Goal: Task Accomplishment & Management: Manage account settings

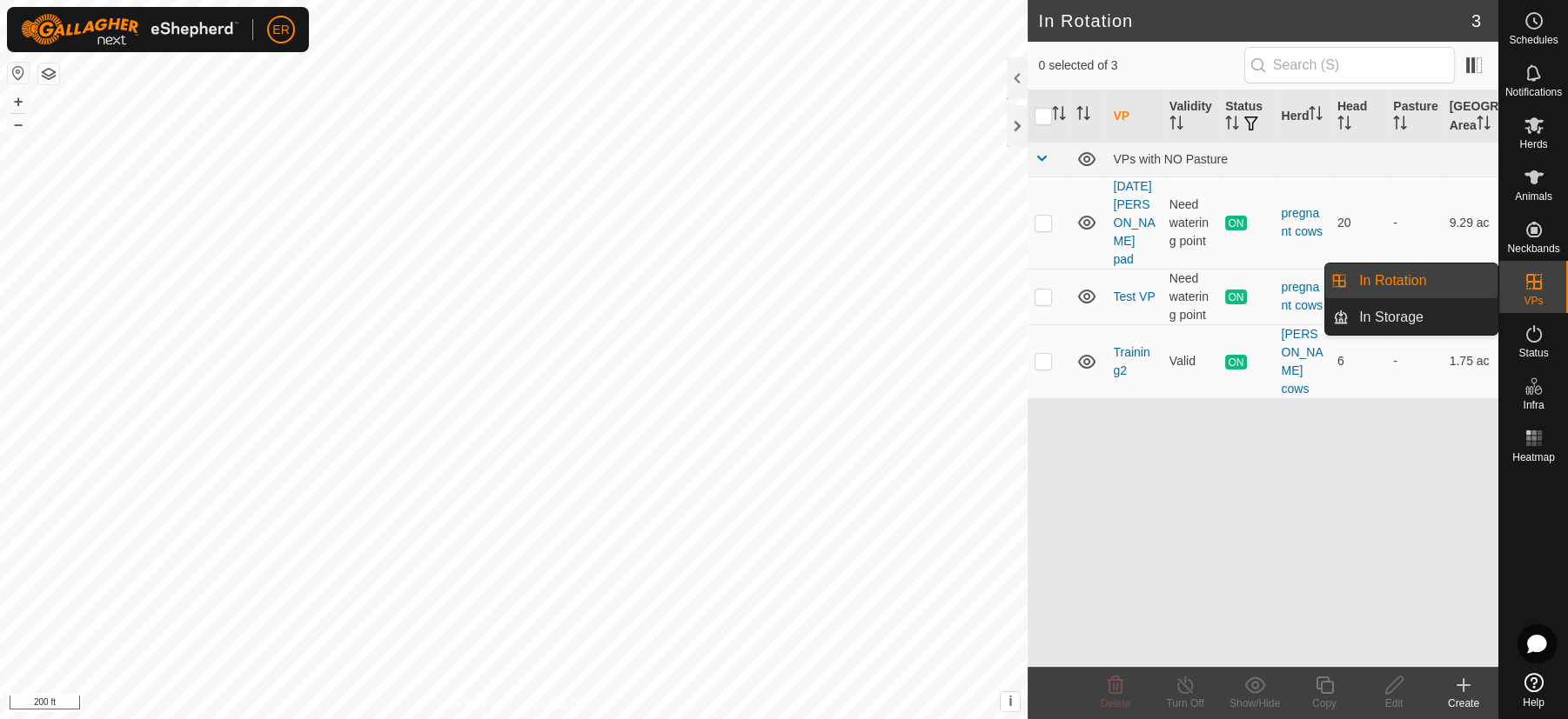
click at [1441, 285] on link "In Rotation" at bounding box center [1422, 281] width 149 height 35
click at [1402, 280] on link "In Rotation" at bounding box center [1422, 281] width 149 height 35
click at [1459, 284] on link "In Rotation" at bounding box center [1422, 281] width 149 height 35
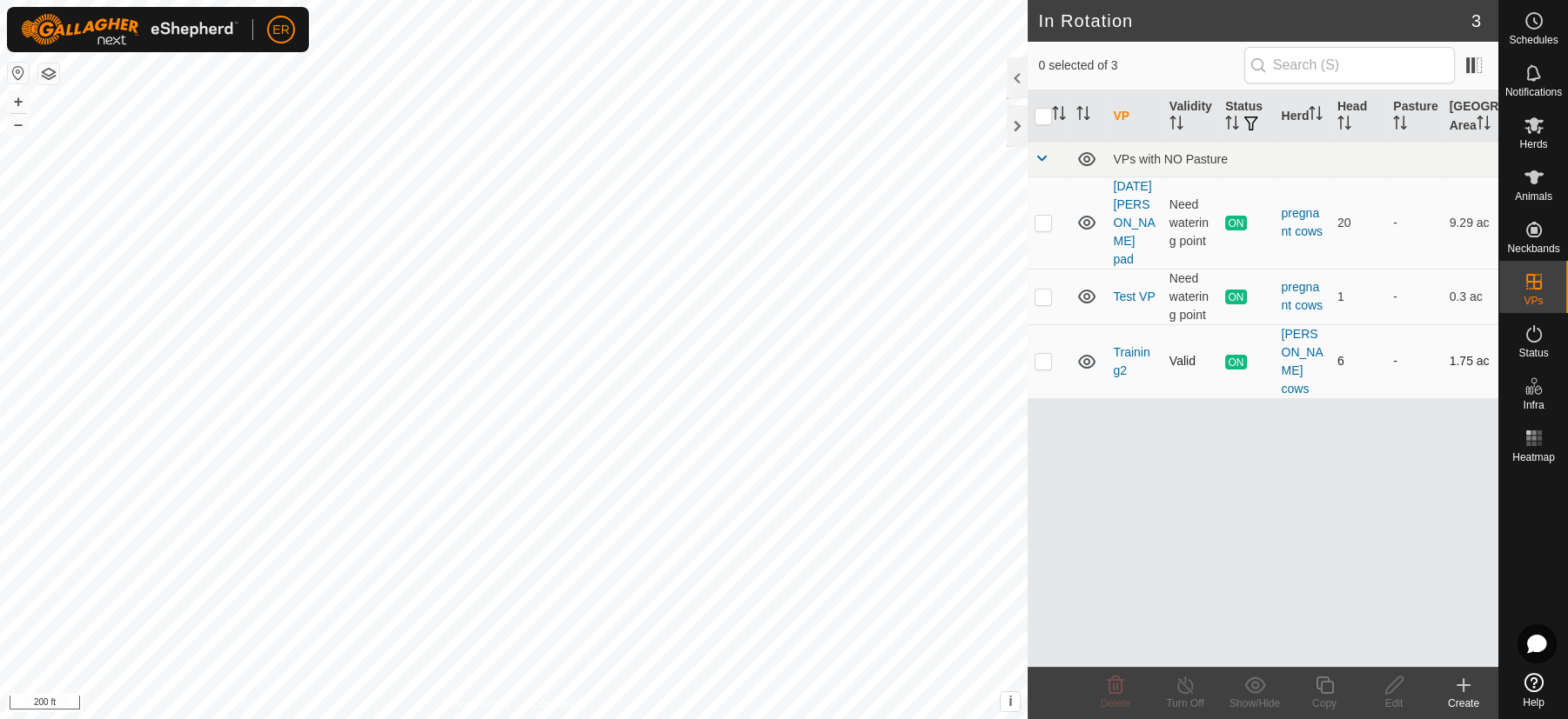
click at [1046, 355] on p-checkbox at bounding box center [1043, 361] width 17 height 14
click at [1047, 355] on p-checkbox at bounding box center [1043, 361] width 17 height 14
checkbox input "true"
click at [1462, 693] on icon at bounding box center [1463, 685] width 21 height 21
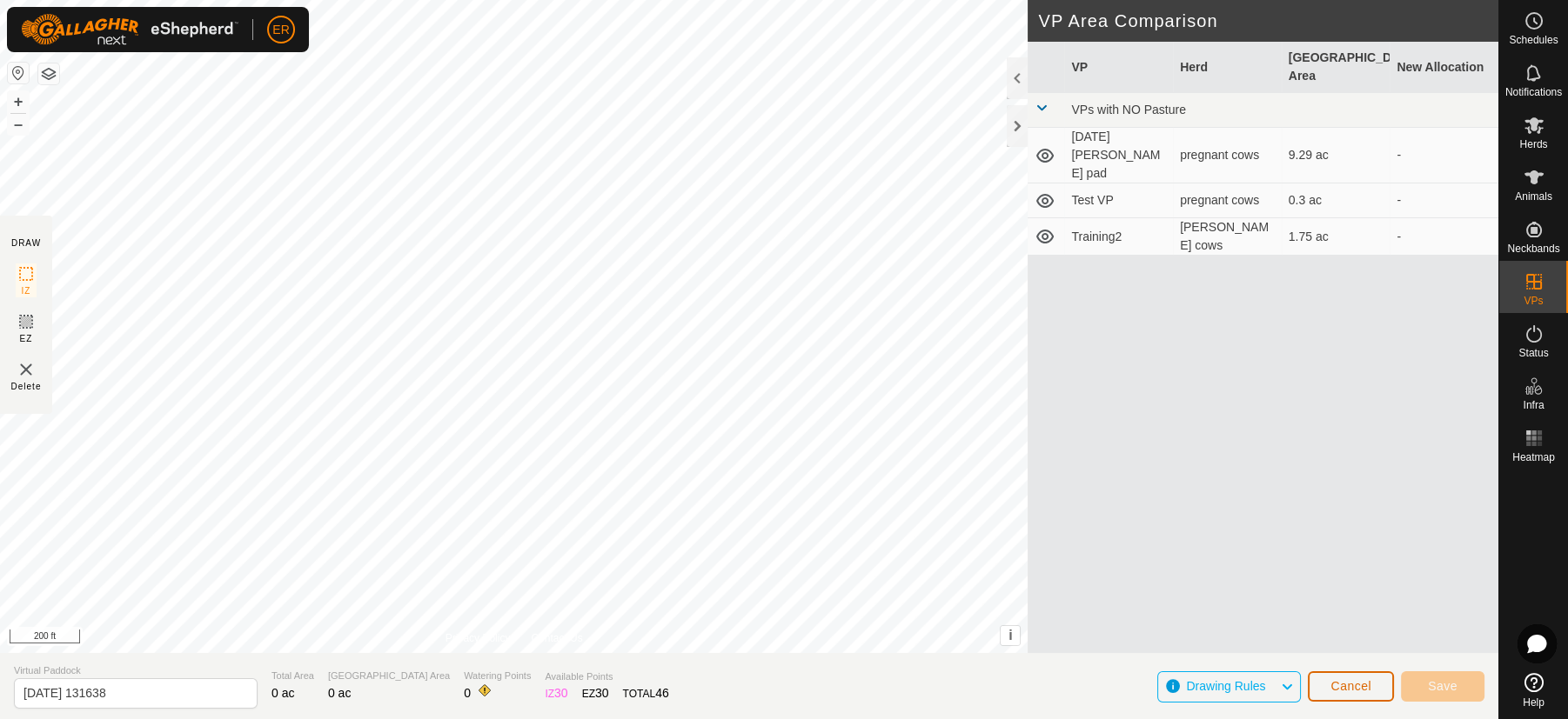
click at [1341, 688] on span "Cancel" at bounding box center [1350, 686] width 41 height 14
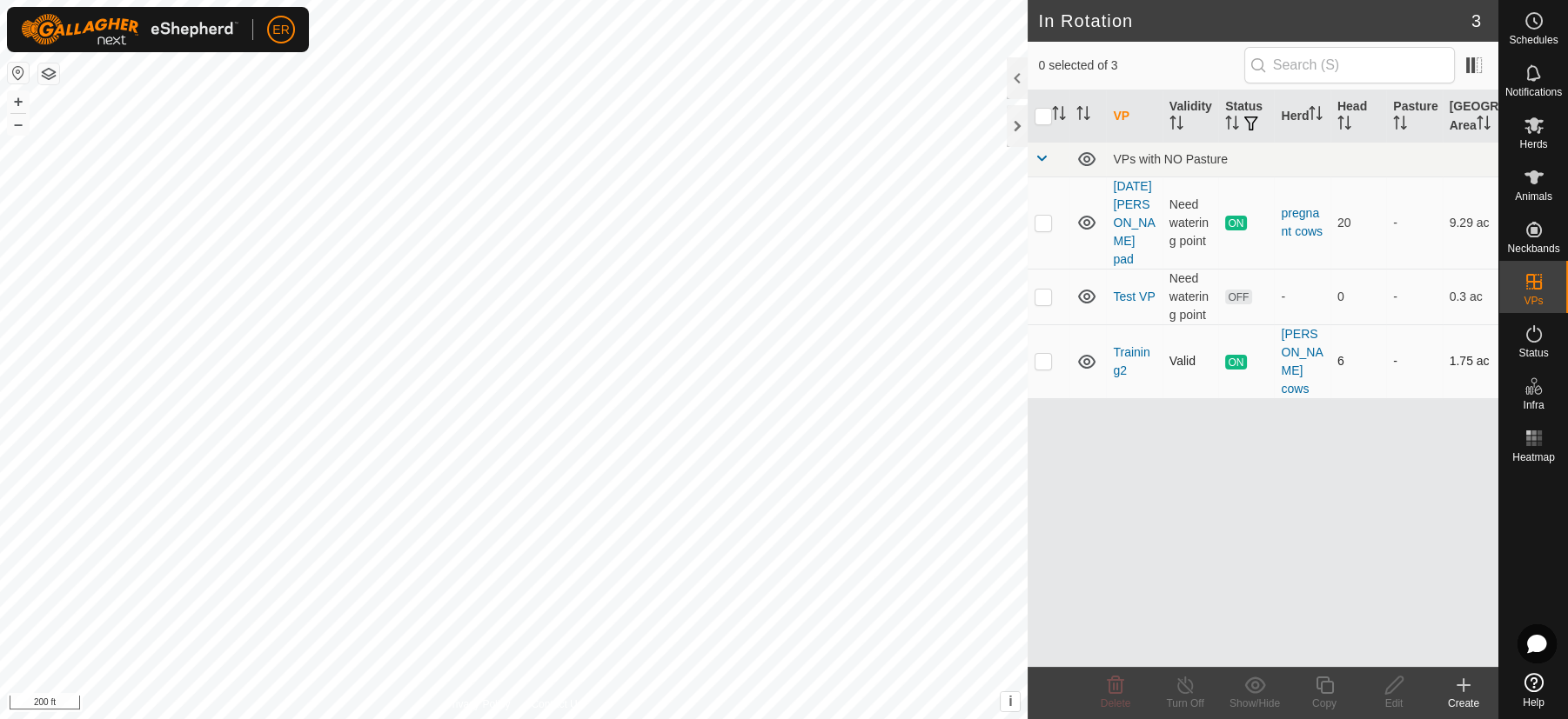
click at [1046, 355] on p-checkbox at bounding box center [1043, 361] width 17 height 14
checkbox input "true"
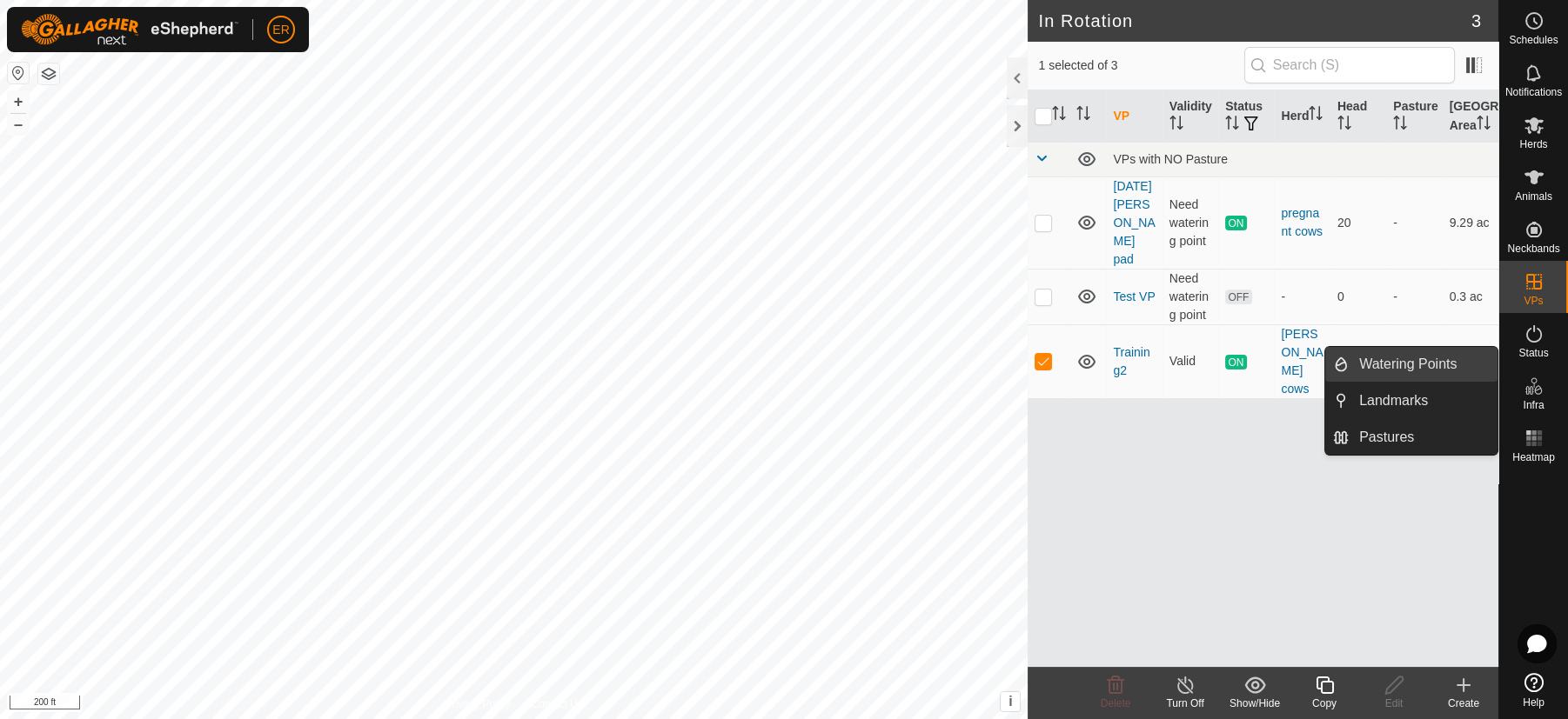
click at [1388, 362] on link "Watering Points" at bounding box center [1422, 364] width 149 height 35
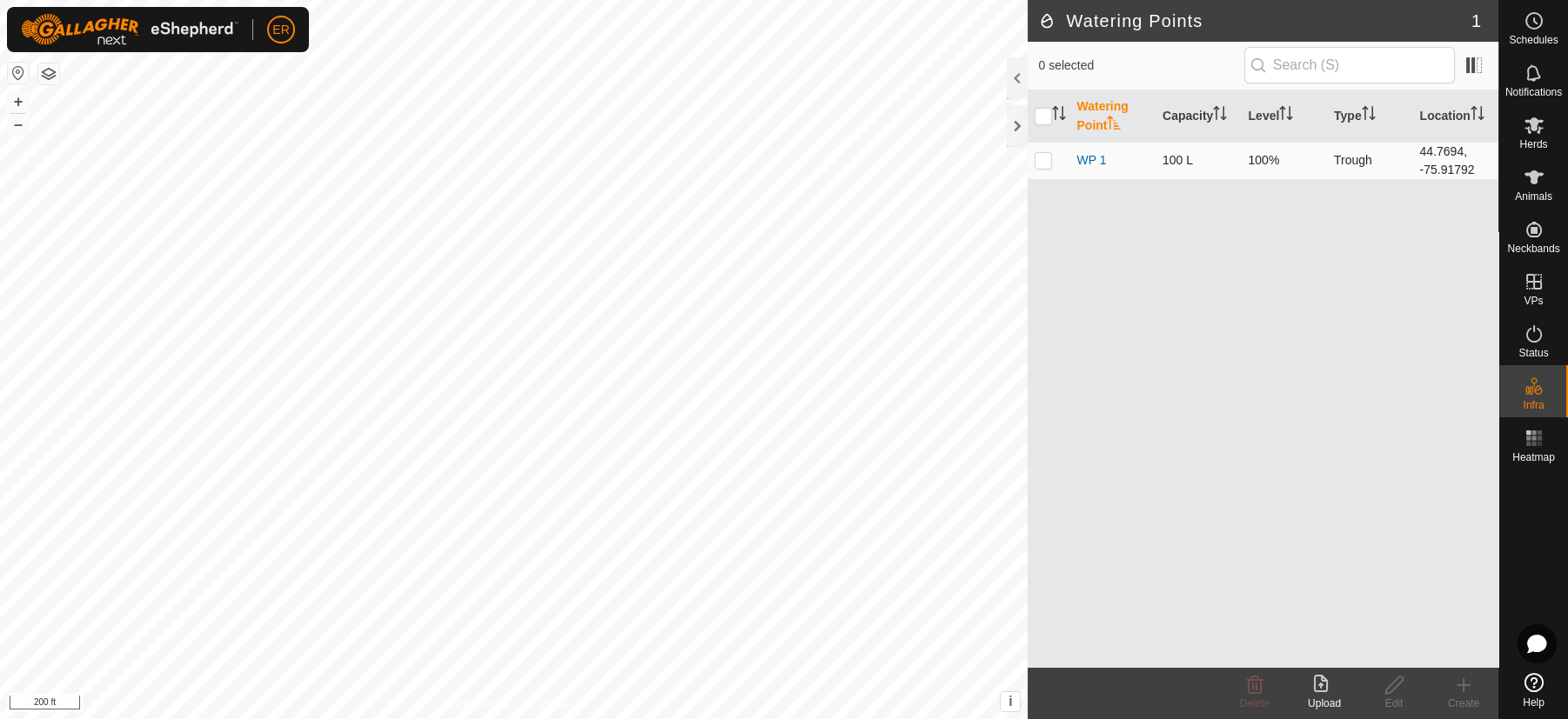
click at [1044, 166] on p-checkbox at bounding box center [1043, 160] width 17 height 14
checkbox input "true"
click at [1283, 269] on div "Watering Point Capacity Level Type Location WP 1 100 L 100% Trough 44.7694, -75…" at bounding box center [1262, 379] width 470 height 577
click at [1051, 158] on p-checkbox at bounding box center [1043, 160] width 17 height 14
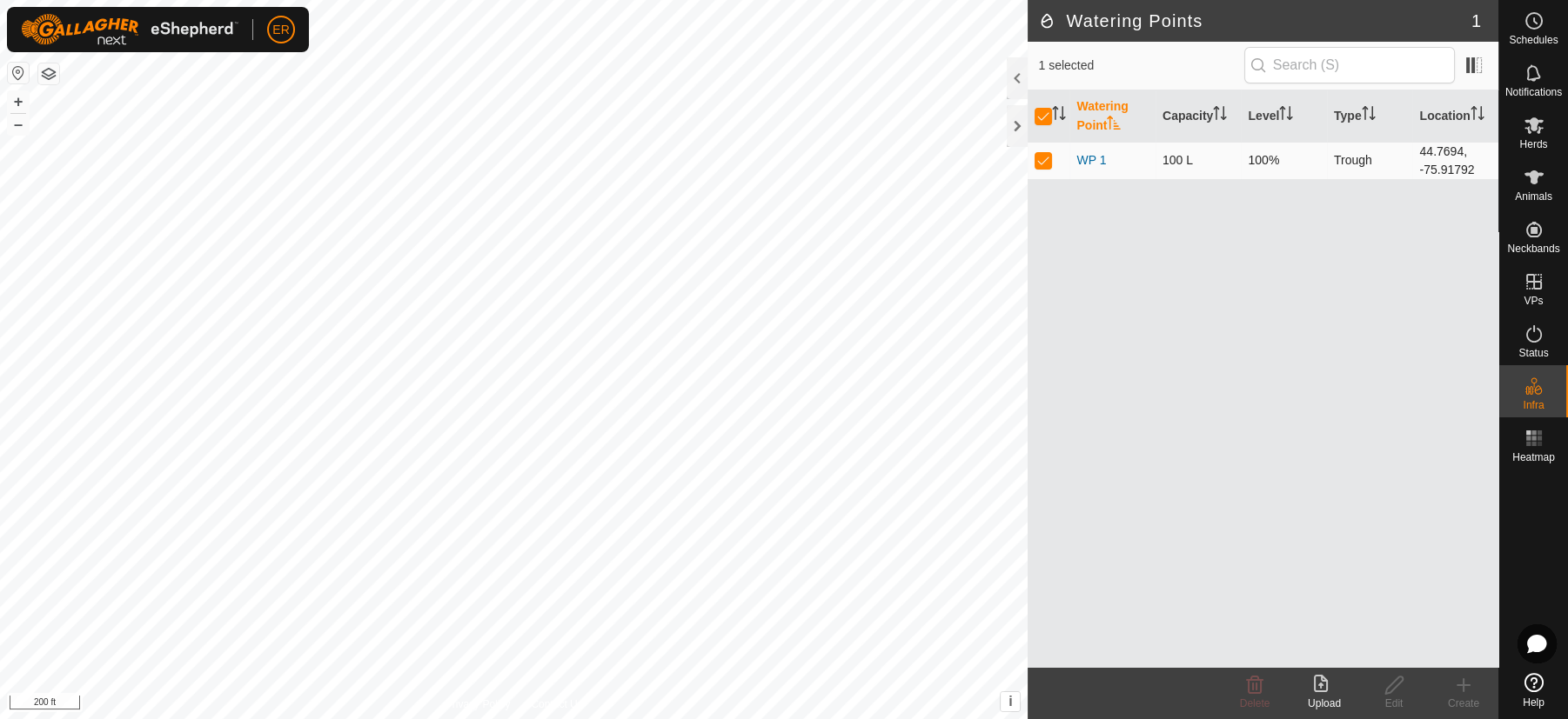
checkbox input "false"
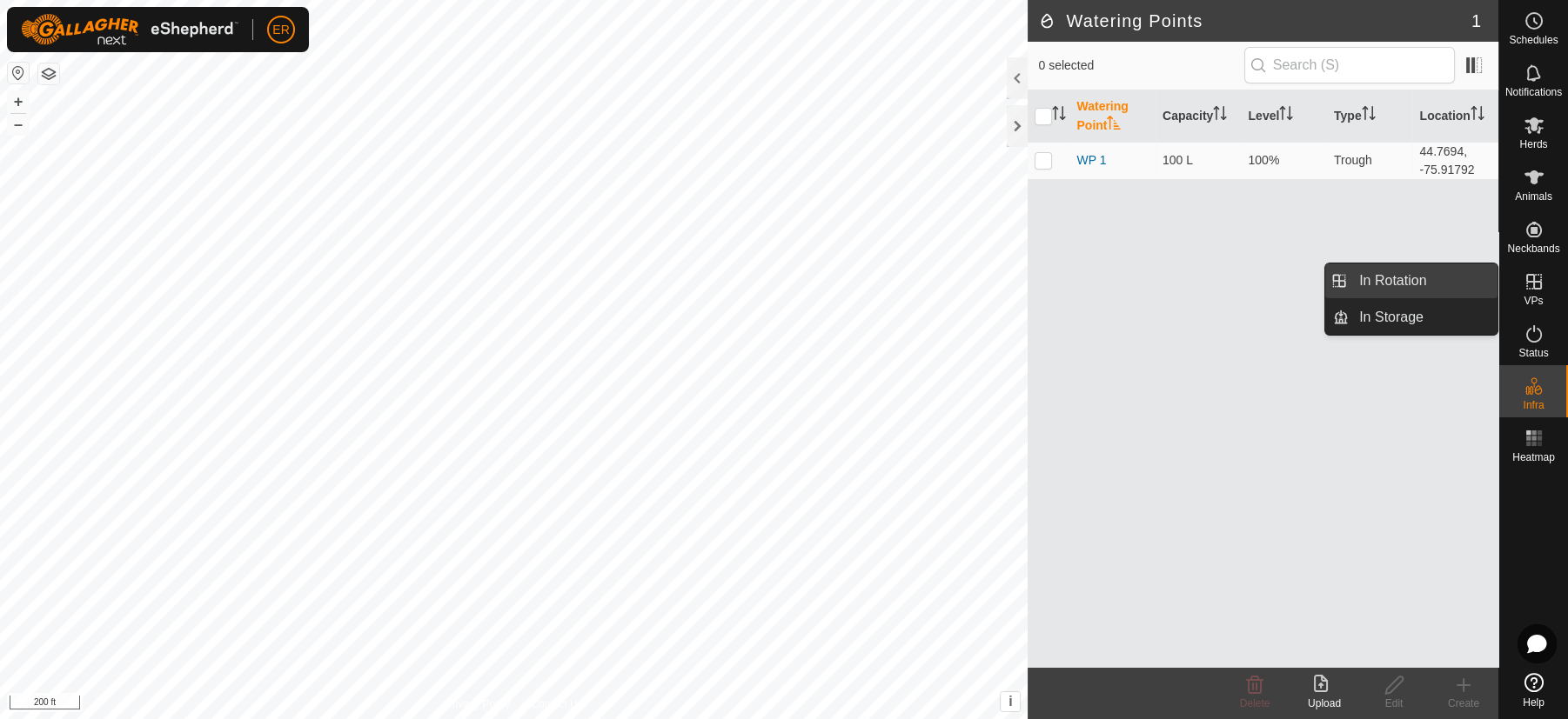
click at [1434, 285] on link "In Rotation" at bounding box center [1422, 281] width 149 height 35
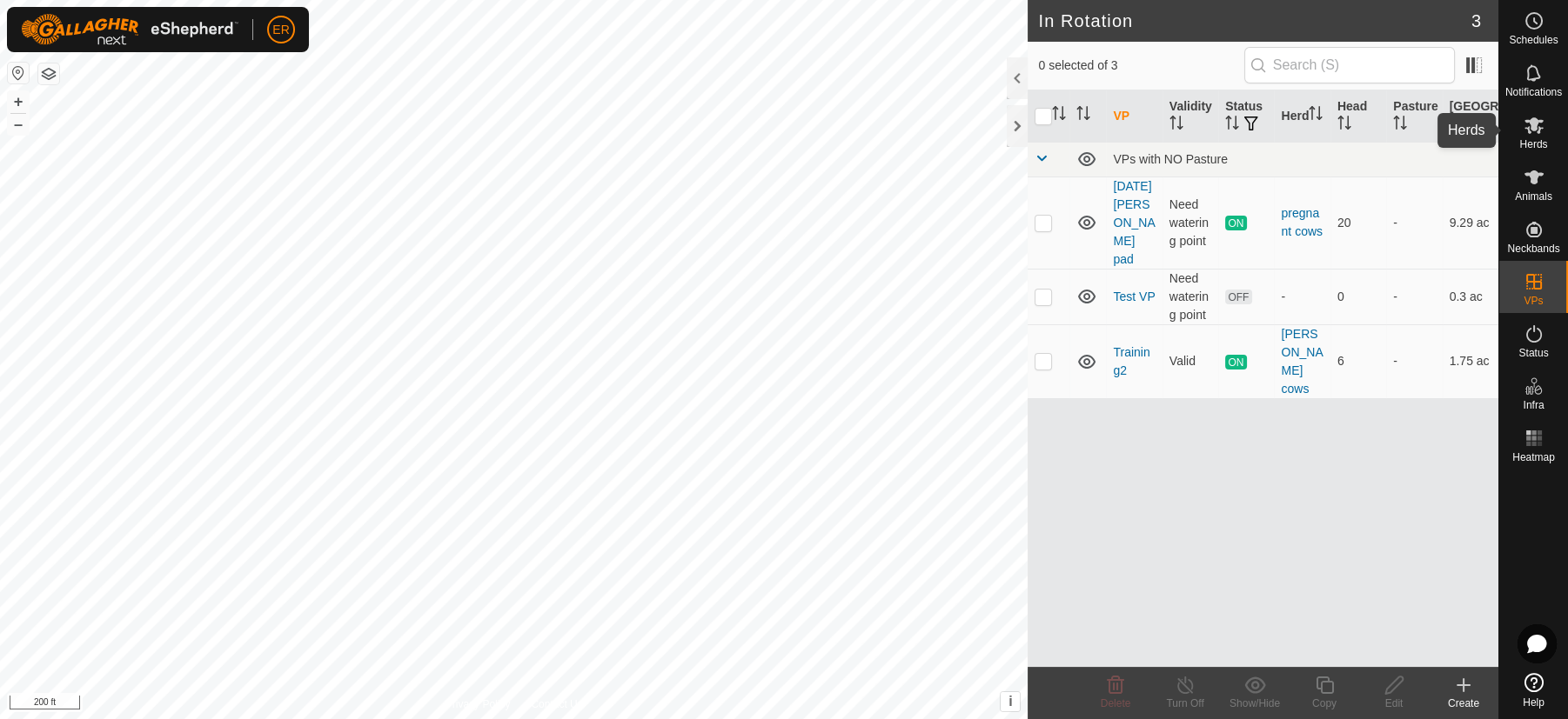
click at [1534, 140] on span "Herds" at bounding box center [1533, 144] width 28 height 10
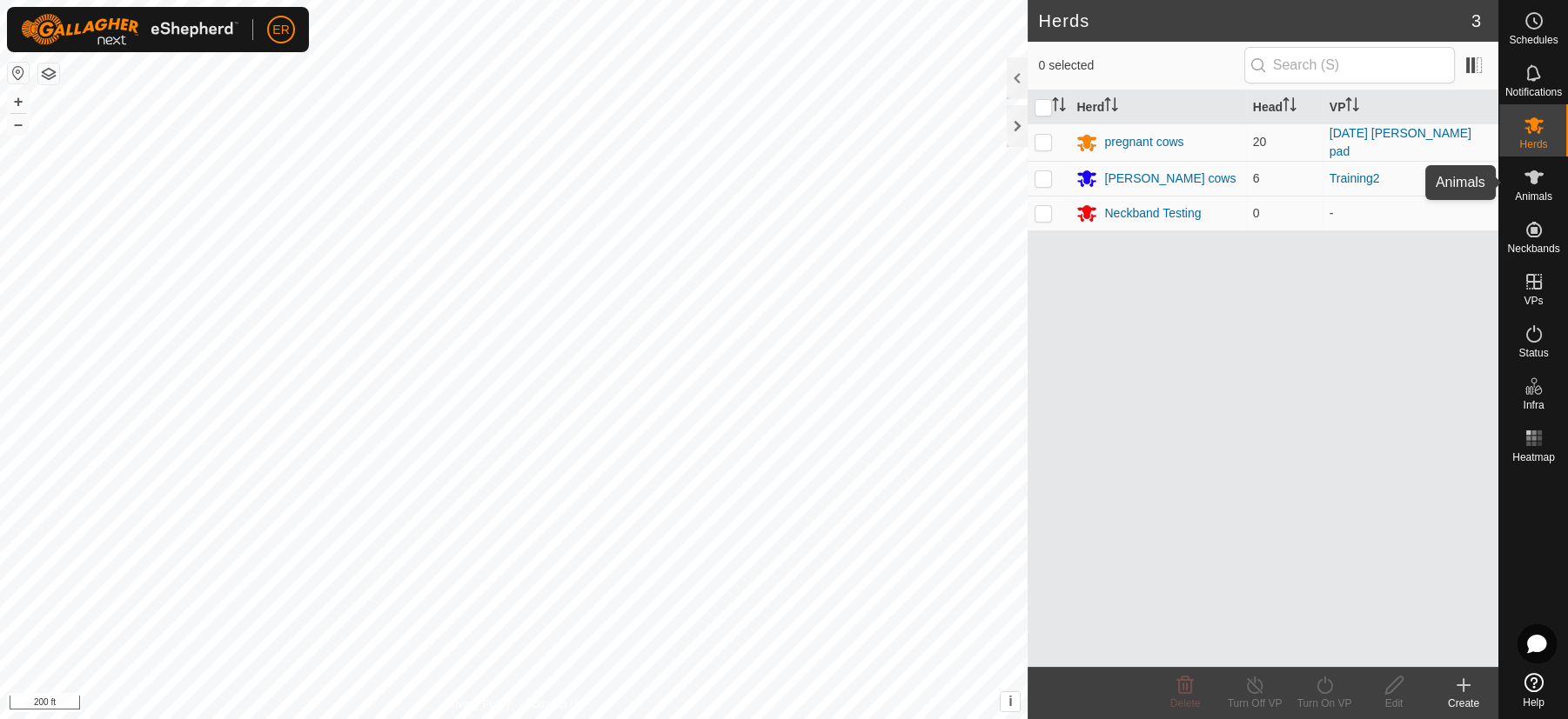
click at [1532, 193] on span "Animals" at bounding box center [1533, 197] width 37 height 10
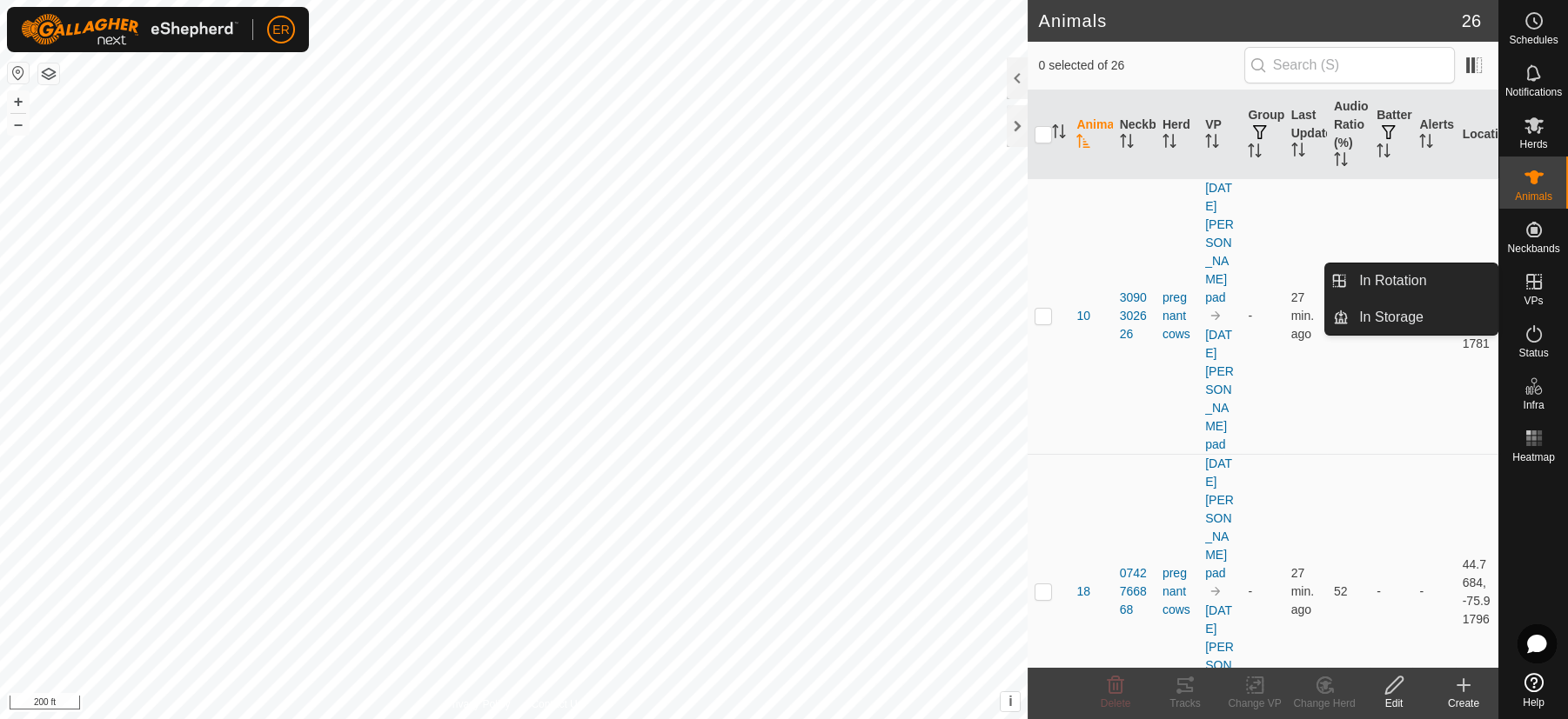
click at [1531, 296] on span "VPs" at bounding box center [1532, 301] width 19 height 10
click at [1415, 282] on link "In Rotation" at bounding box center [1422, 281] width 149 height 35
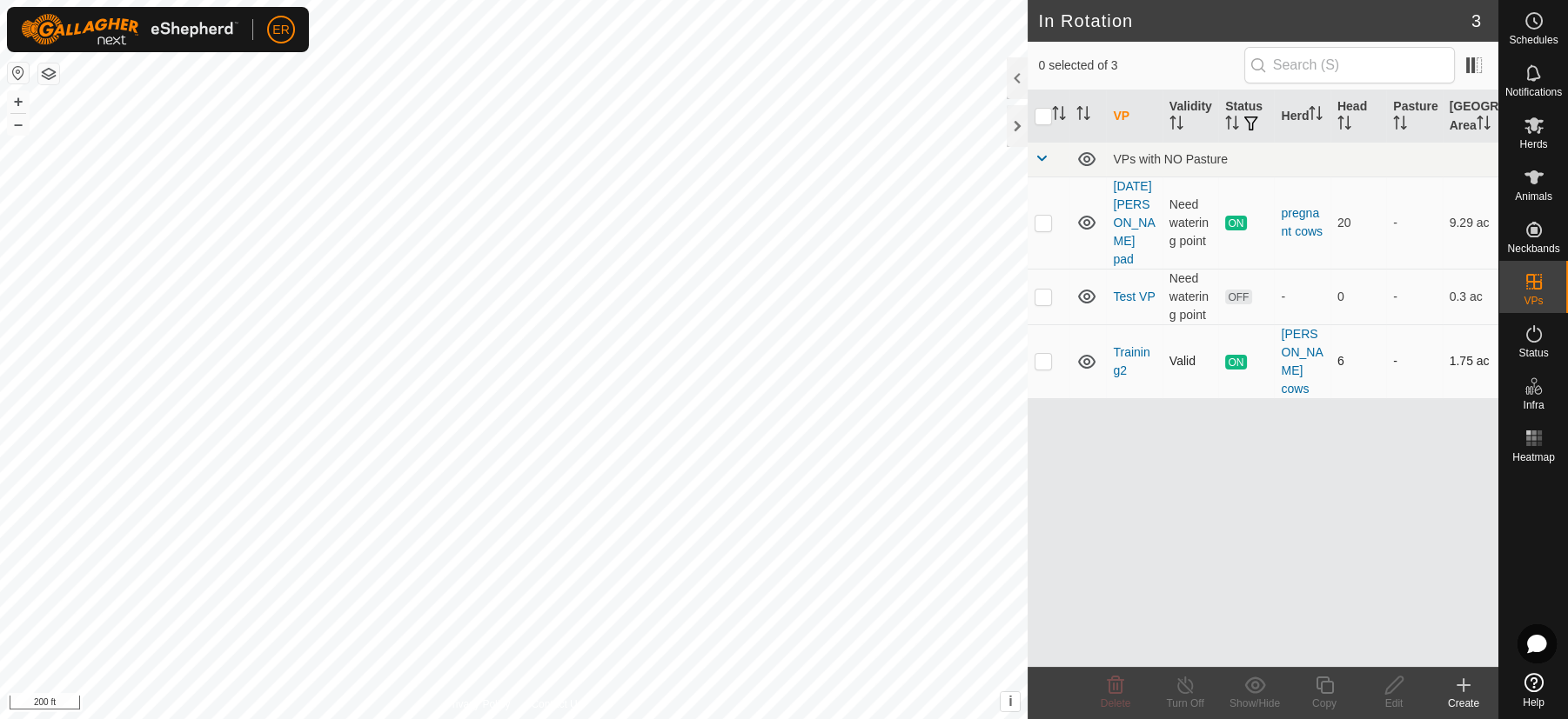
click at [1043, 355] on p-checkbox at bounding box center [1043, 361] width 17 height 14
checkbox input "true"
click at [1180, 691] on icon at bounding box center [1185, 685] width 16 height 17
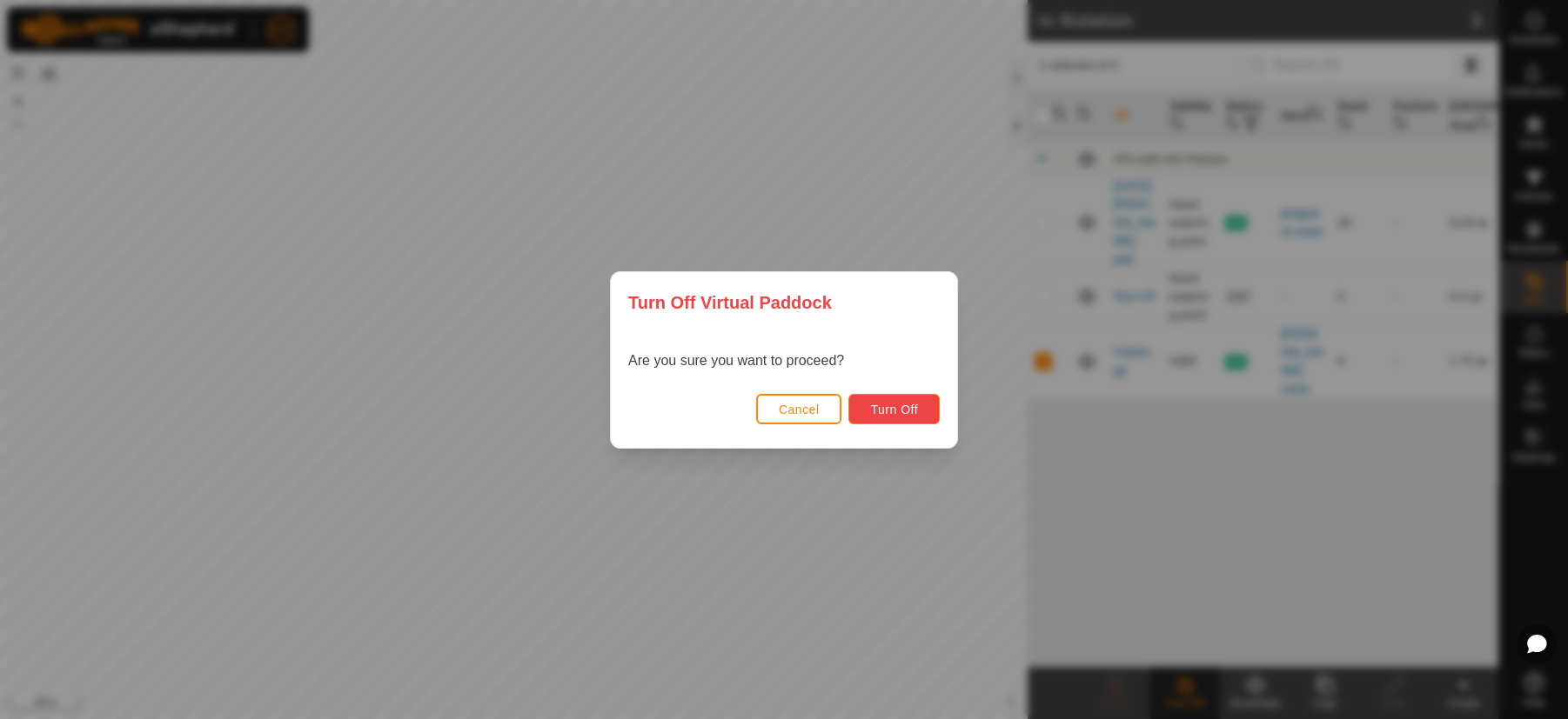
click at [908, 404] on span "Turn Off" at bounding box center [894, 409] width 48 height 14
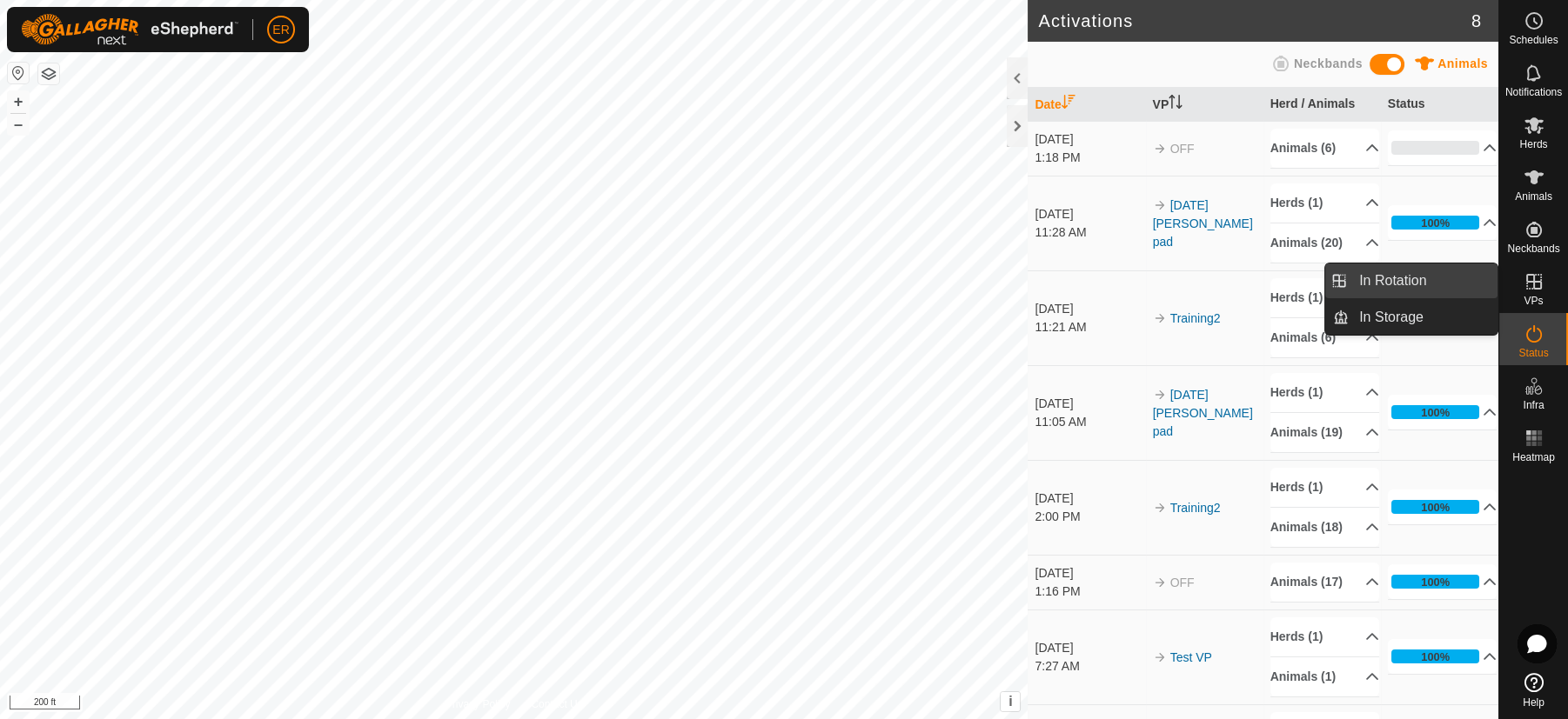
click at [1396, 277] on link "In Rotation" at bounding box center [1422, 281] width 149 height 35
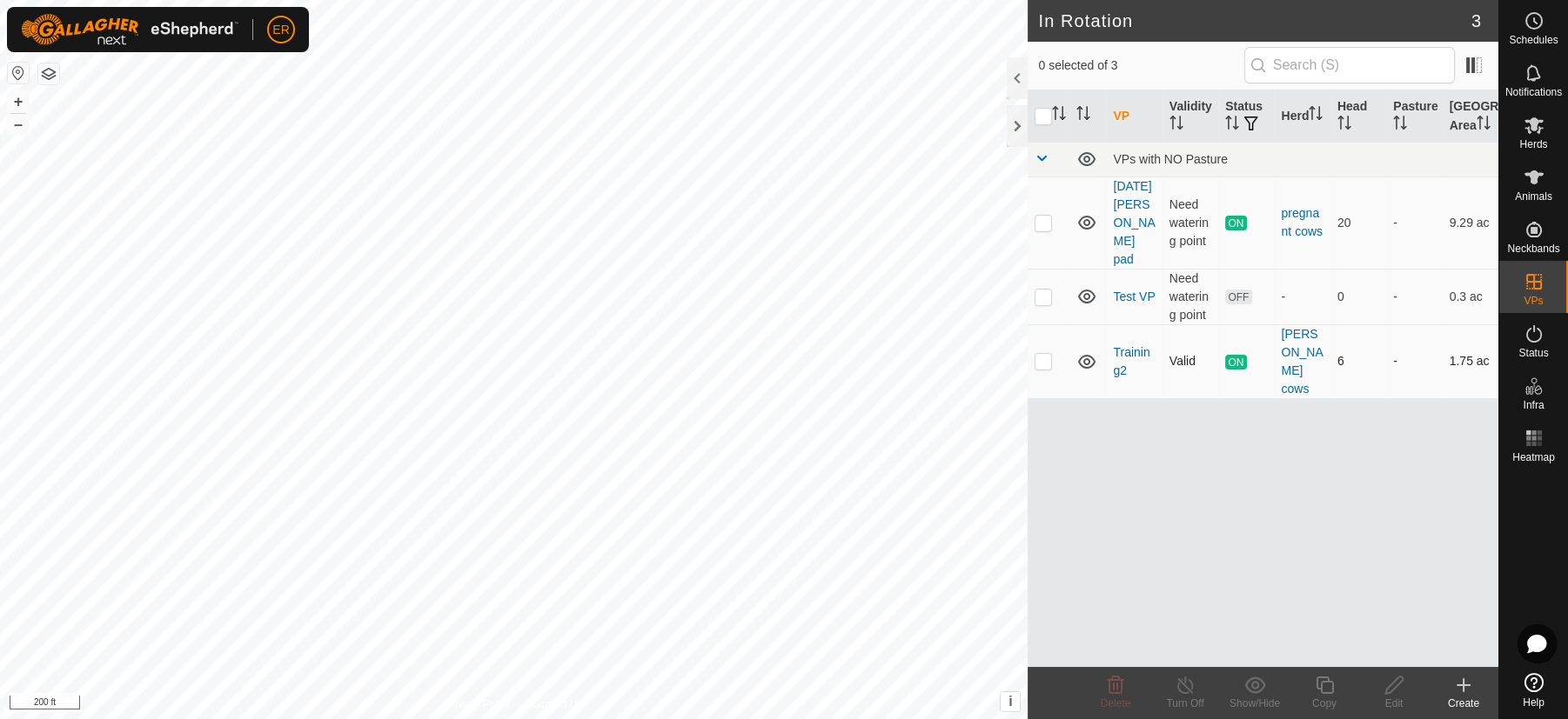
click at [1049, 355] on p-checkbox at bounding box center [1043, 361] width 17 height 14
checkbox input "true"
click at [1176, 686] on icon at bounding box center [1185, 685] width 22 height 21
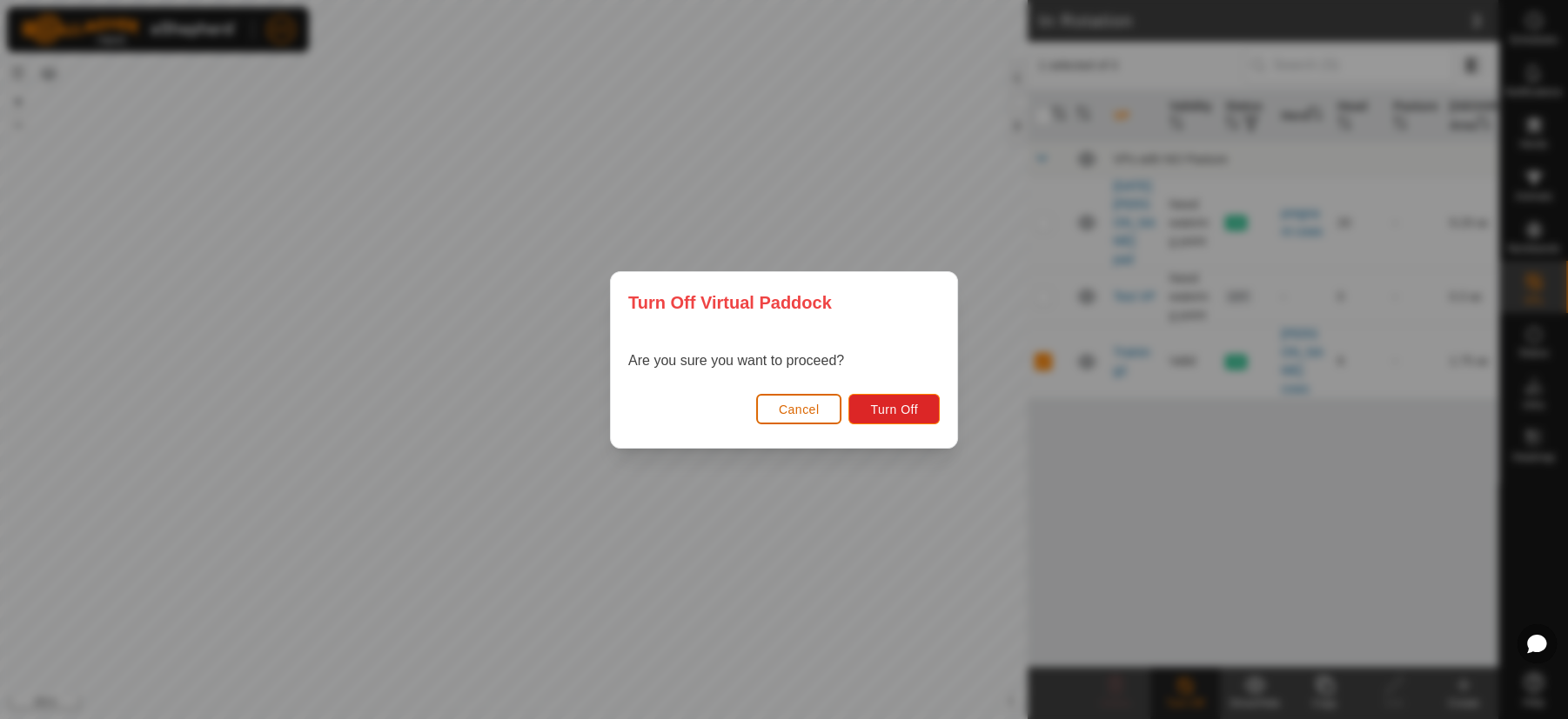
click at [815, 406] on span "Cancel" at bounding box center [799, 409] width 41 height 14
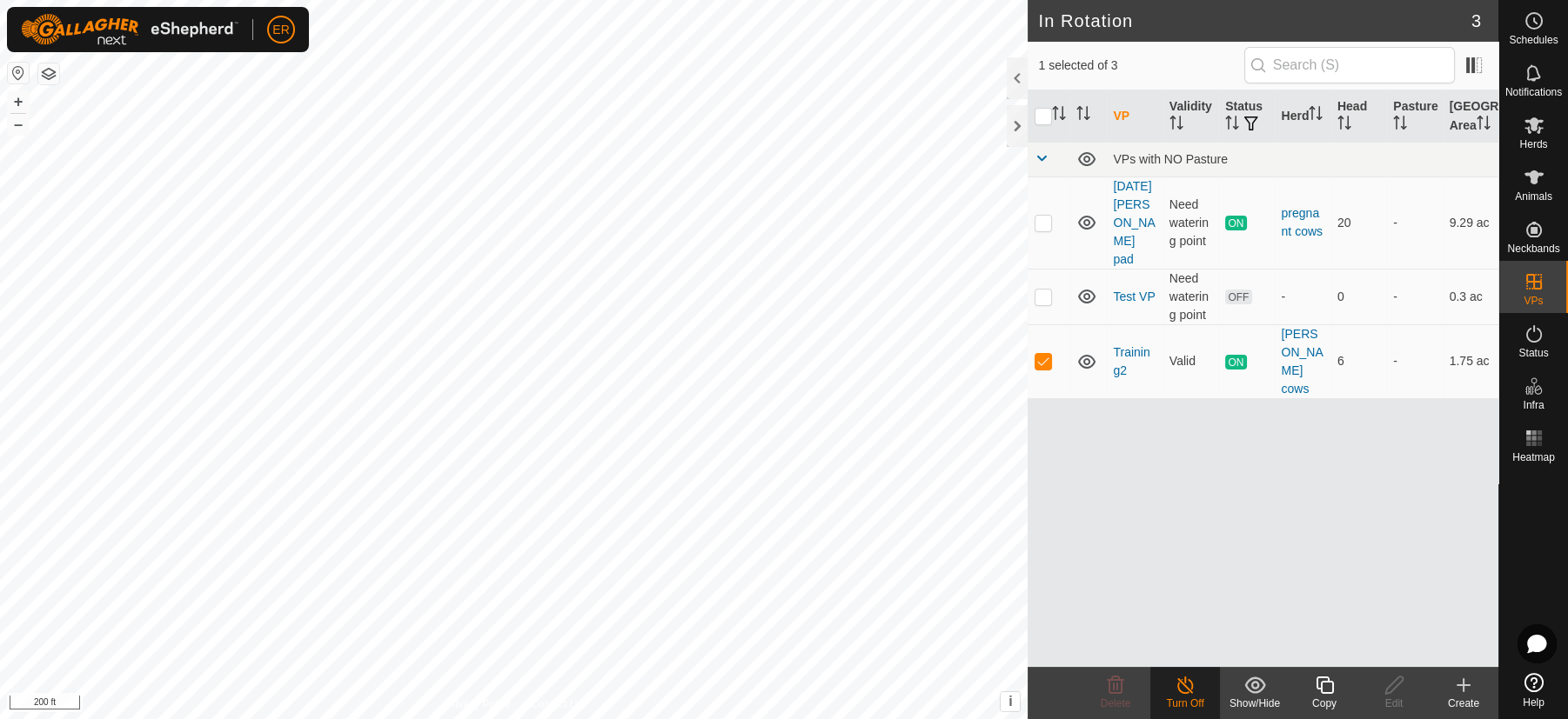
click at [1182, 686] on icon at bounding box center [1185, 685] width 22 height 21
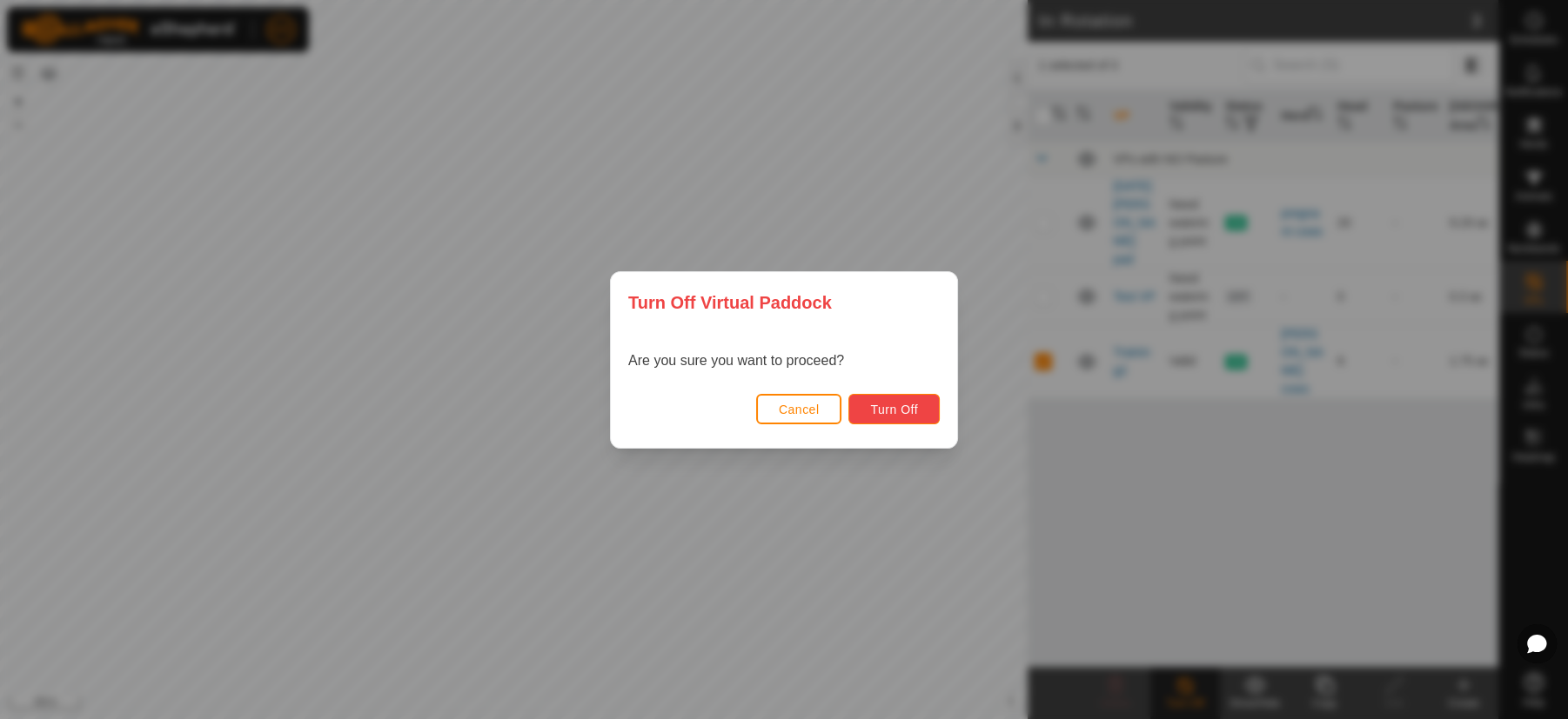
click at [892, 410] on span "Turn Off" at bounding box center [894, 409] width 48 height 14
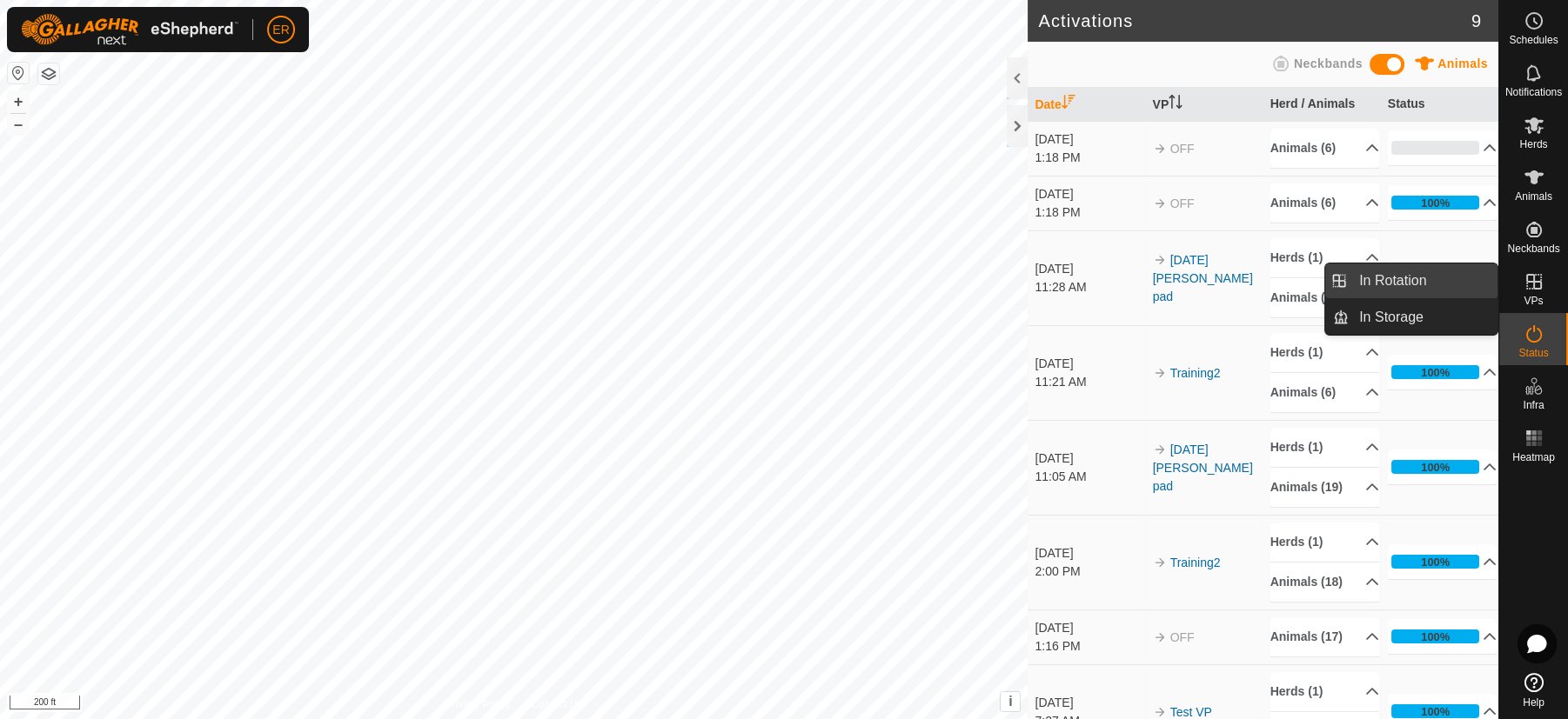
click at [1426, 271] on link "In Rotation" at bounding box center [1422, 281] width 149 height 35
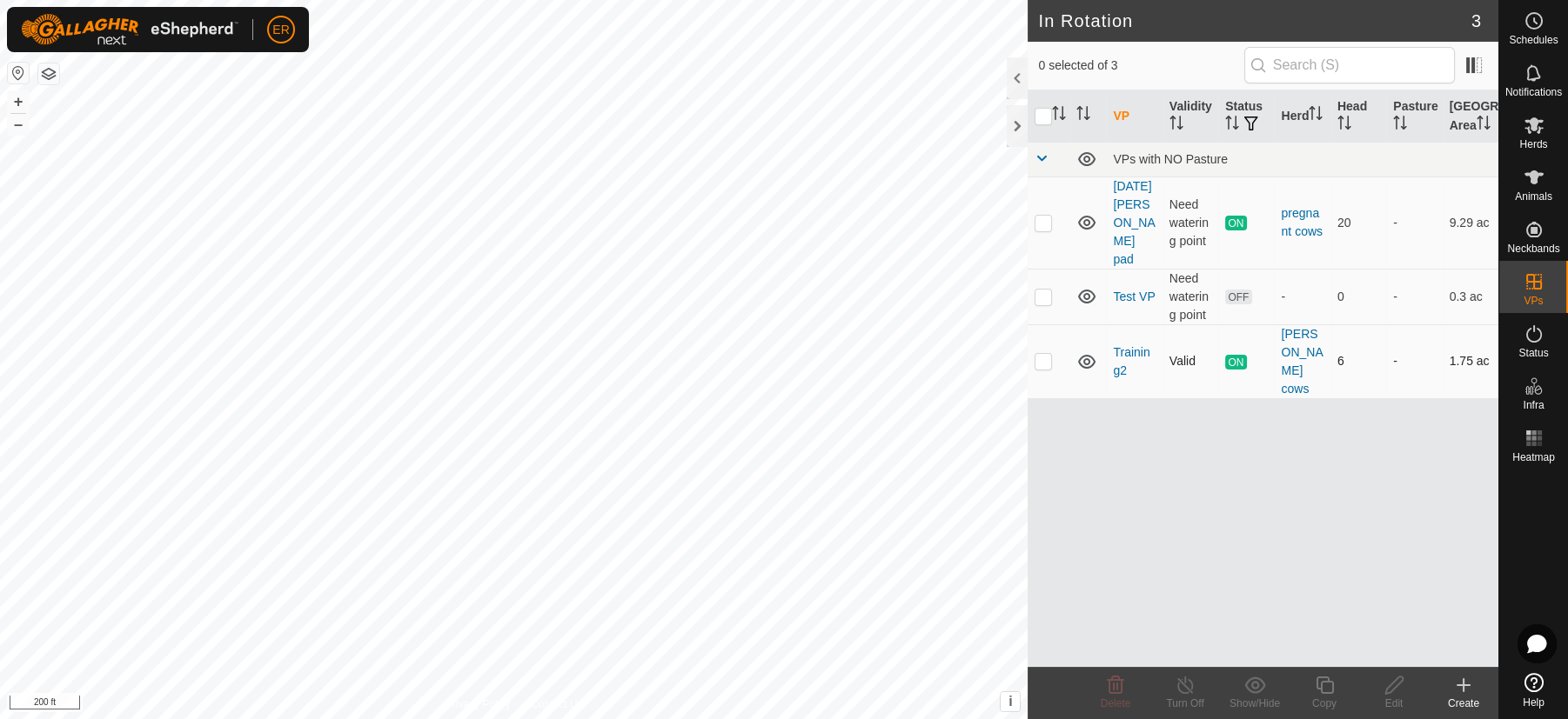
click at [1046, 355] on p-checkbox at bounding box center [1043, 361] width 17 height 14
checkbox input "true"
click at [1181, 685] on icon at bounding box center [1185, 685] width 22 height 21
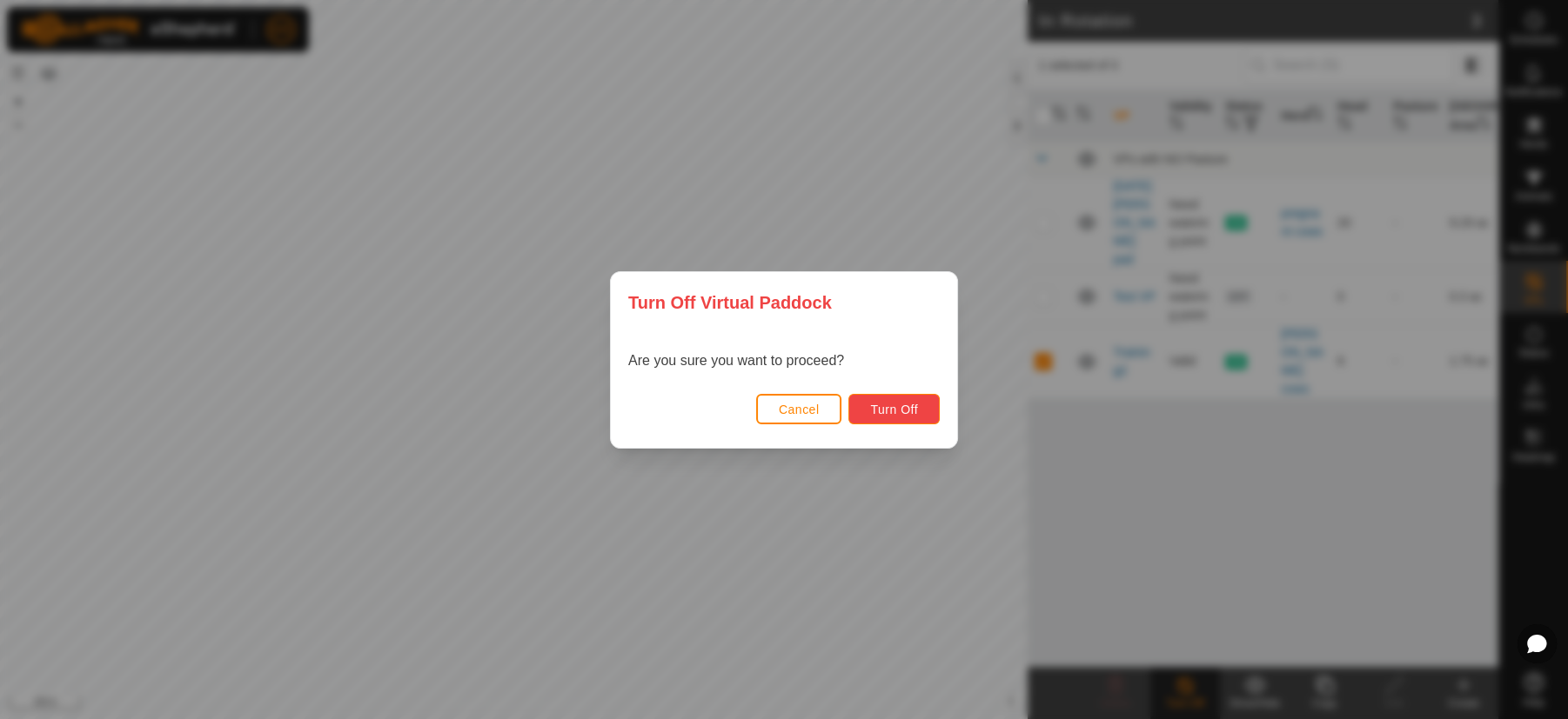
click at [902, 406] on span "Turn Off" at bounding box center [894, 409] width 48 height 14
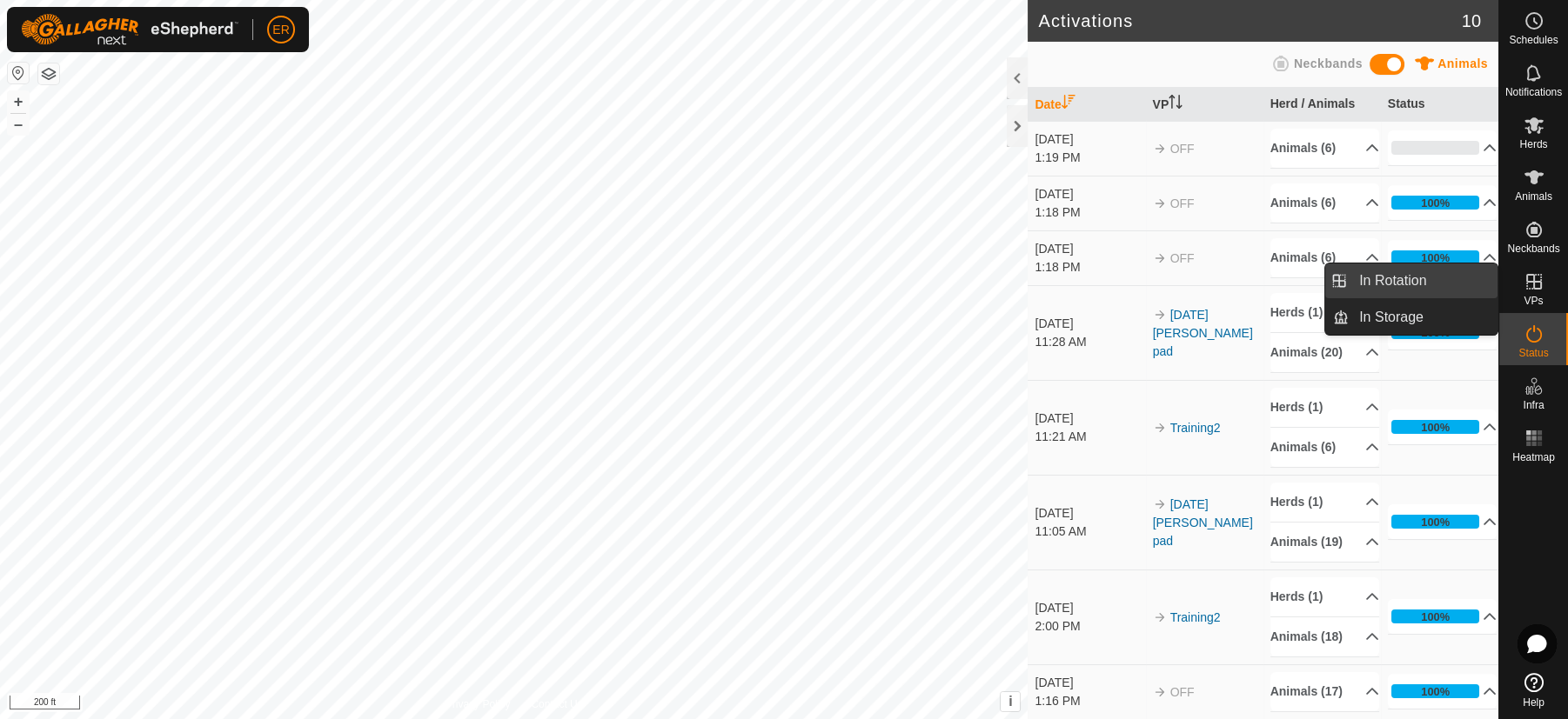
click at [1436, 278] on link "In Rotation" at bounding box center [1422, 281] width 149 height 35
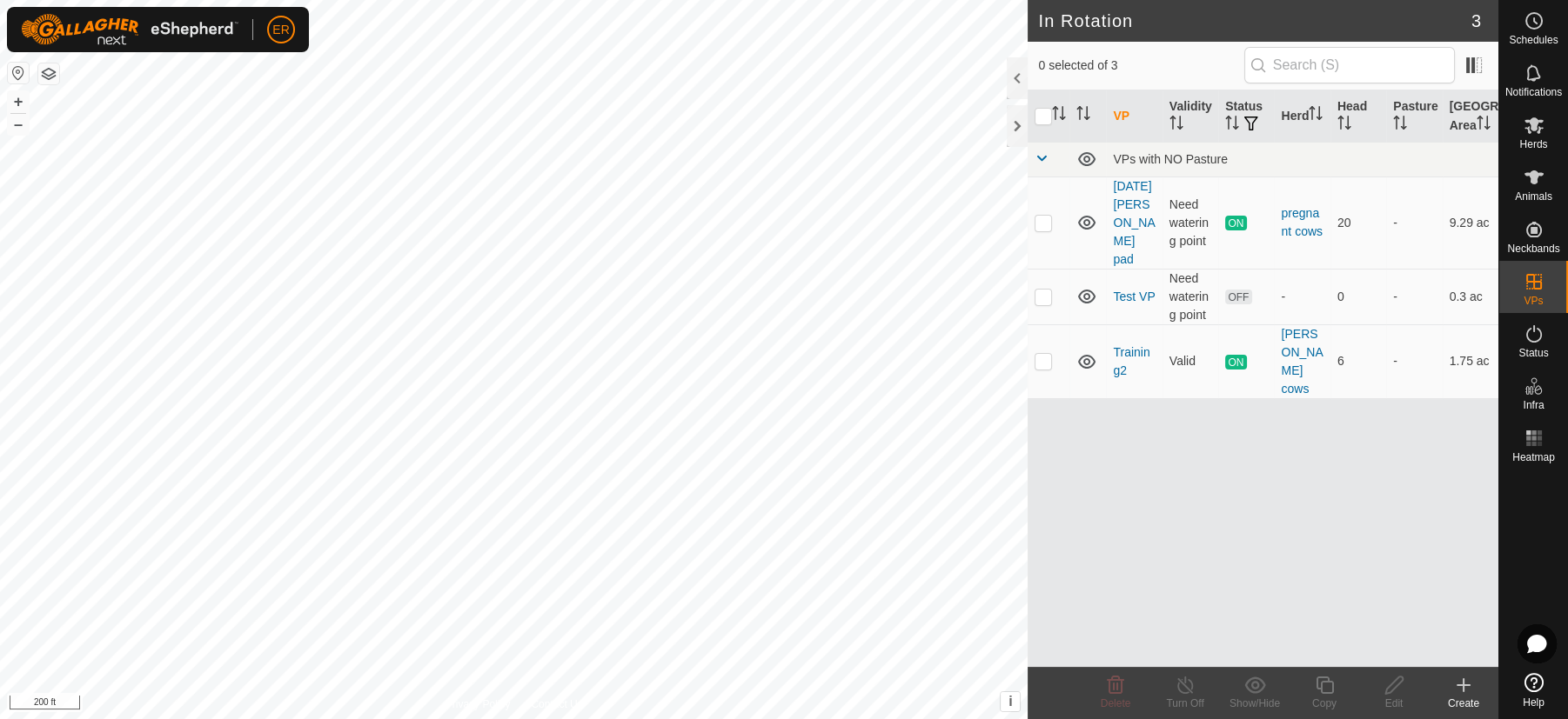
click at [1459, 682] on icon at bounding box center [1463, 685] width 21 height 21
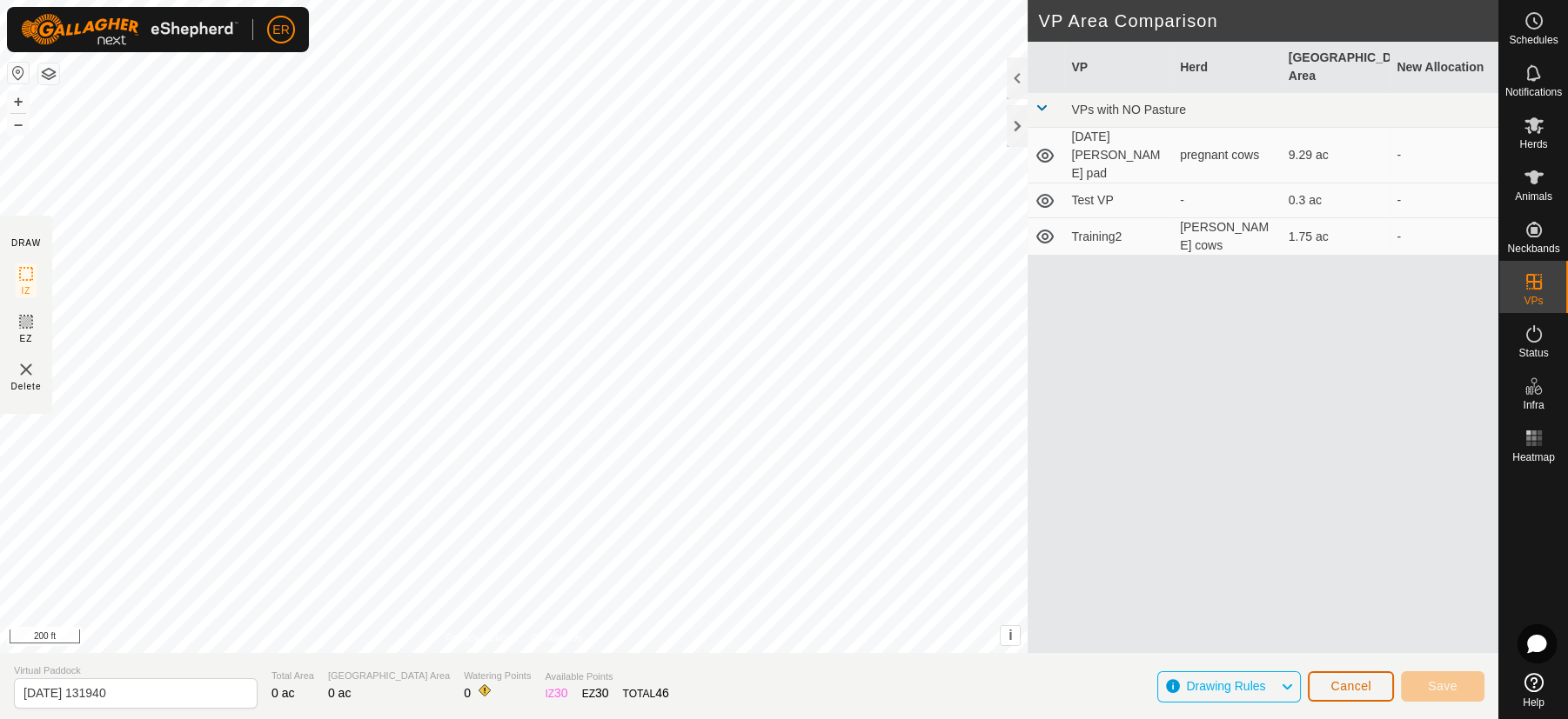
click at [1362, 684] on span "Cancel" at bounding box center [1350, 686] width 41 height 14
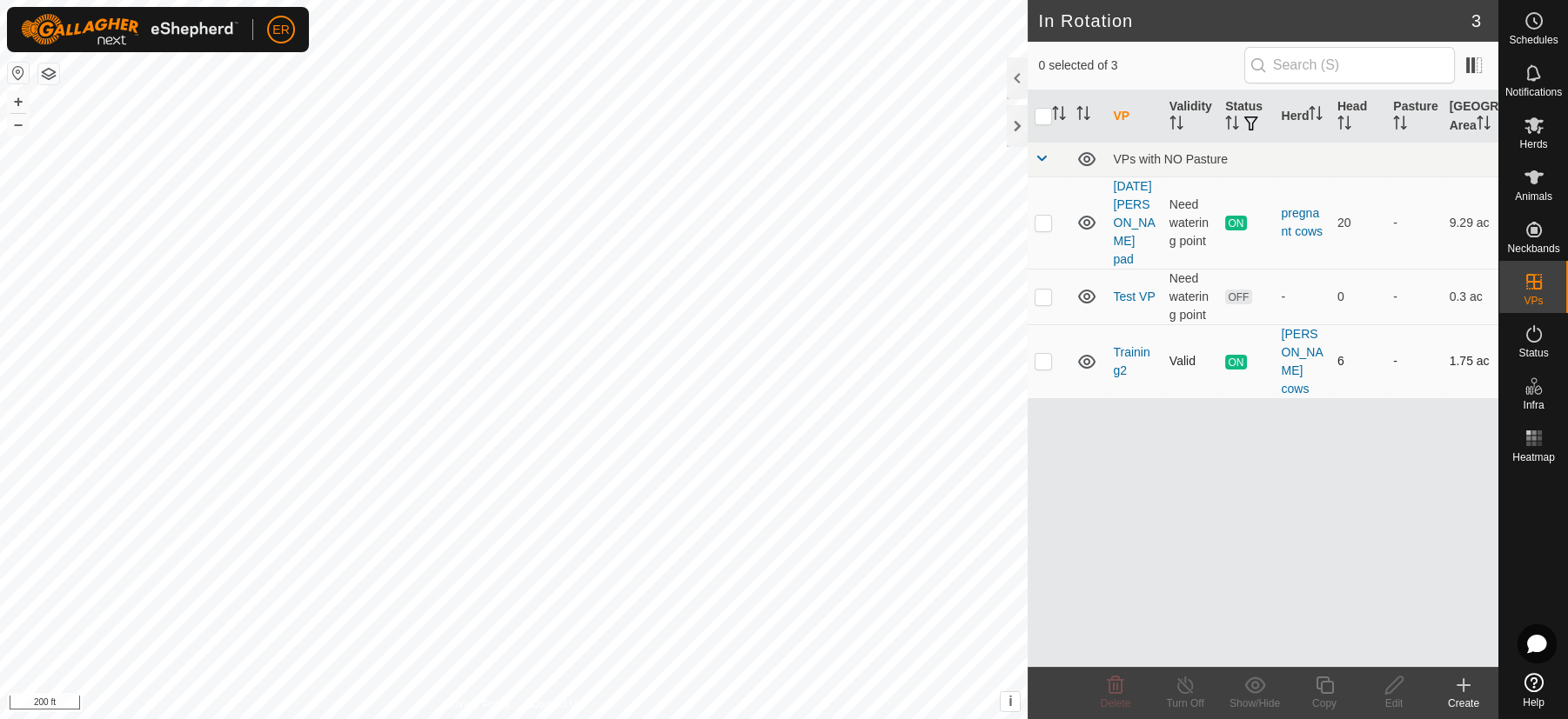
click at [1045, 355] on p-checkbox at bounding box center [1043, 361] width 17 height 14
checkbox input "true"
click at [1185, 687] on line at bounding box center [1185, 686] width 14 height 14
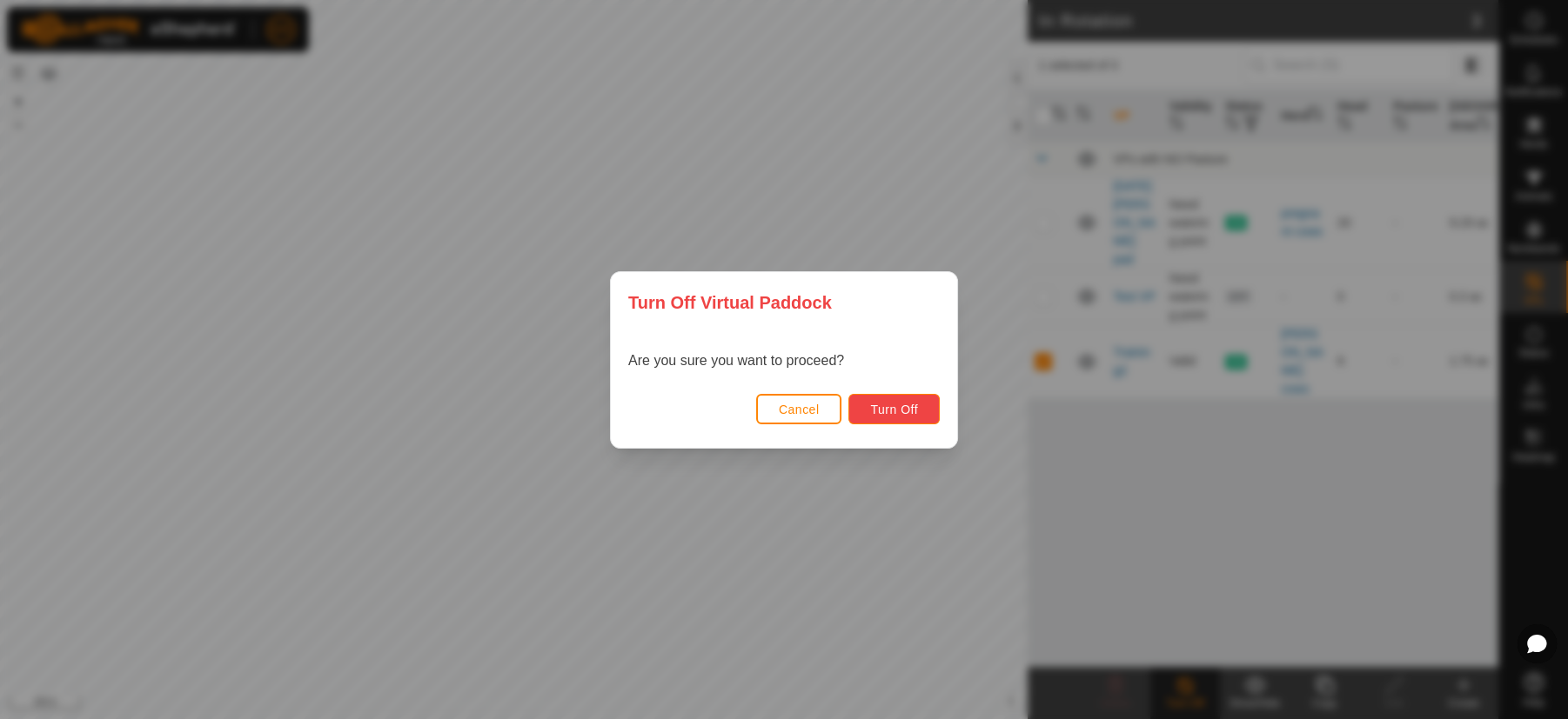
click at [895, 413] on span "Turn Off" at bounding box center [894, 409] width 48 height 14
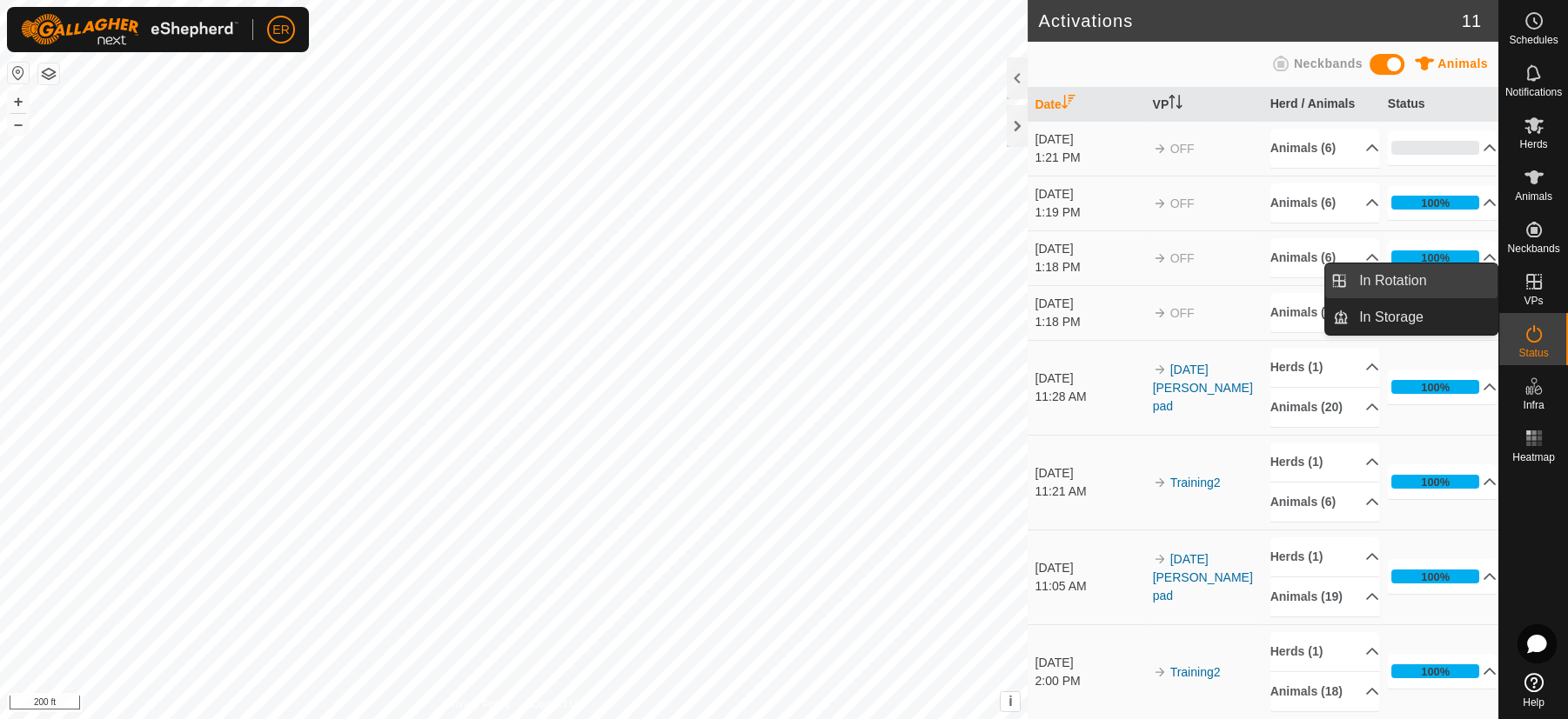
click at [1399, 284] on link "In Rotation" at bounding box center [1422, 281] width 149 height 35
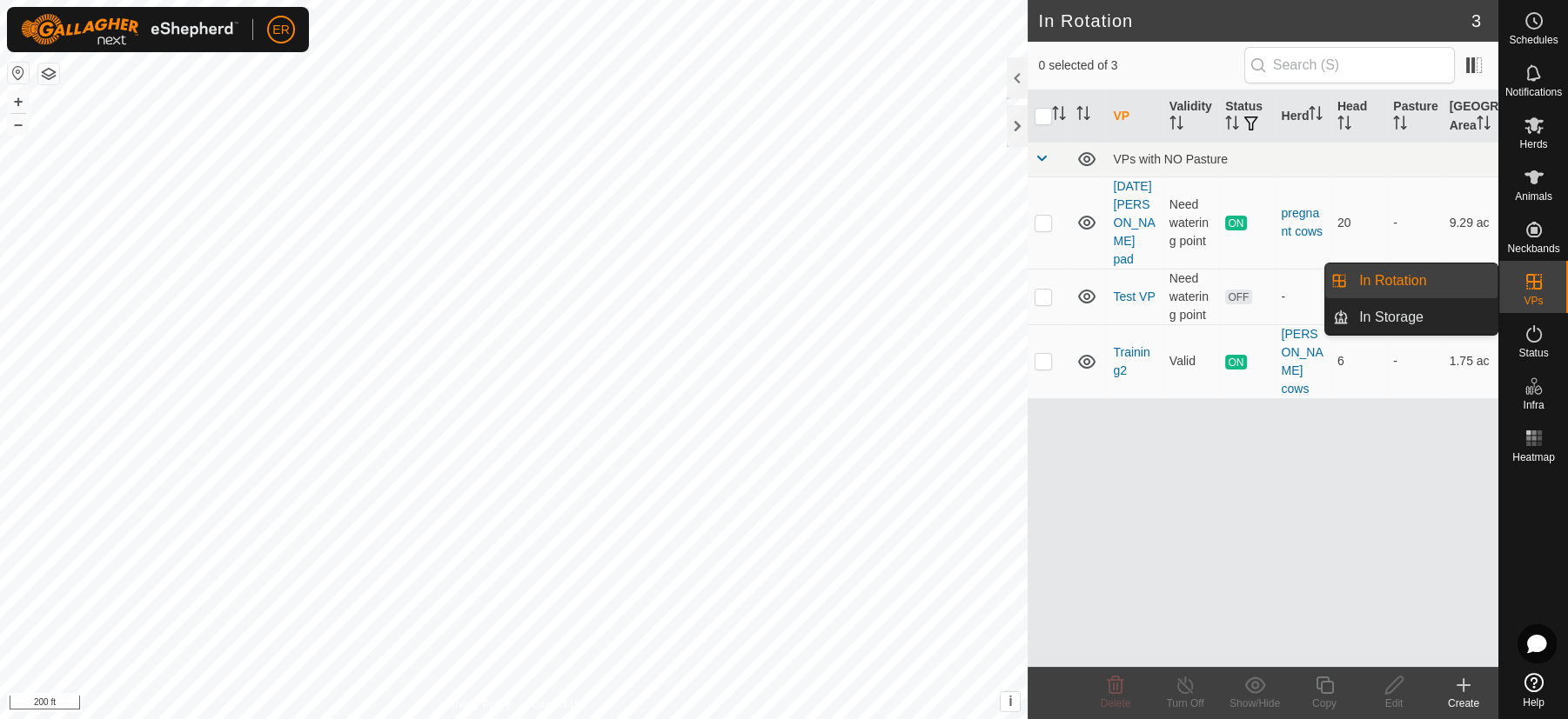
click at [1452, 283] on link "In Rotation" at bounding box center [1422, 281] width 149 height 35
click at [1397, 283] on link "In Rotation" at bounding box center [1422, 281] width 149 height 35
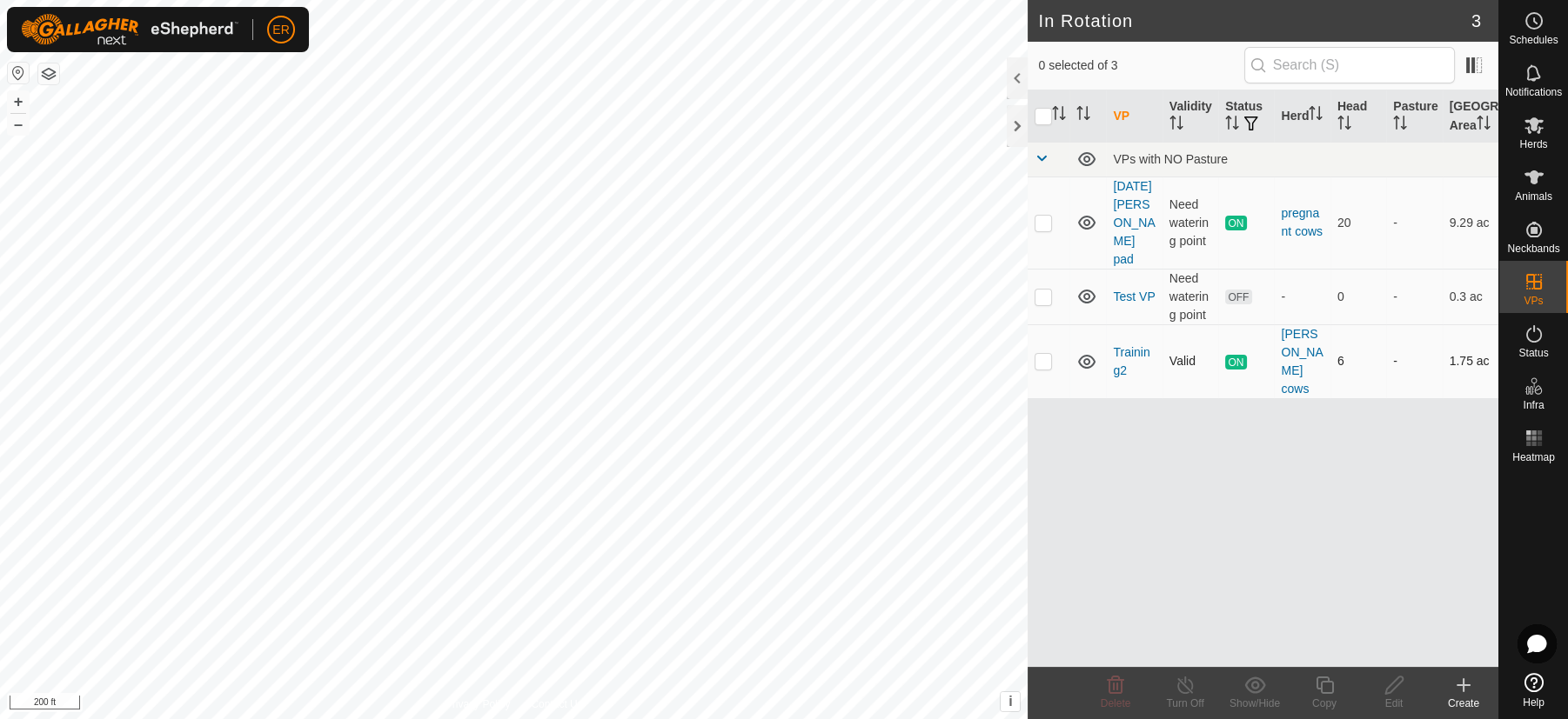
click at [1045, 355] on p-checkbox at bounding box center [1043, 361] width 17 height 14
checkbox input "true"
click at [1182, 681] on icon at bounding box center [1185, 685] width 22 height 21
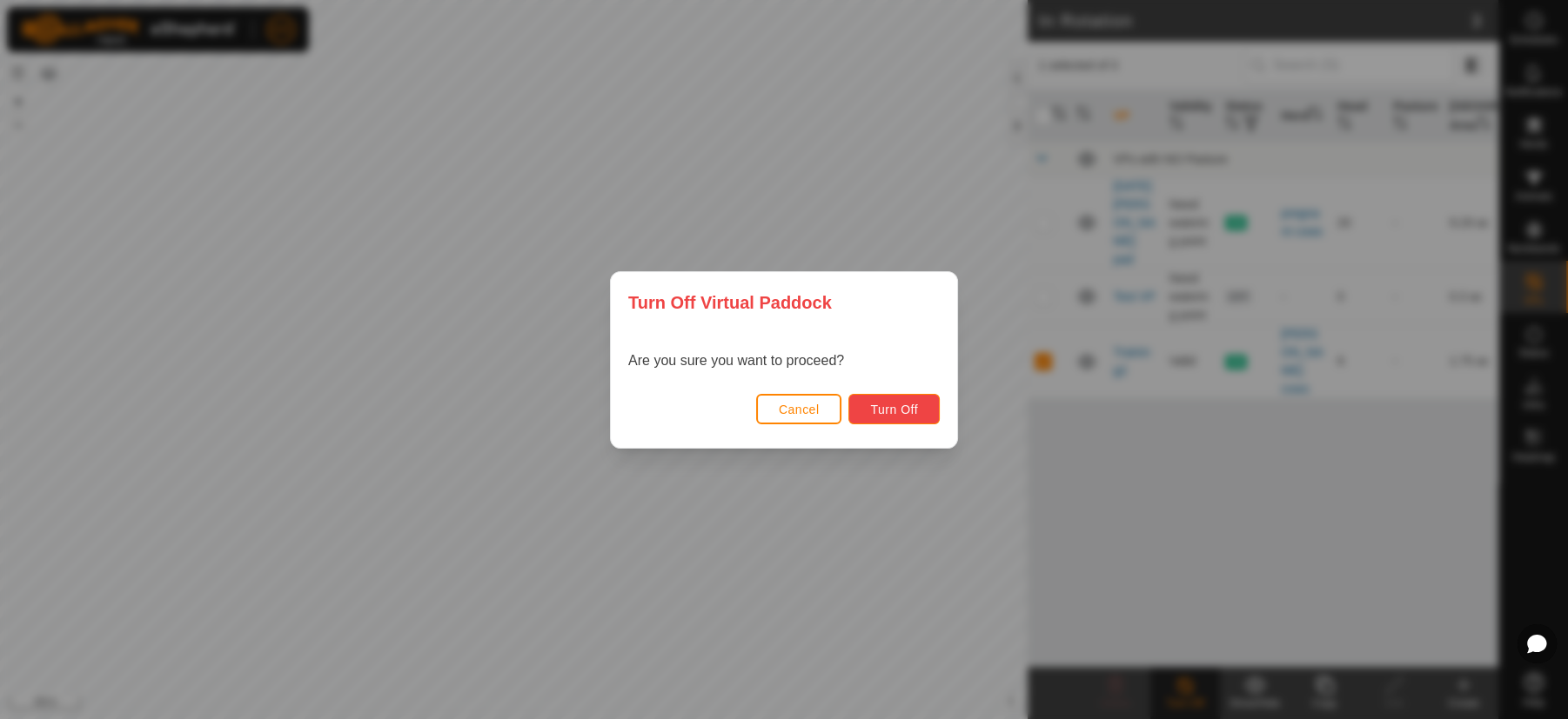
click at [918, 404] on button "Turn Off" at bounding box center [893, 409] width 91 height 30
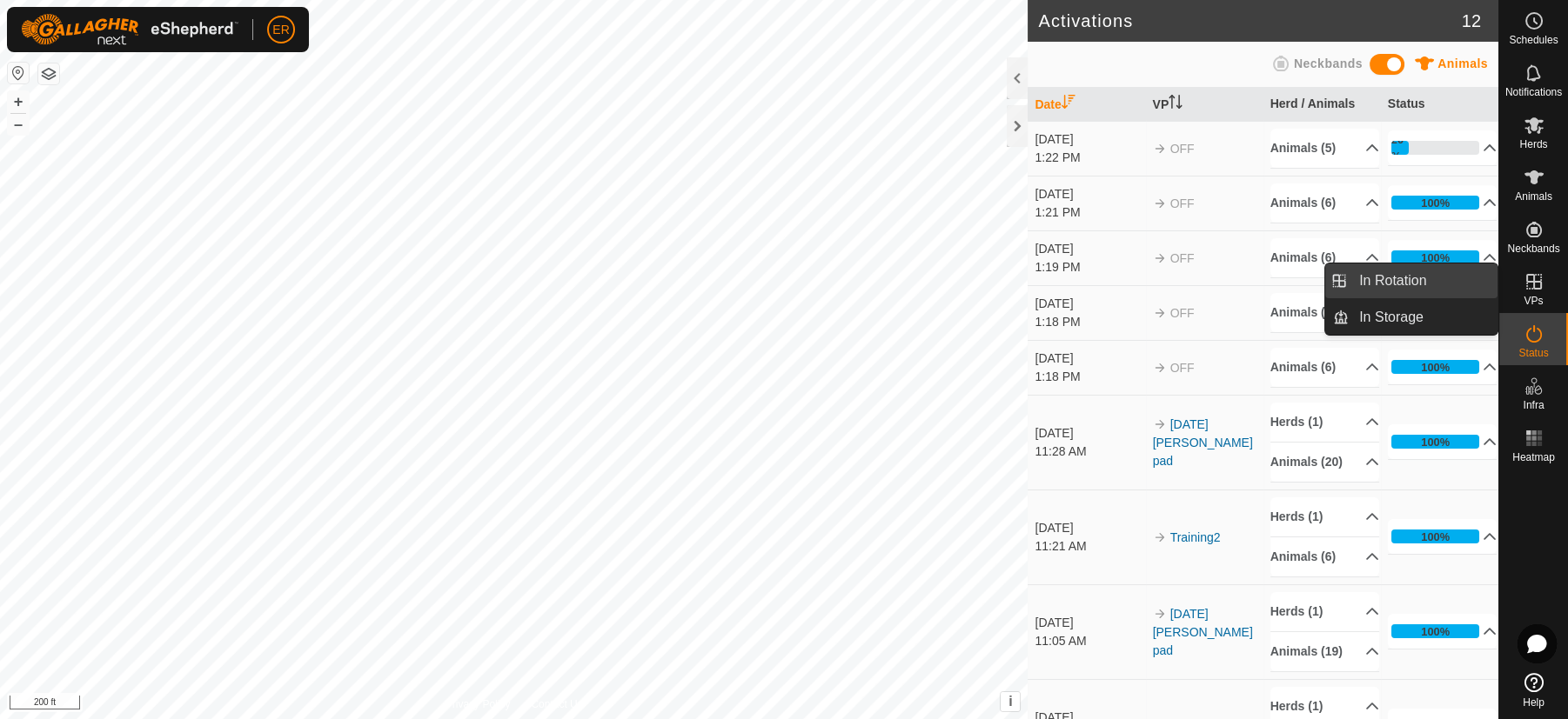
click at [1460, 276] on link "In Rotation" at bounding box center [1422, 281] width 149 height 35
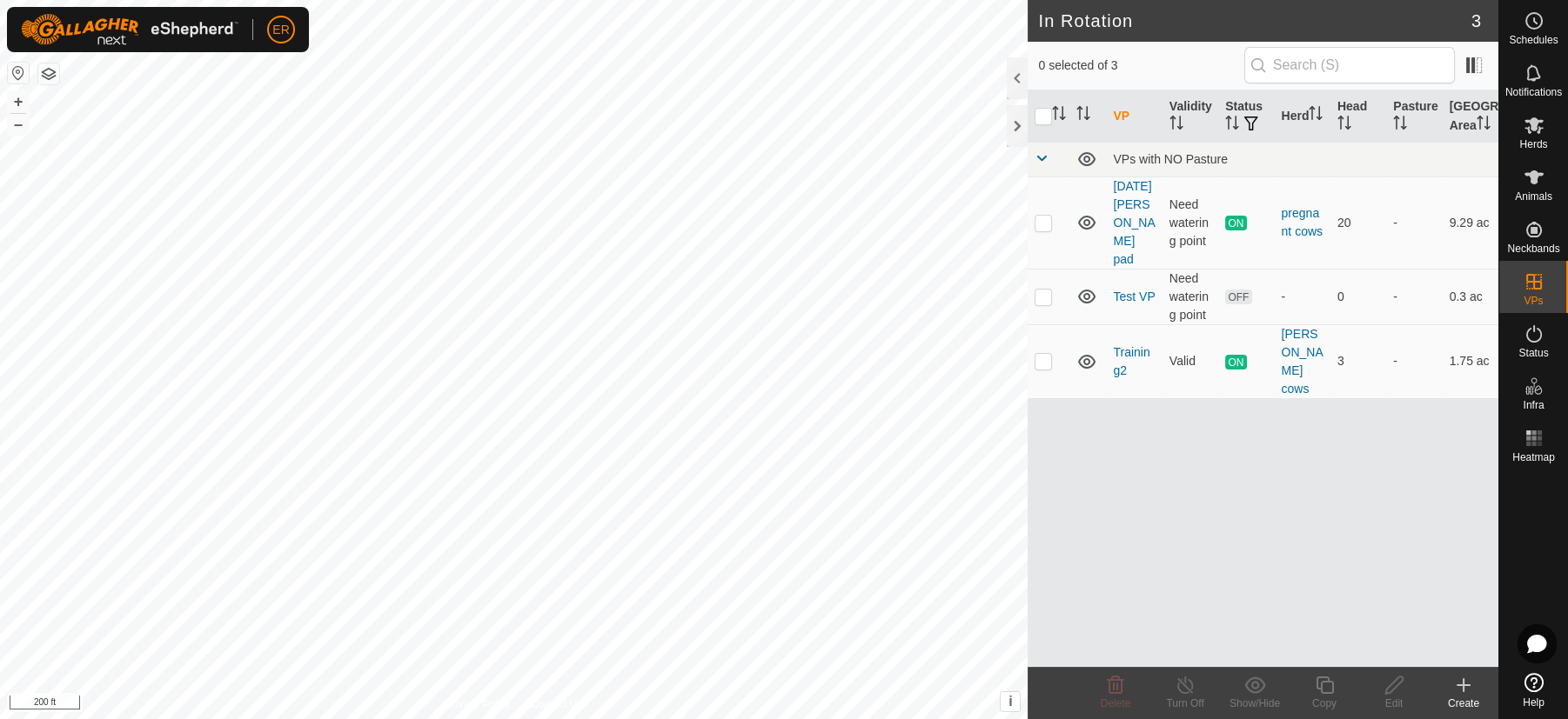
click at [1460, 686] on icon at bounding box center [1463, 686] width 12 height 0
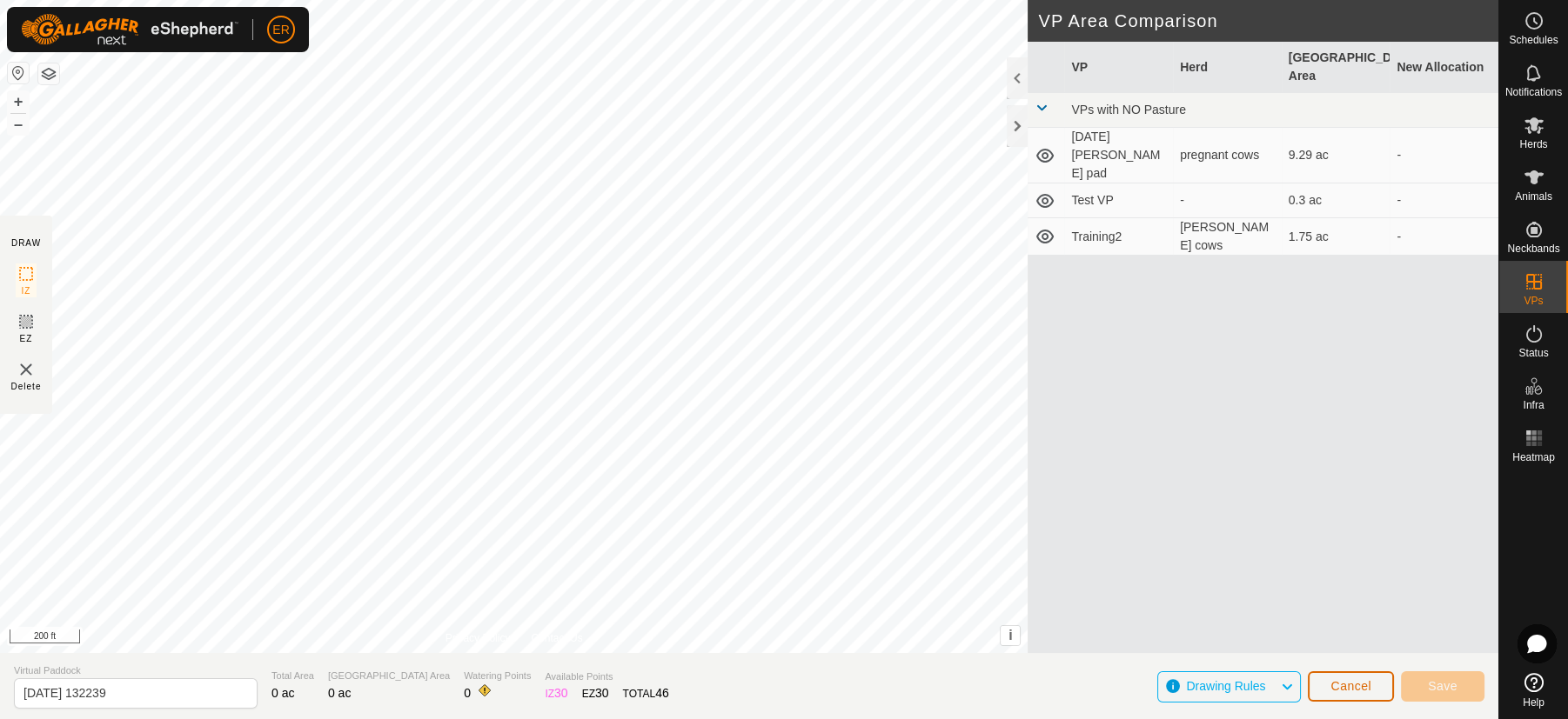
click at [1350, 686] on span "Cancel" at bounding box center [1350, 686] width 41 height 14
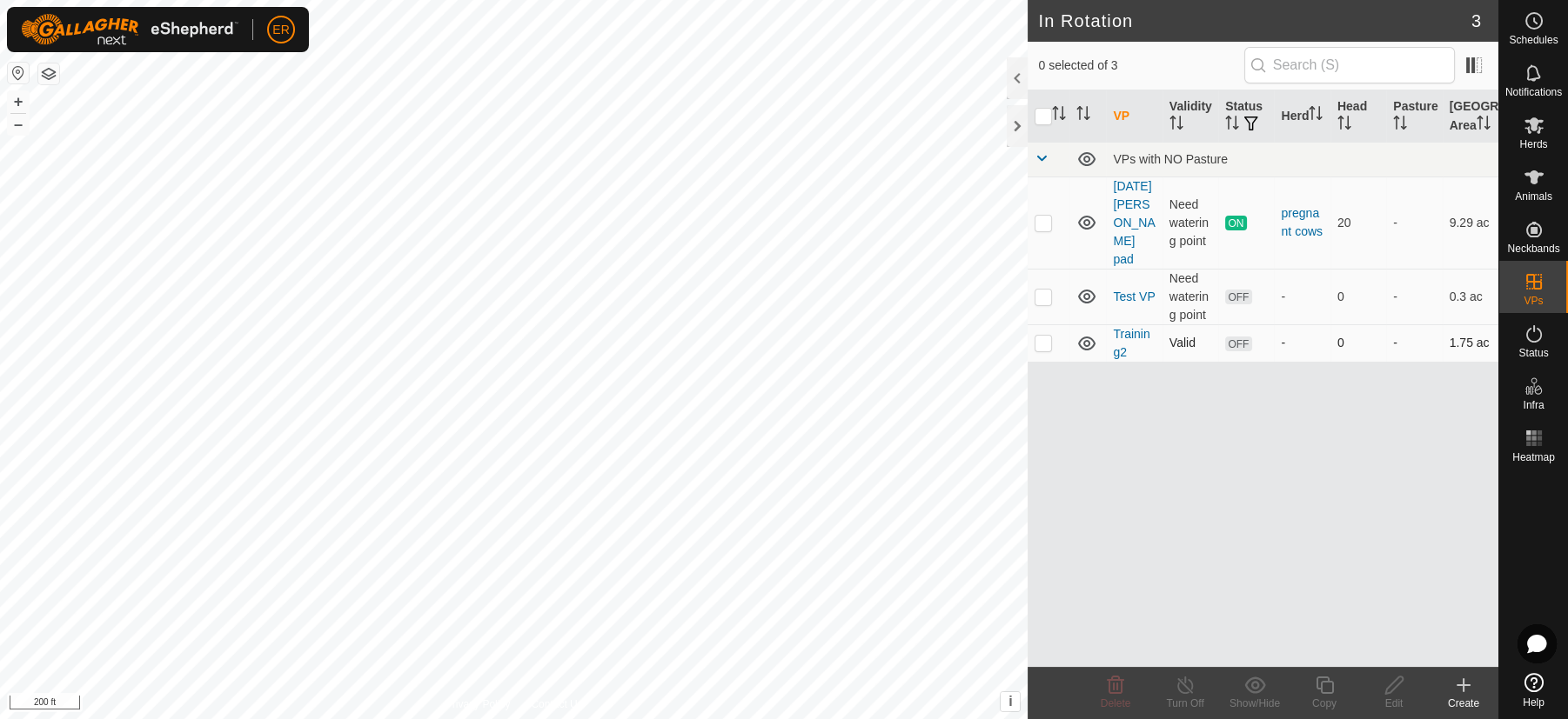
click at [1044, 346] on p-checkbox at bounding box center [1043, 343] width 17 height 14
checkbox input "true"
click at [1396, 679] on icon at bounding box center [1393, 685] width 17 height 17
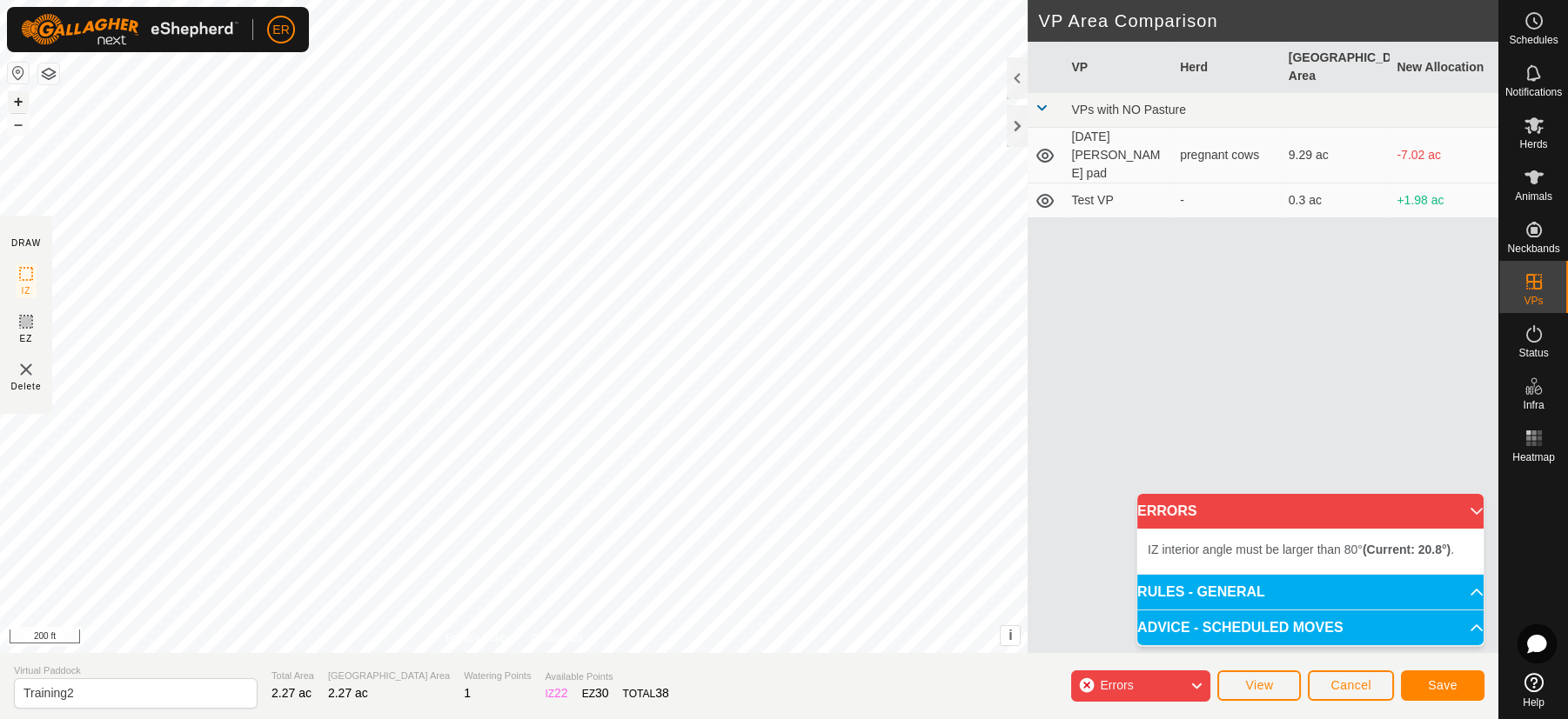
click at [15, 97] on button "+" at bounding box center [18, 101] width 21 height 21
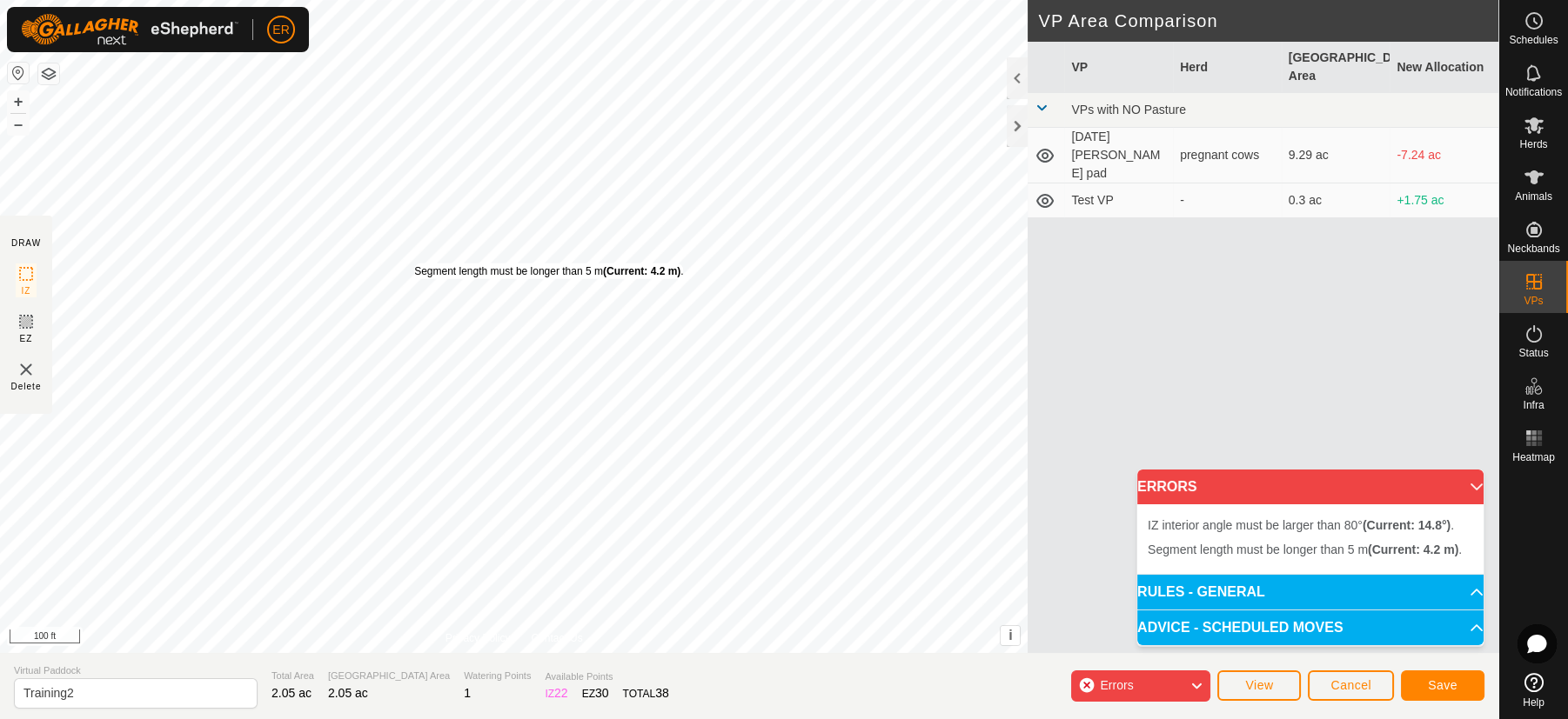
click at [414, 264] on div "Segment length must be longer than 5 m (Current: 4.2 m) ." at bounding box center [548, 272] width 269 height 16
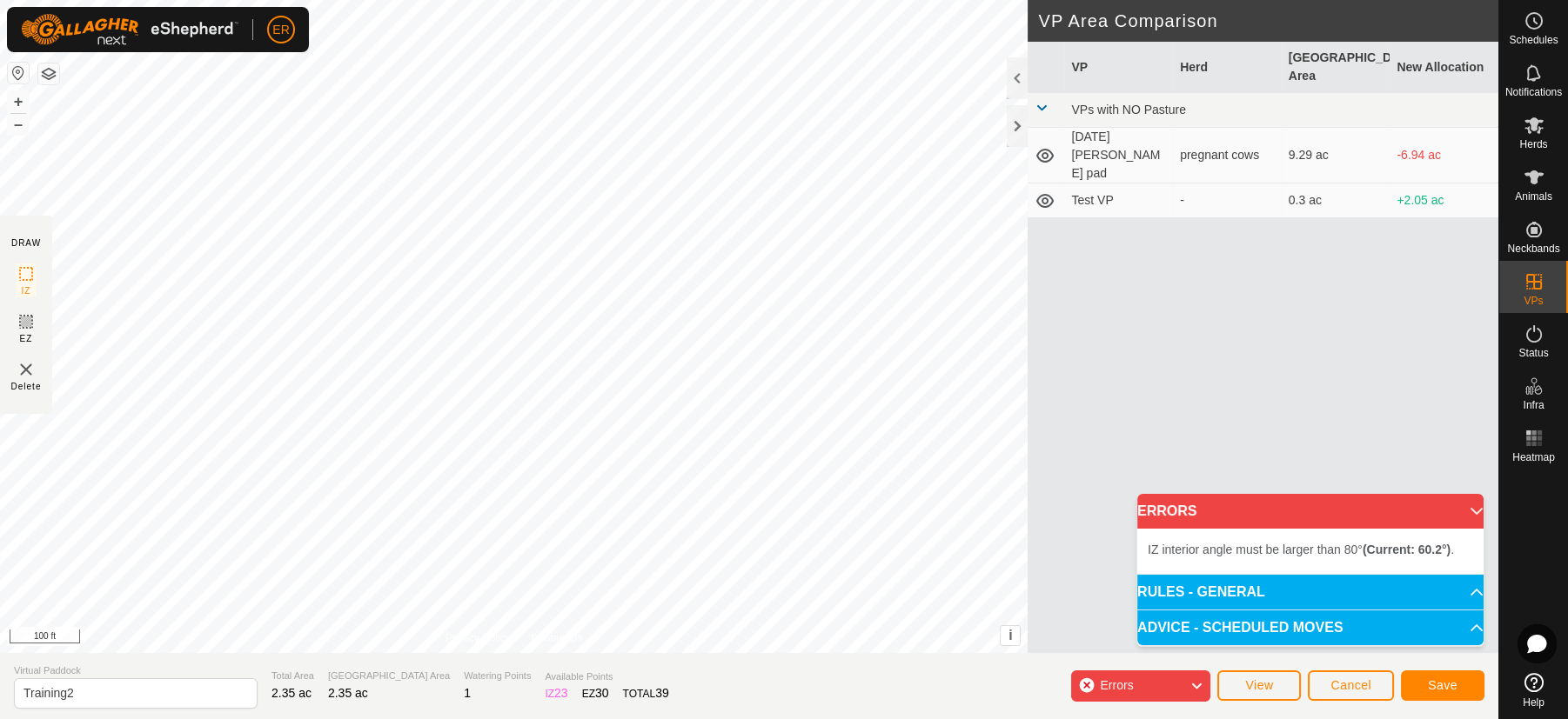
click at [478, 133] on div "IZ interior angle must be larger than 80° (Current: 60.2°) . + – ⇧ i This appli…" at bounding box center [513, 327] width 1028 height 653
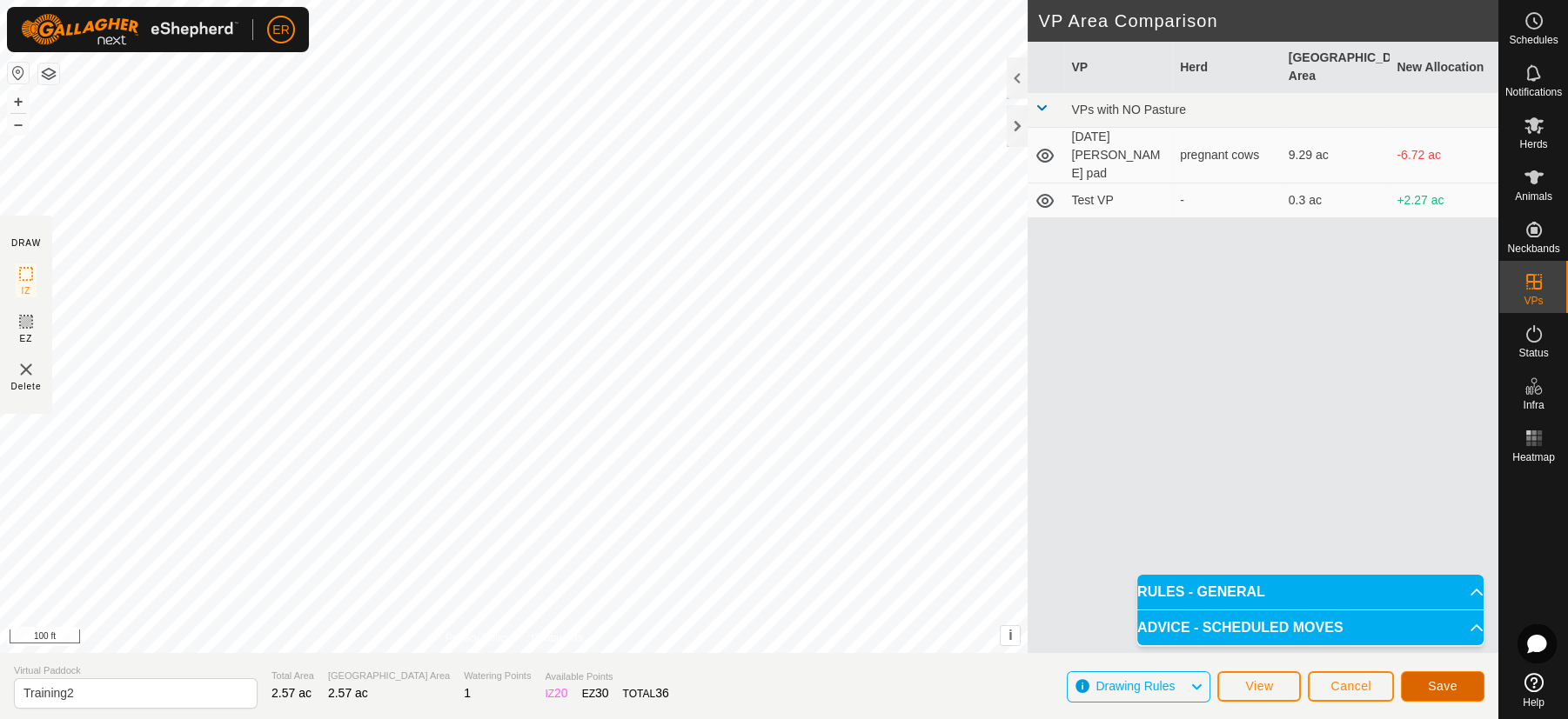
click at [1449, 675] on button "Save" at bounding box center [1443, 687] width 84 height 30
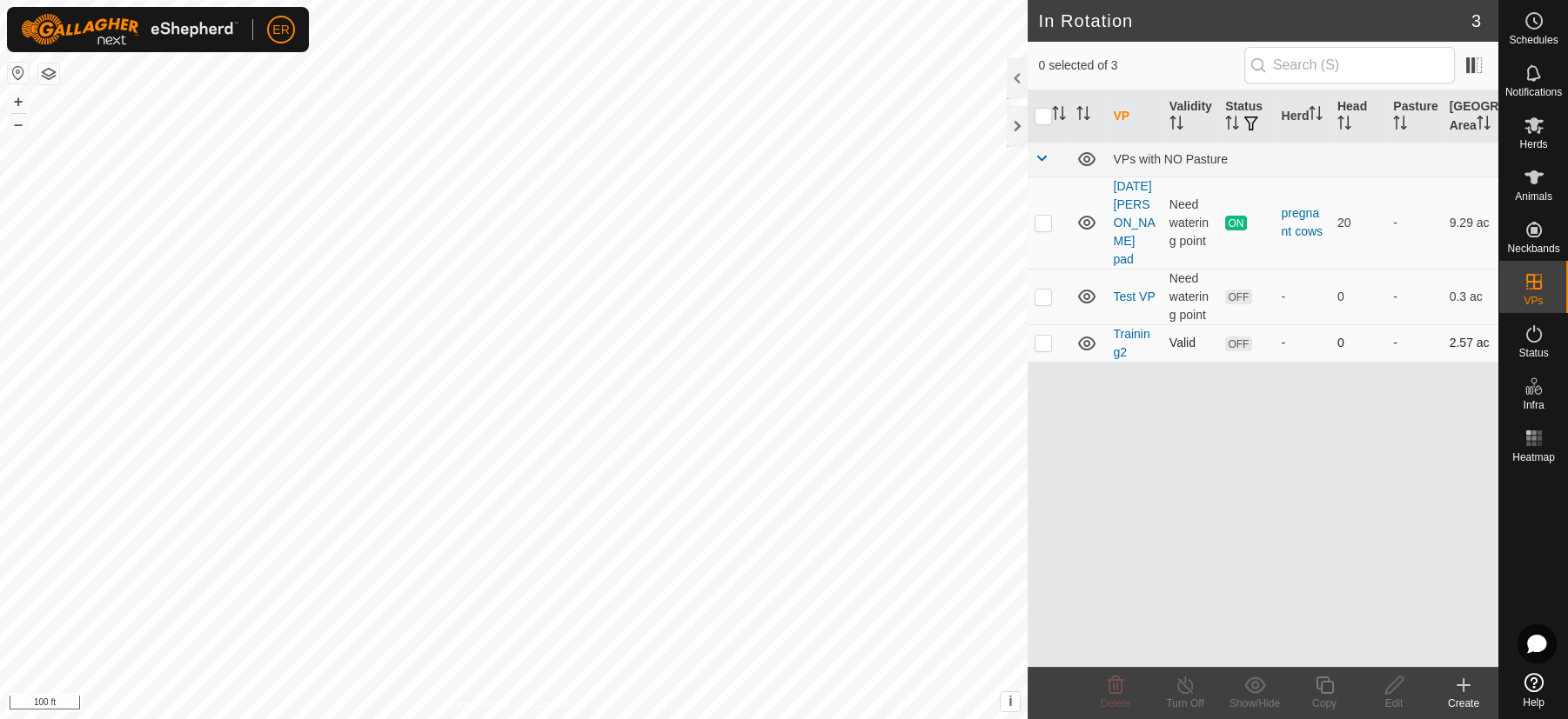
click at [1046, 349] on p-checkbox at bounding box center [1043, 343] width 17 height 14
checkbox input "true"
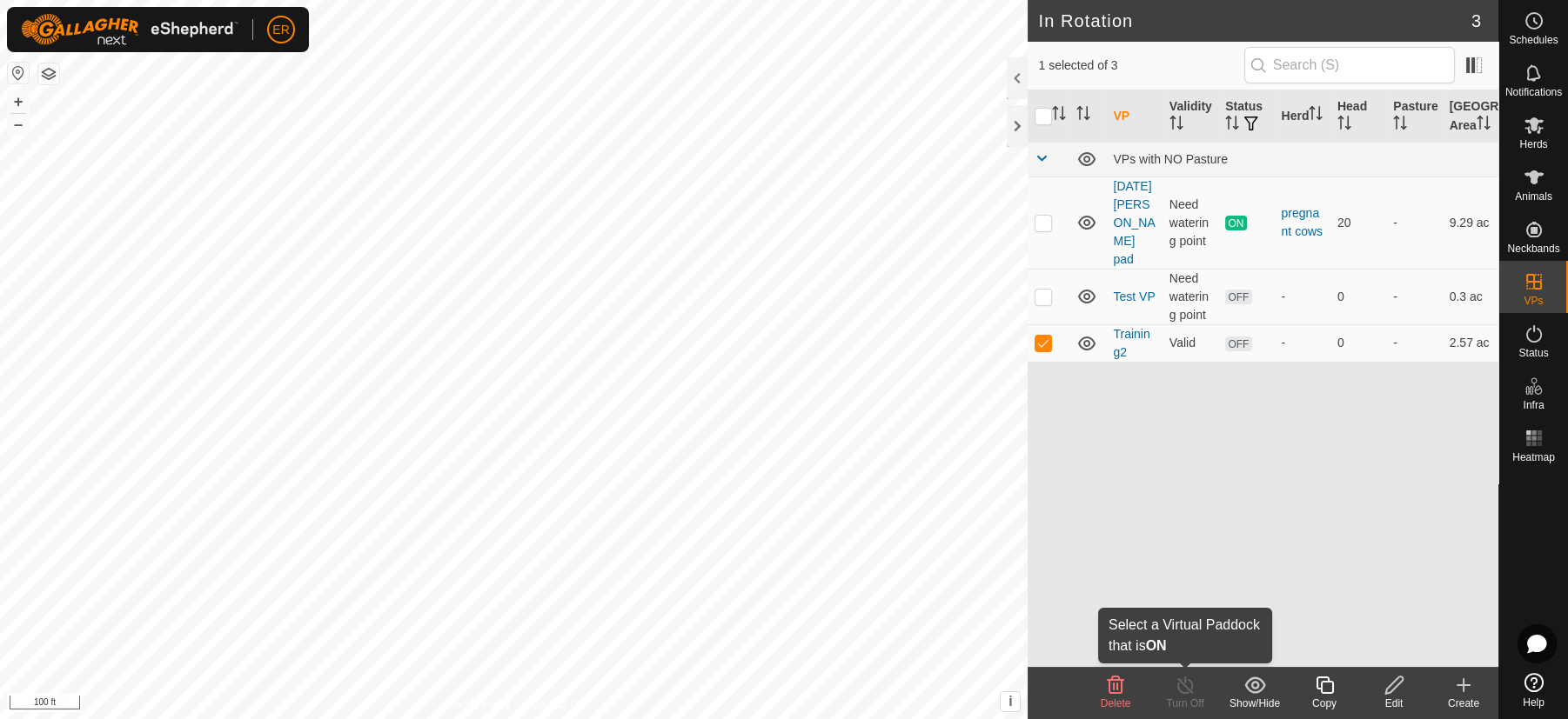
click at [1182, 683] on line at bounding box center [1185, 686] width 14 height 14
click at [1036, 350] on p-checkbox at bounding box center [1043, 343] width 17 height 14
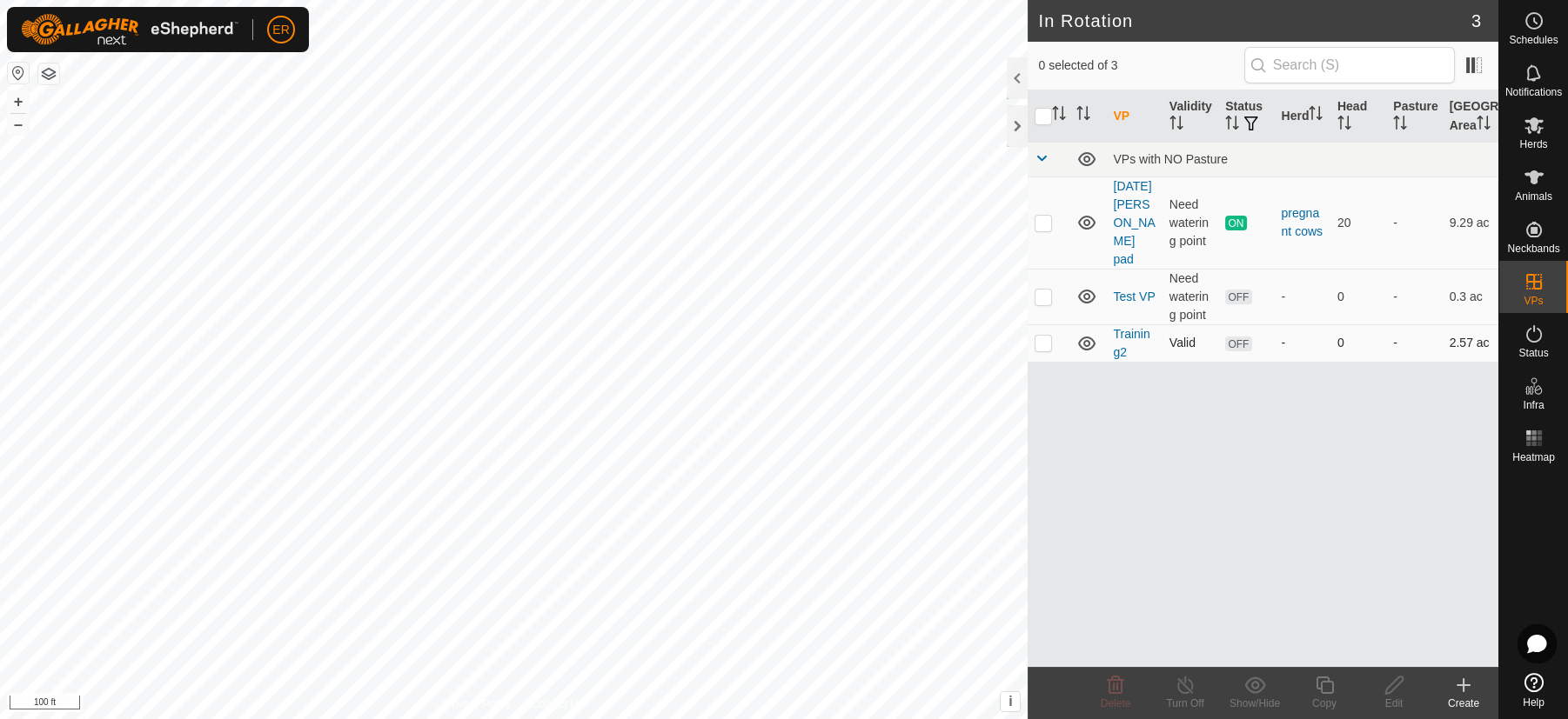
click at [1044, 344] on p-checkbox at bounding box center [1043, 343] width 17 height 14
click at [1037, 342] on p-checkbox at bounding box center [1043, 343] width 17 height 14
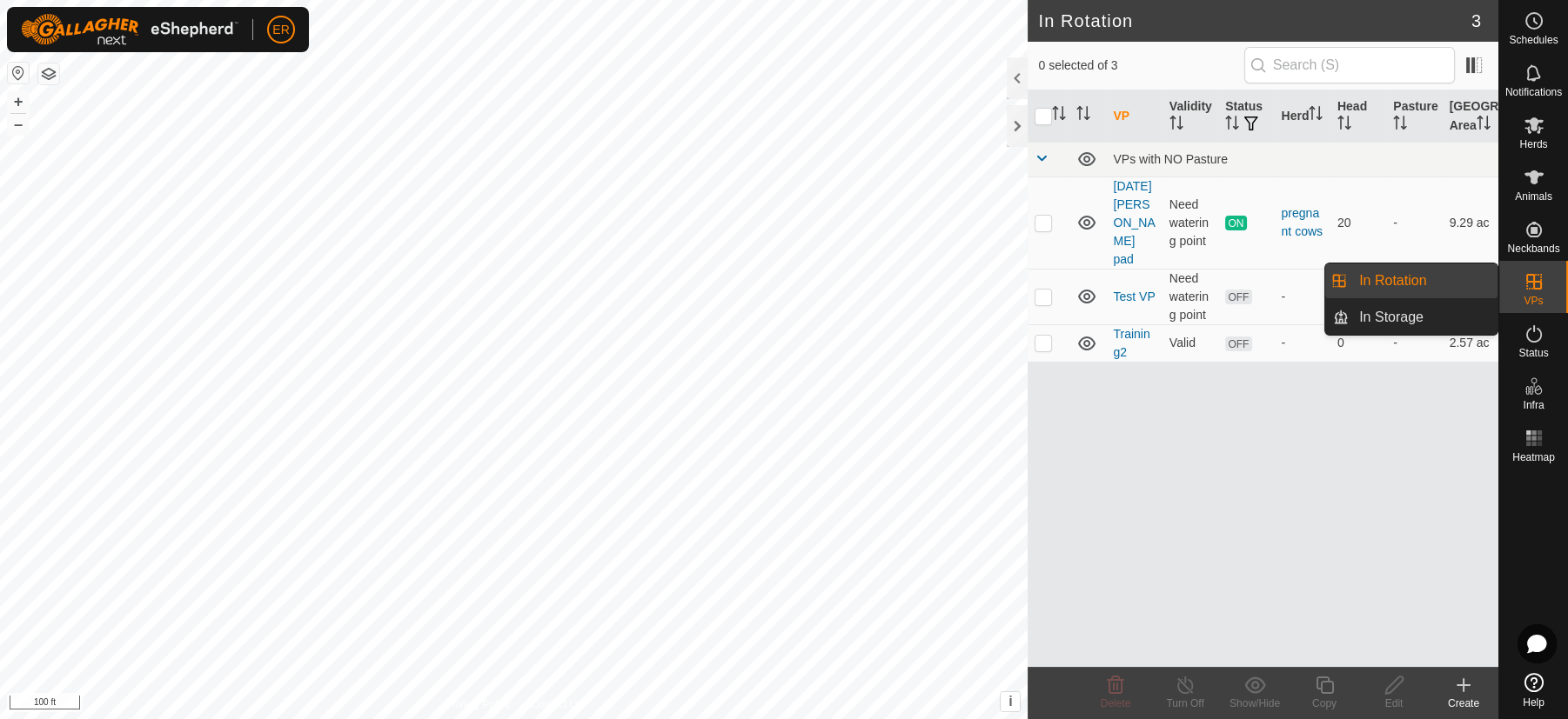
click at [1478, 272] on link "In Rotation" at bounding box center [1422, 281] width 149 height 35
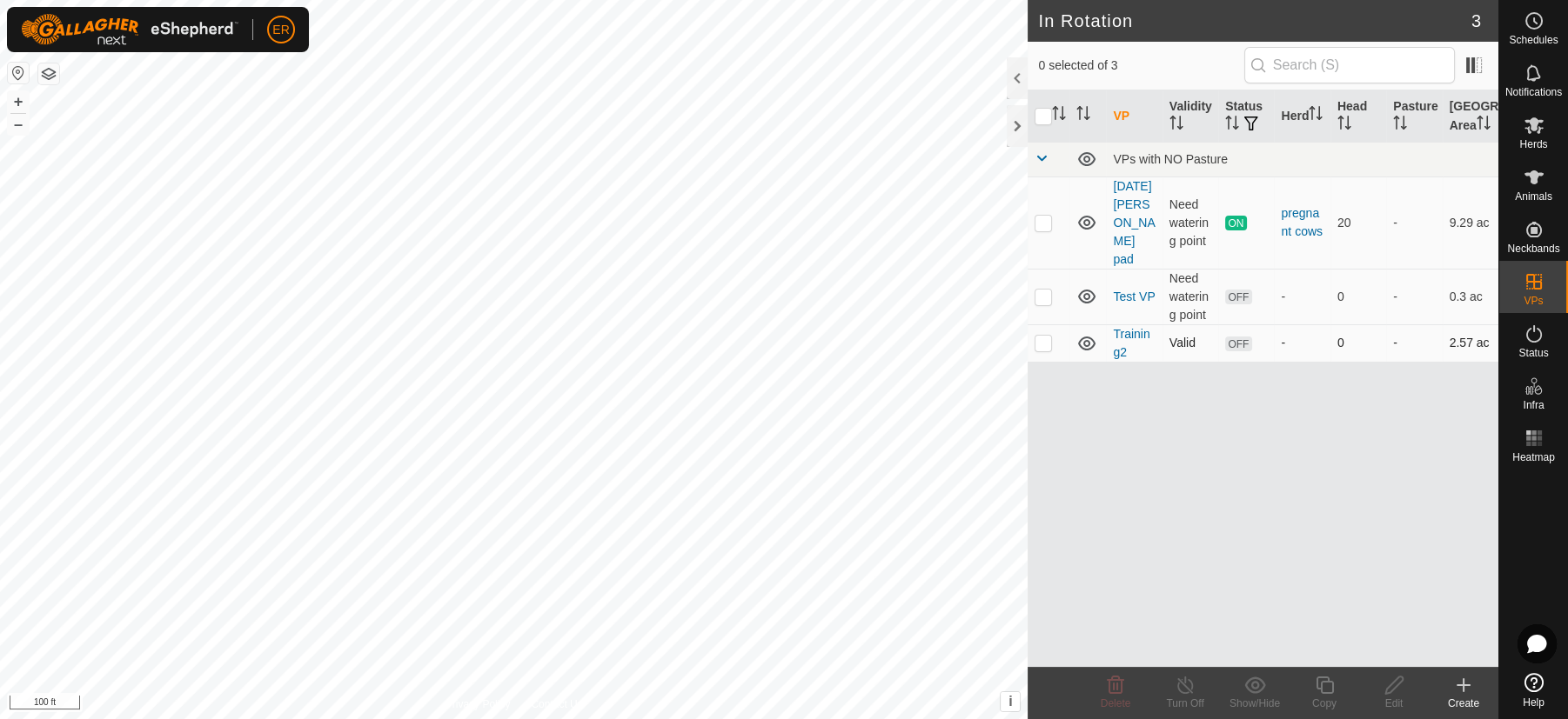
click at [1044, 336] on p-checkbox at bounding box center [1043, 343] width 17 height 14
checkbox input "true"
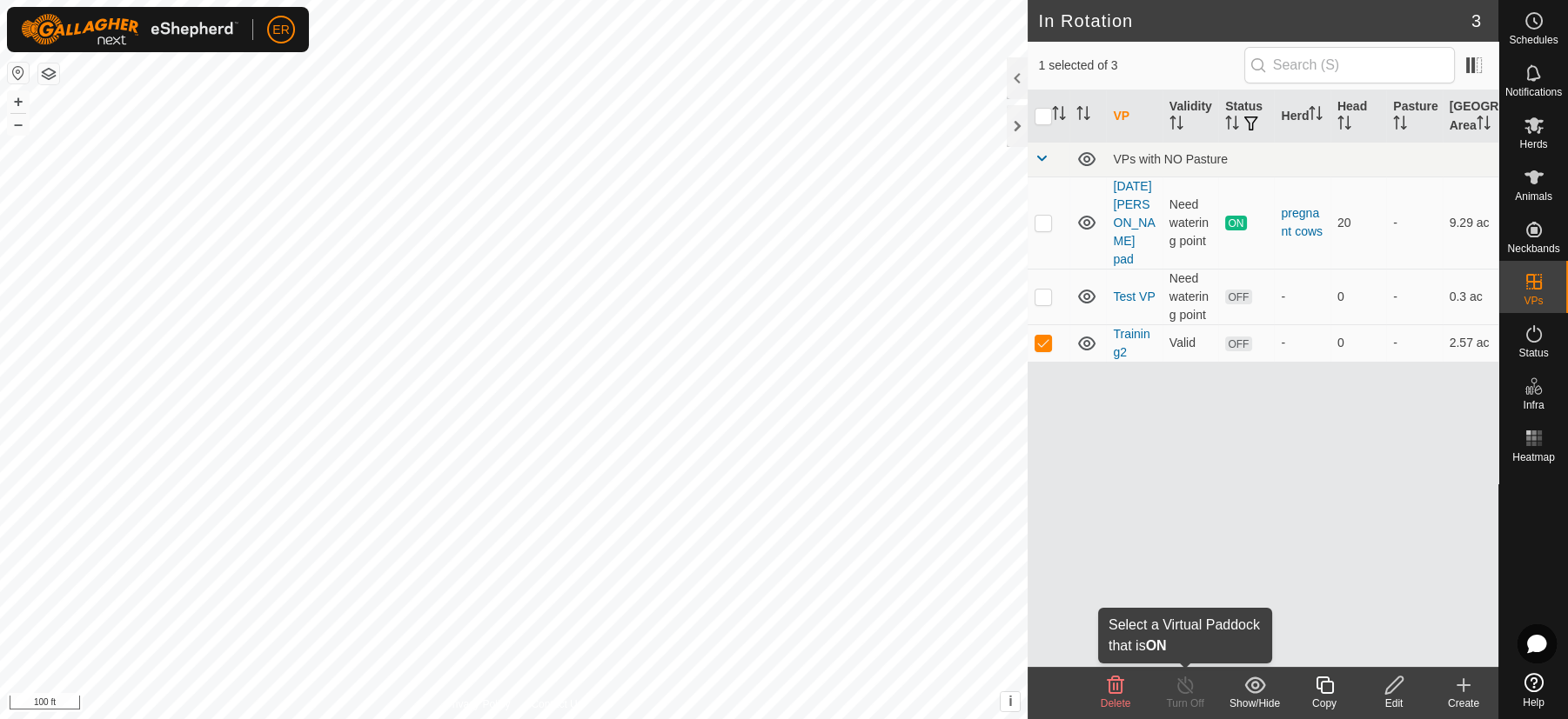
click at [1178, 683] on icon at bounding box center [1185, 685] width 22 height 21
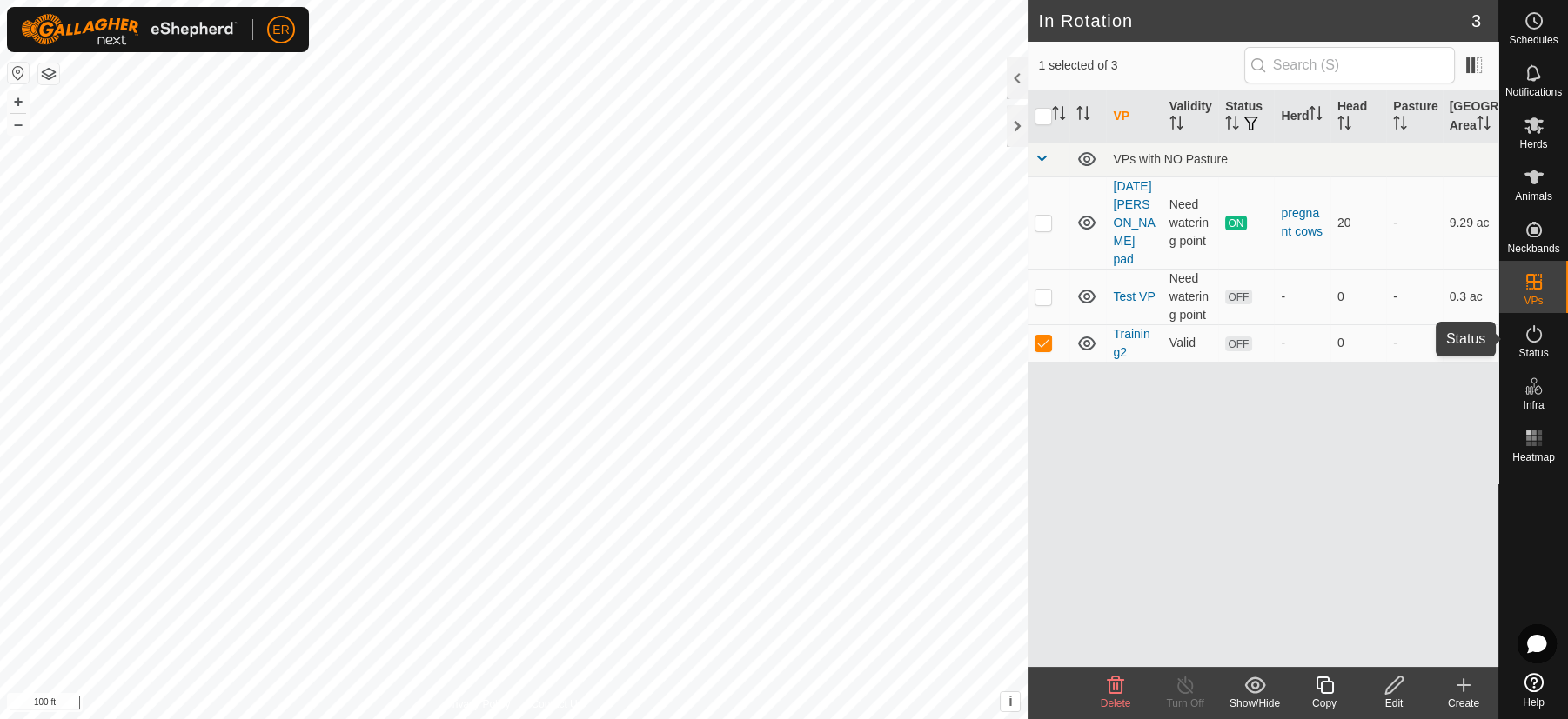
click at [1528, 324] on icon at bounding box center [1533, 334] width 21 height 21
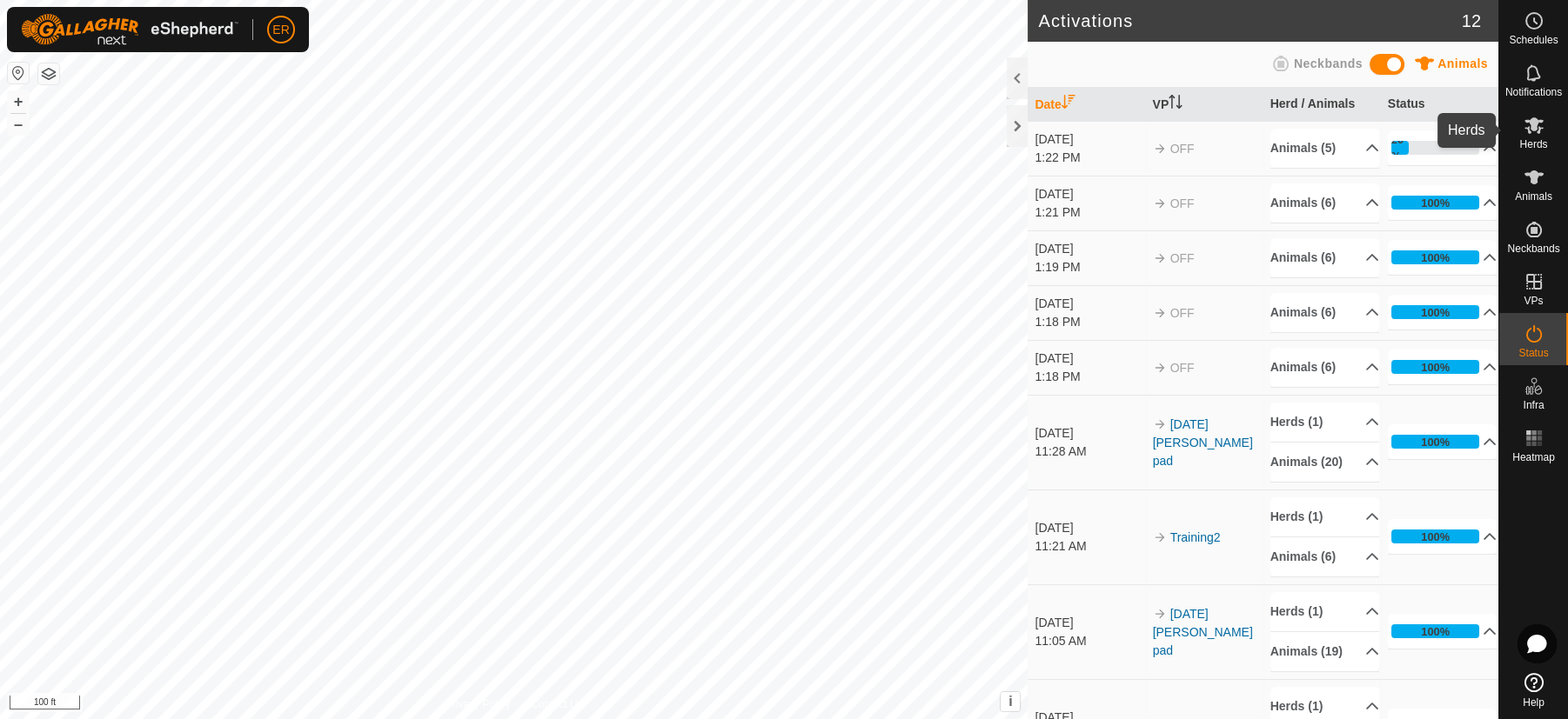
click at [1537, 122] on icon at bounding box center [1533, 126] width 19 height 17
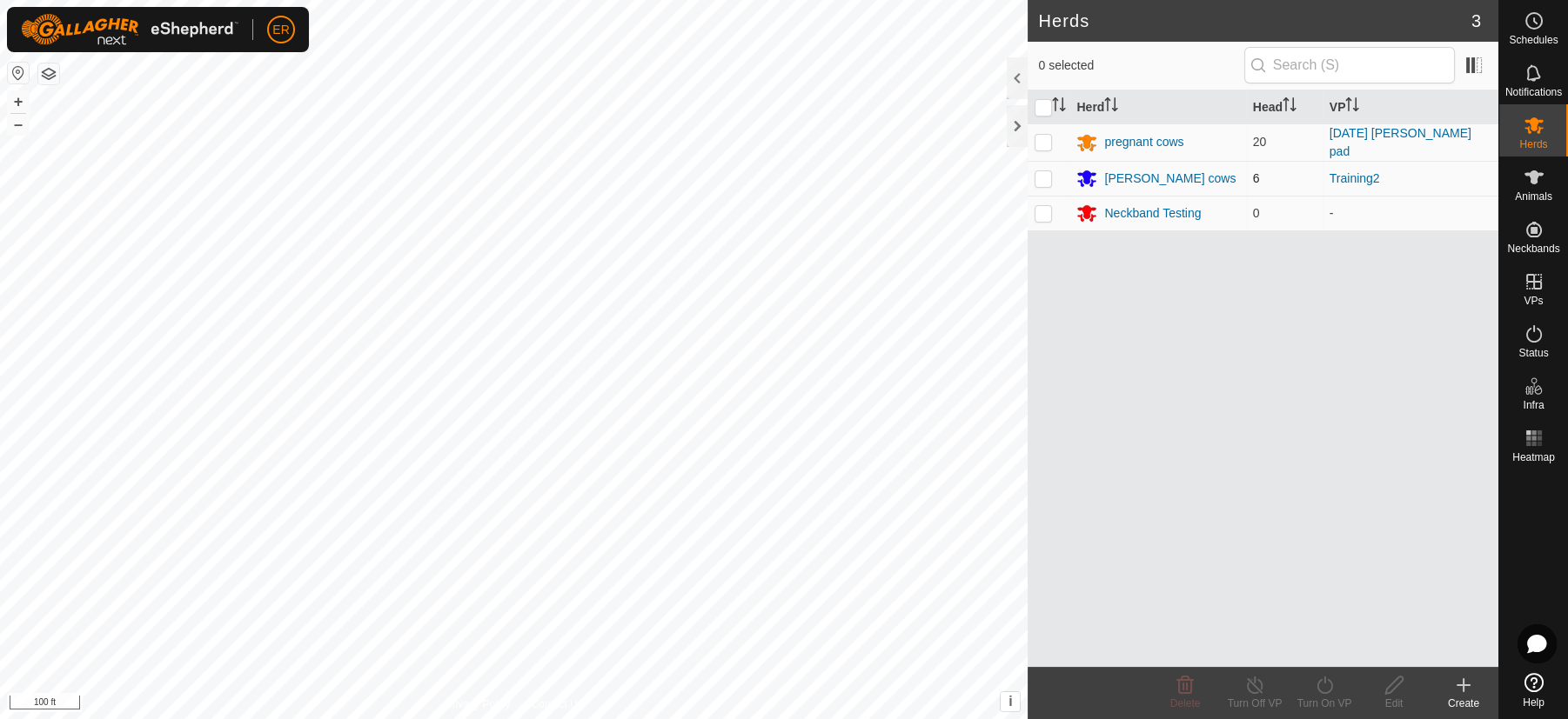
click at [1048, 178] on p-checkbox at bounding box center [1043, 179] width 17 height 14
checkbox input "true"
click at [1255, 683] on icon at bounding box center [1255, 685] width 22 height 21
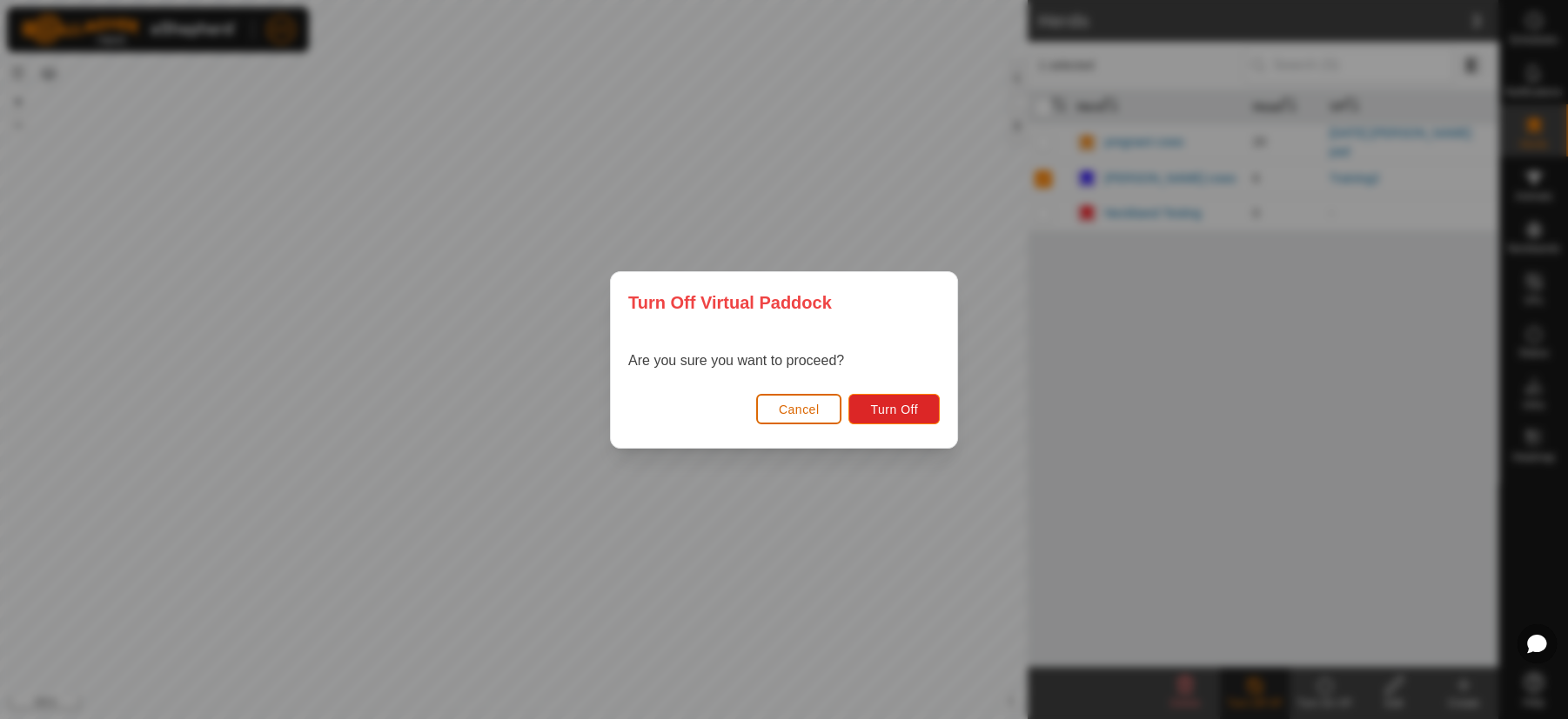
click at [796, 406] on span "Cancel" at bounding box center [799, 409] width 41 height 14
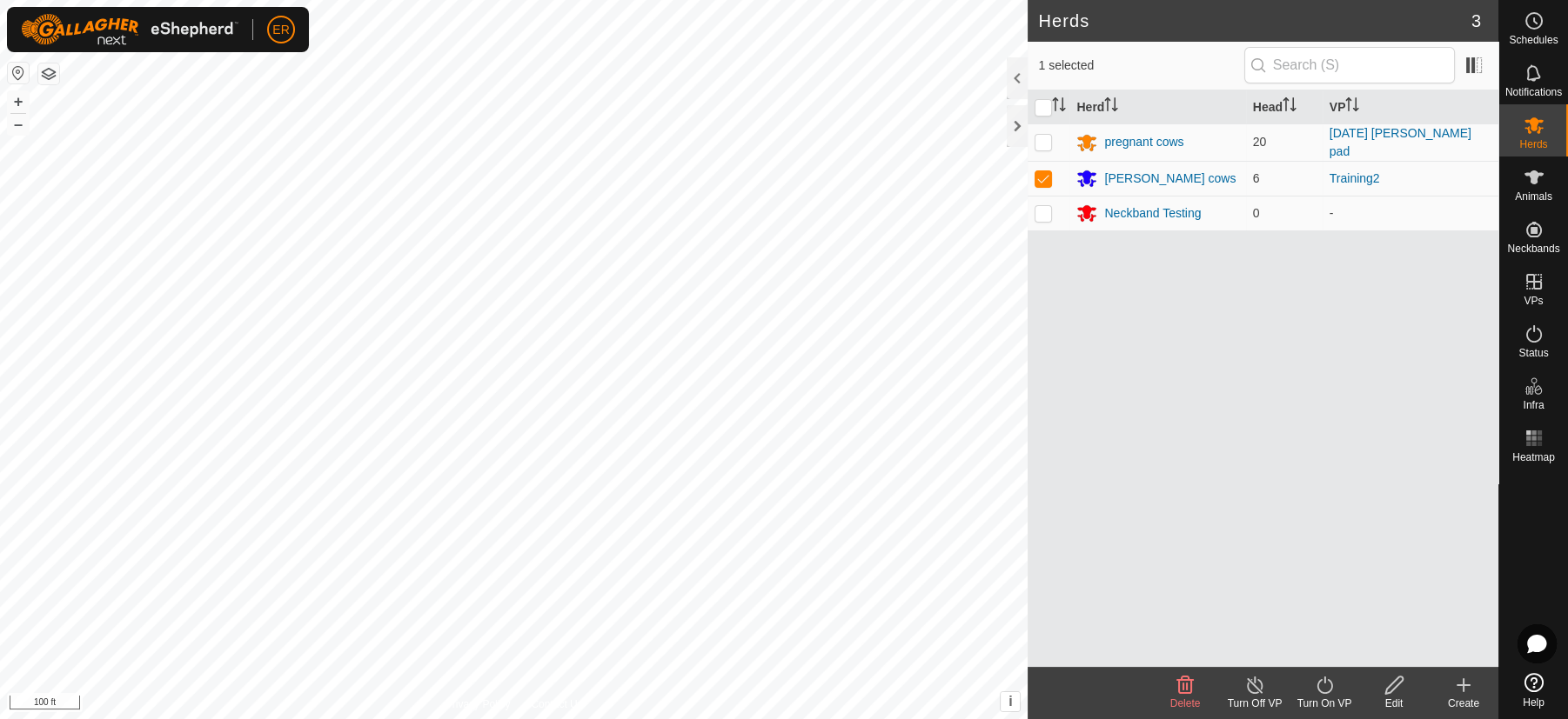
click at [1319, 682] on icon at bounding box center [1325, 685] width 22 height 21
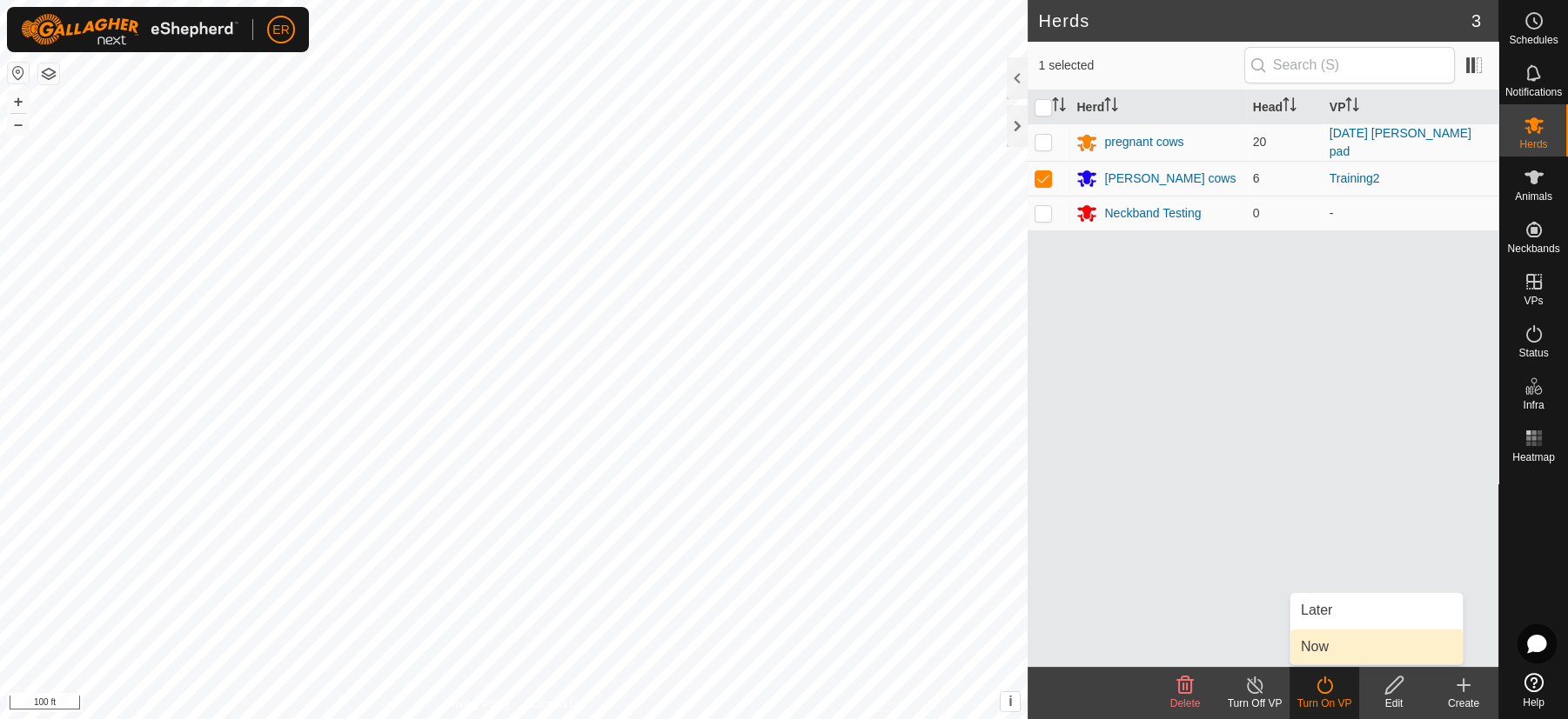
click at [1315, 641] on link "Now" at bounding box center [1376, 647] width 172 height 35
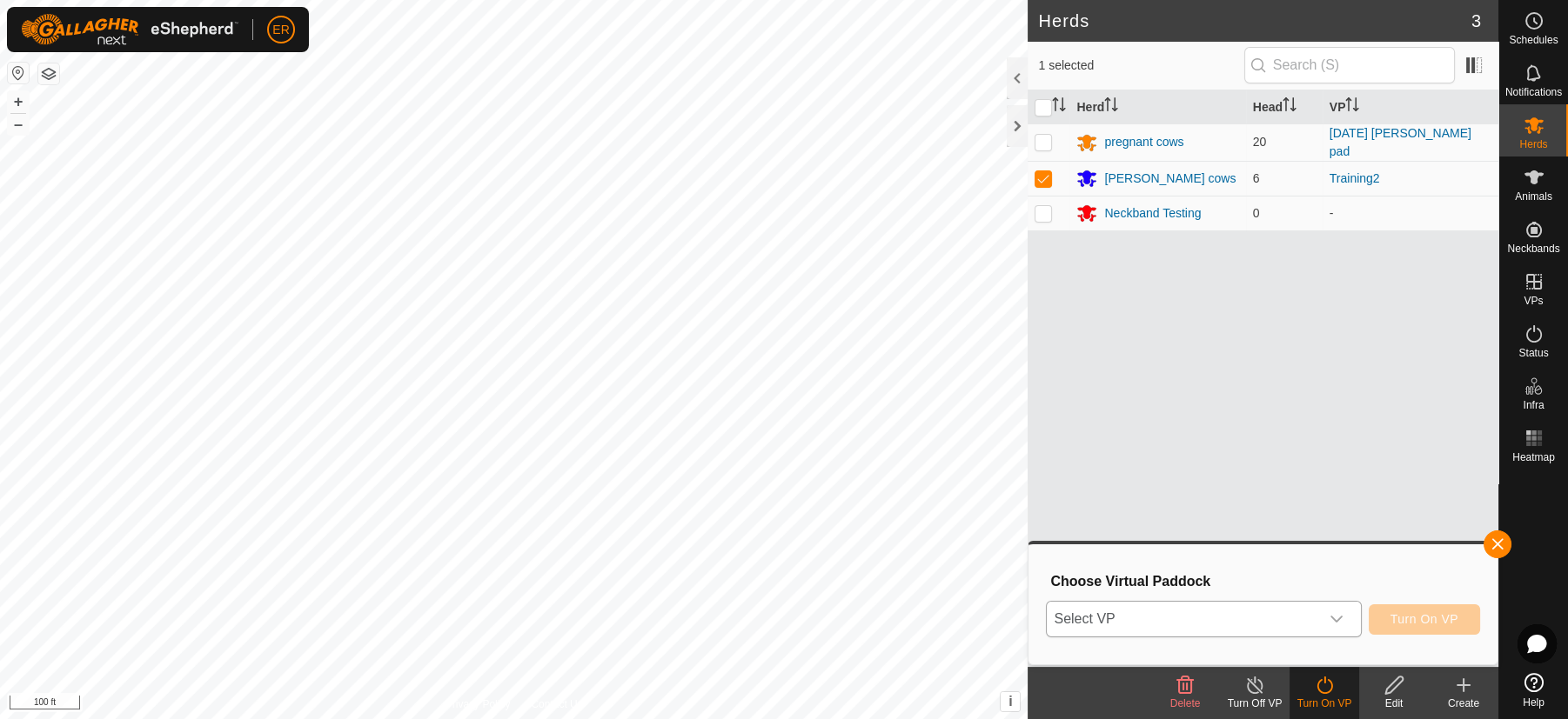
click at [1334, 615] on icon "dropdown trigger" at bounding box center [1336, 619] width 14 height 14
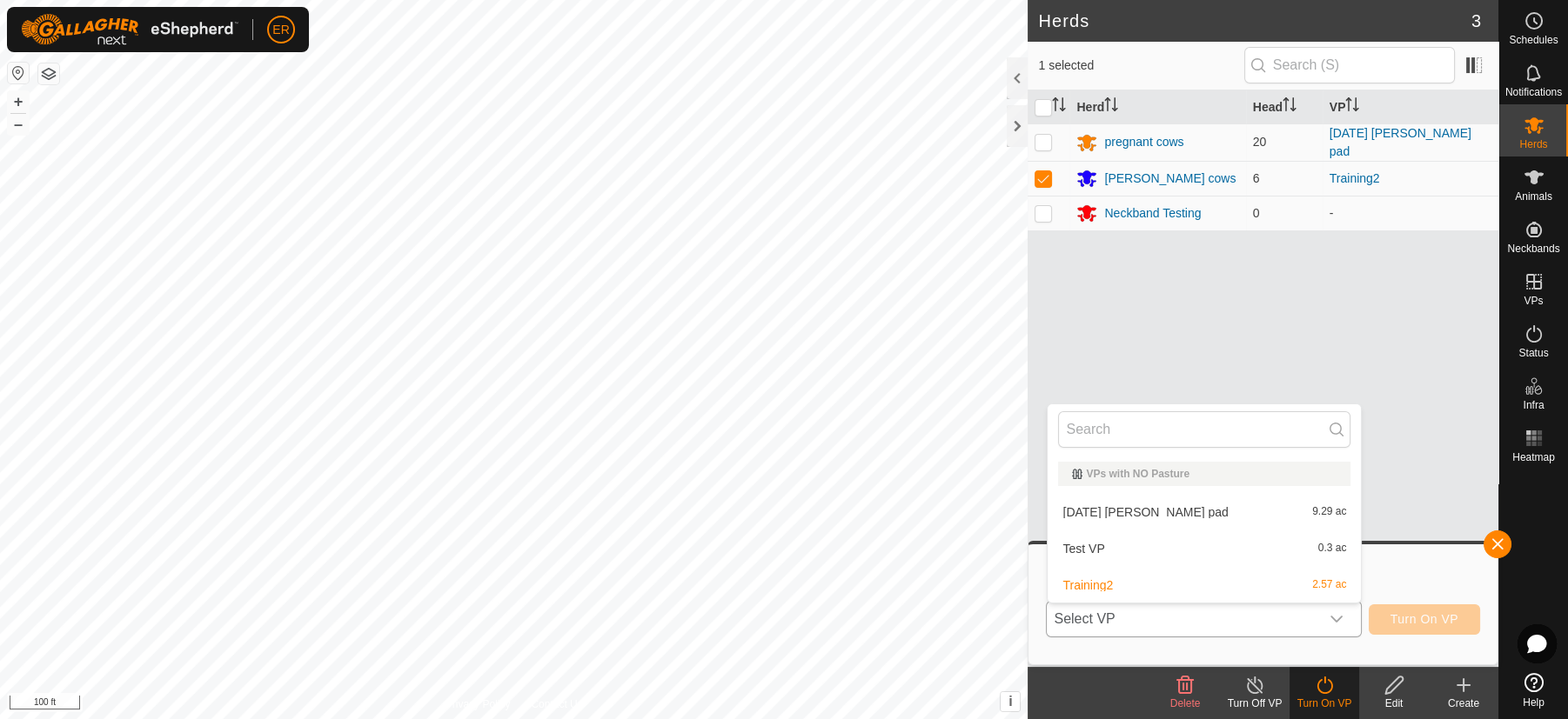
click at [1091, 584] on li "Training2 2.57 ac" at bounding box center [1204, 585] width 314 height 35
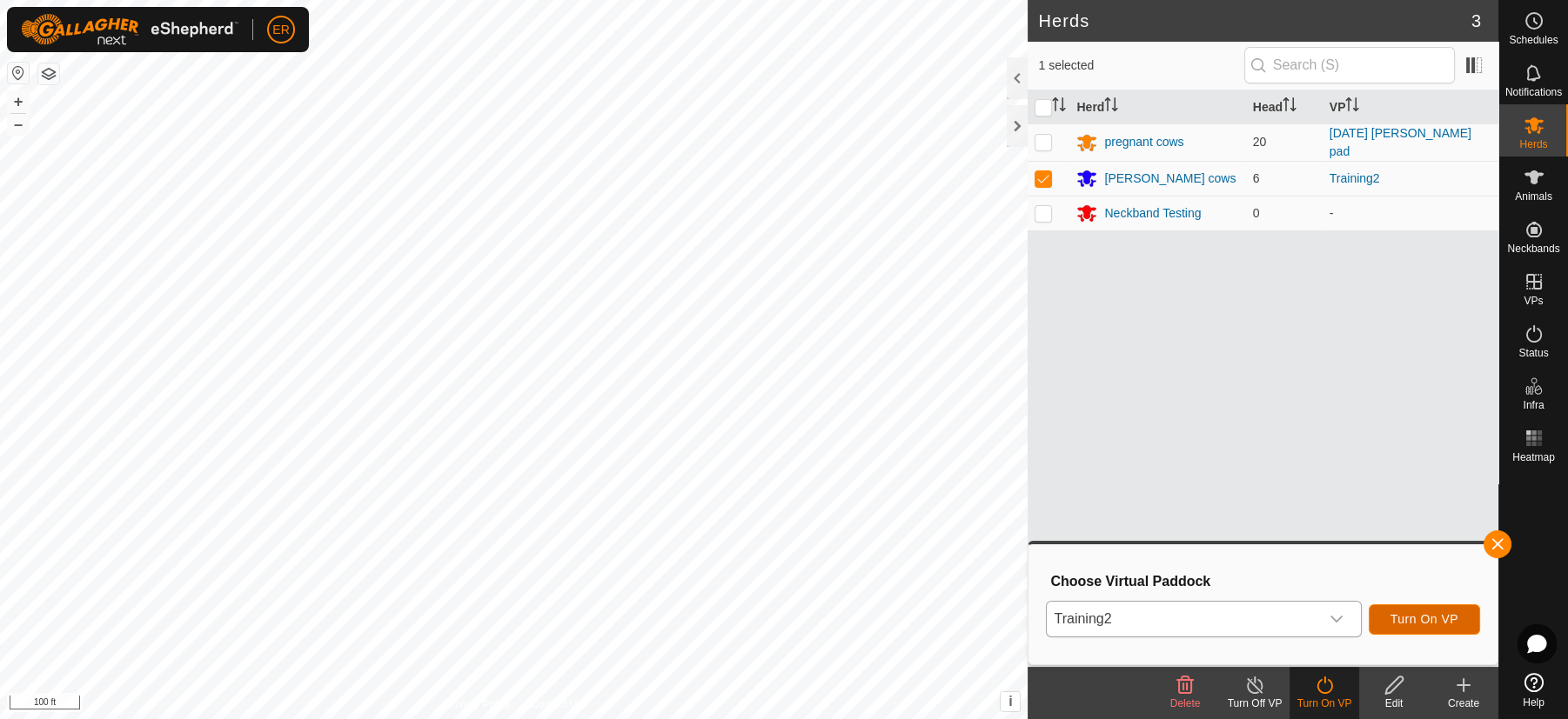
click at [1421, 615] on span "Turn On VP" at bounding box center [1424, 619] width 68 height 14
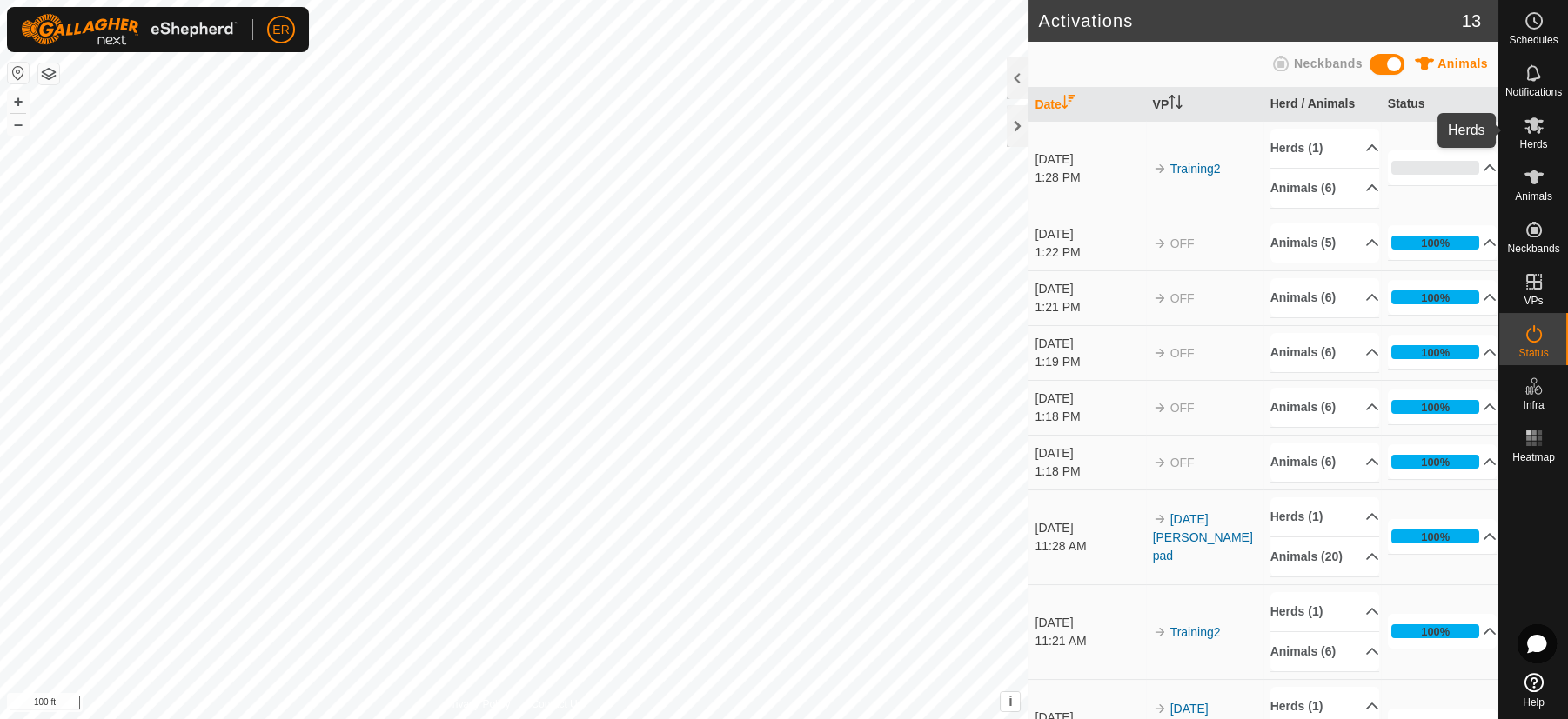
click at [1527, 130] on icon at bounding box center [1533, 126] width 19 height 17
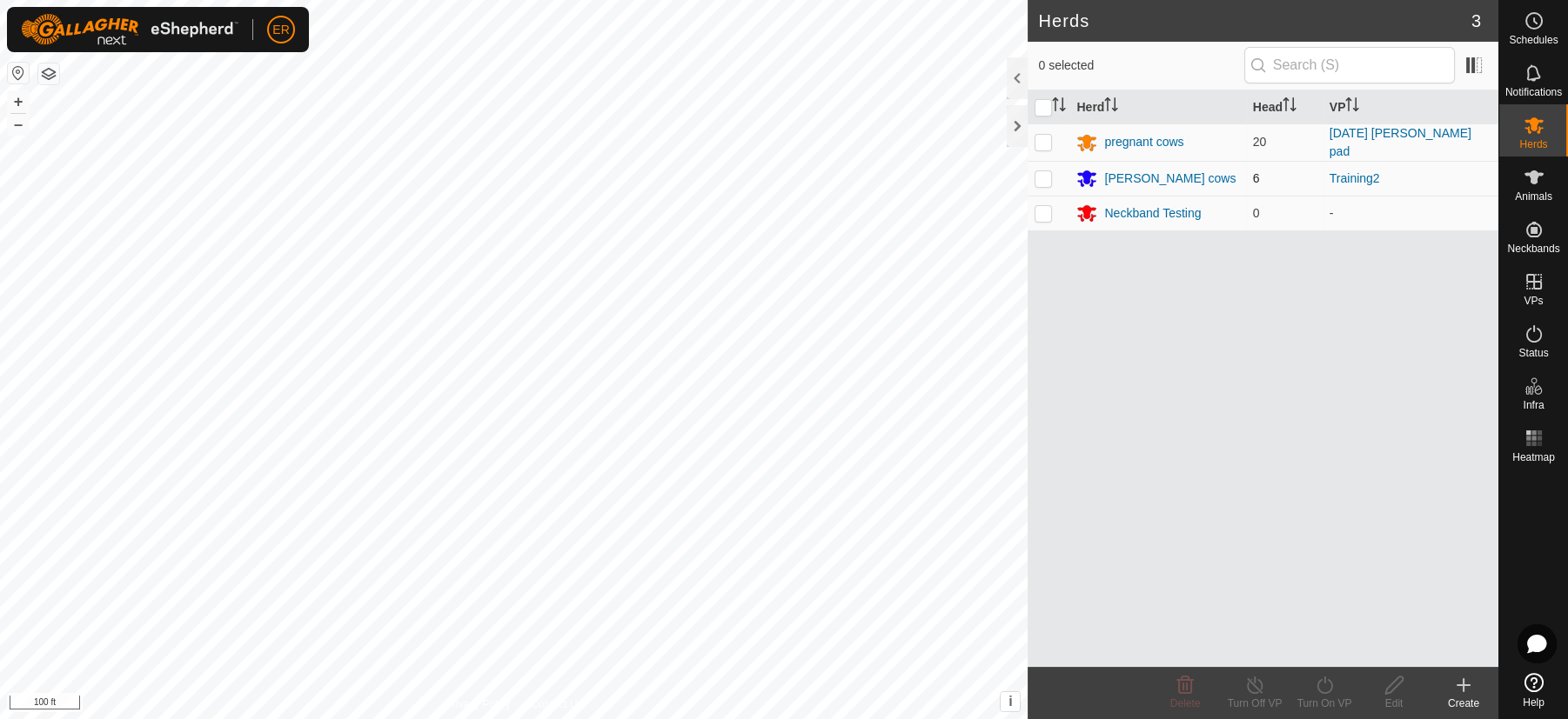
click at [1044, 173] on p-checkbox at bounding box center [1043, 179] width 17 height 14
checkbox input "true"
click at [1320, 687] on icon at bounding box center [1325, 685] width 22 height 21
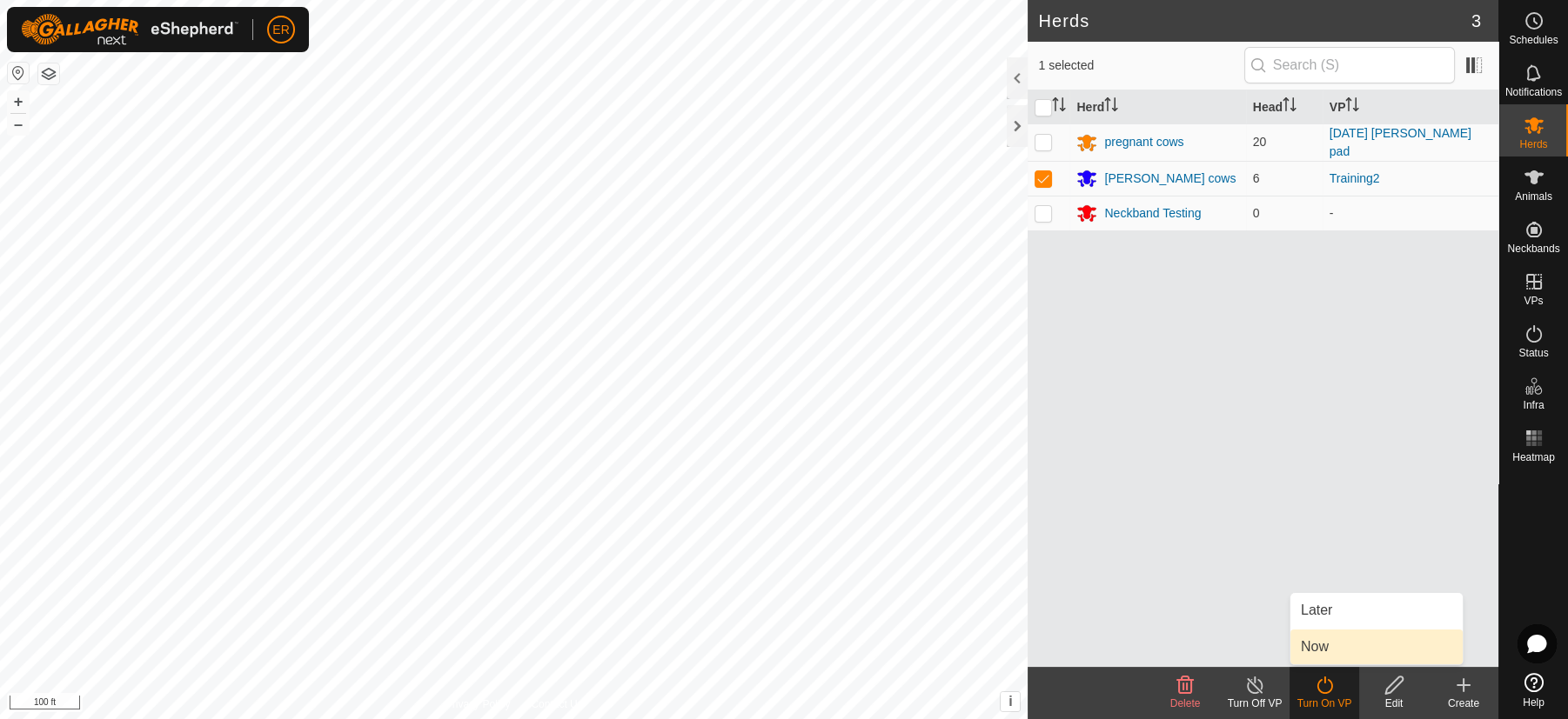
click at [1310, 646] on link "Now" at bounding box center [1376, 647] width 172 height 35
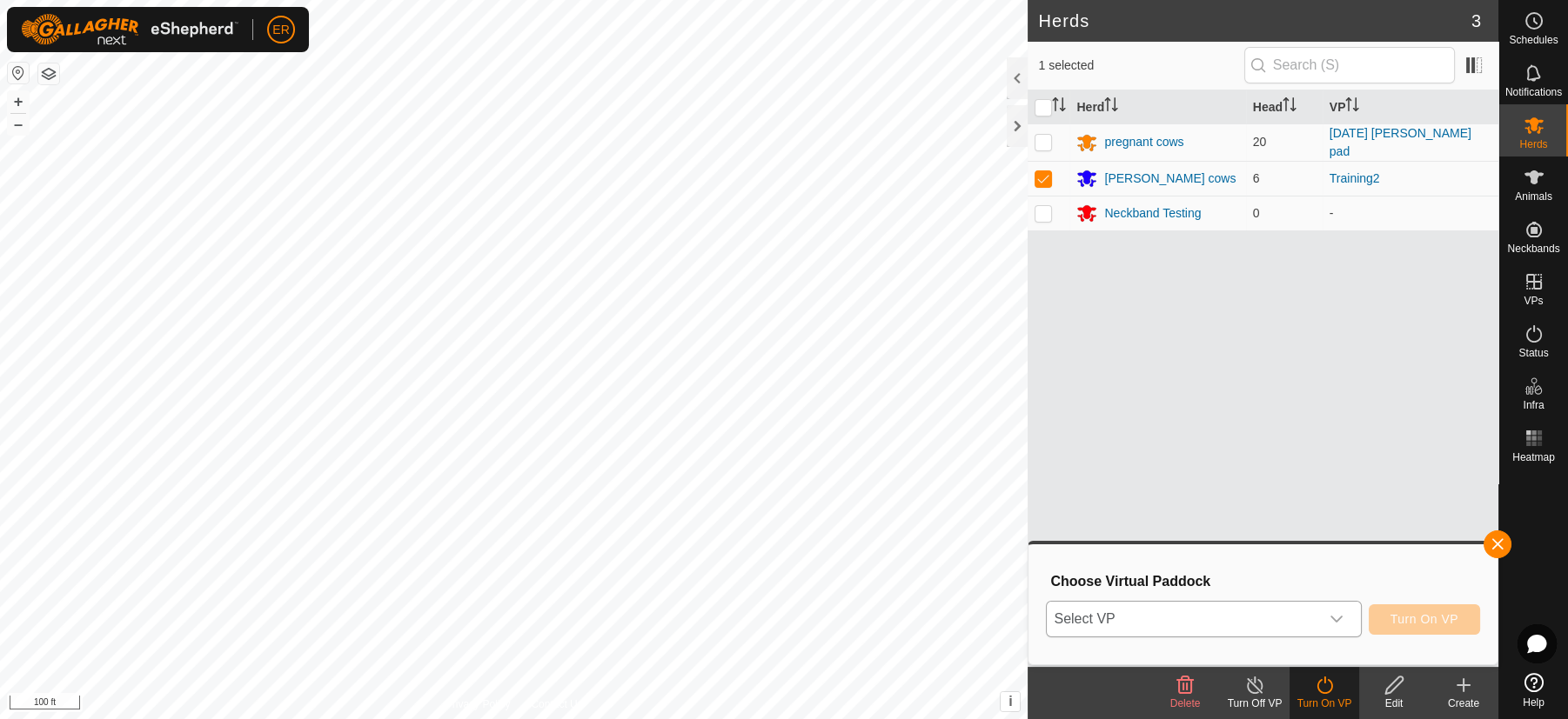
click at [1348, 611] on div "dropdown trigger" at bounding box center [1336, 619] width 35 height 35
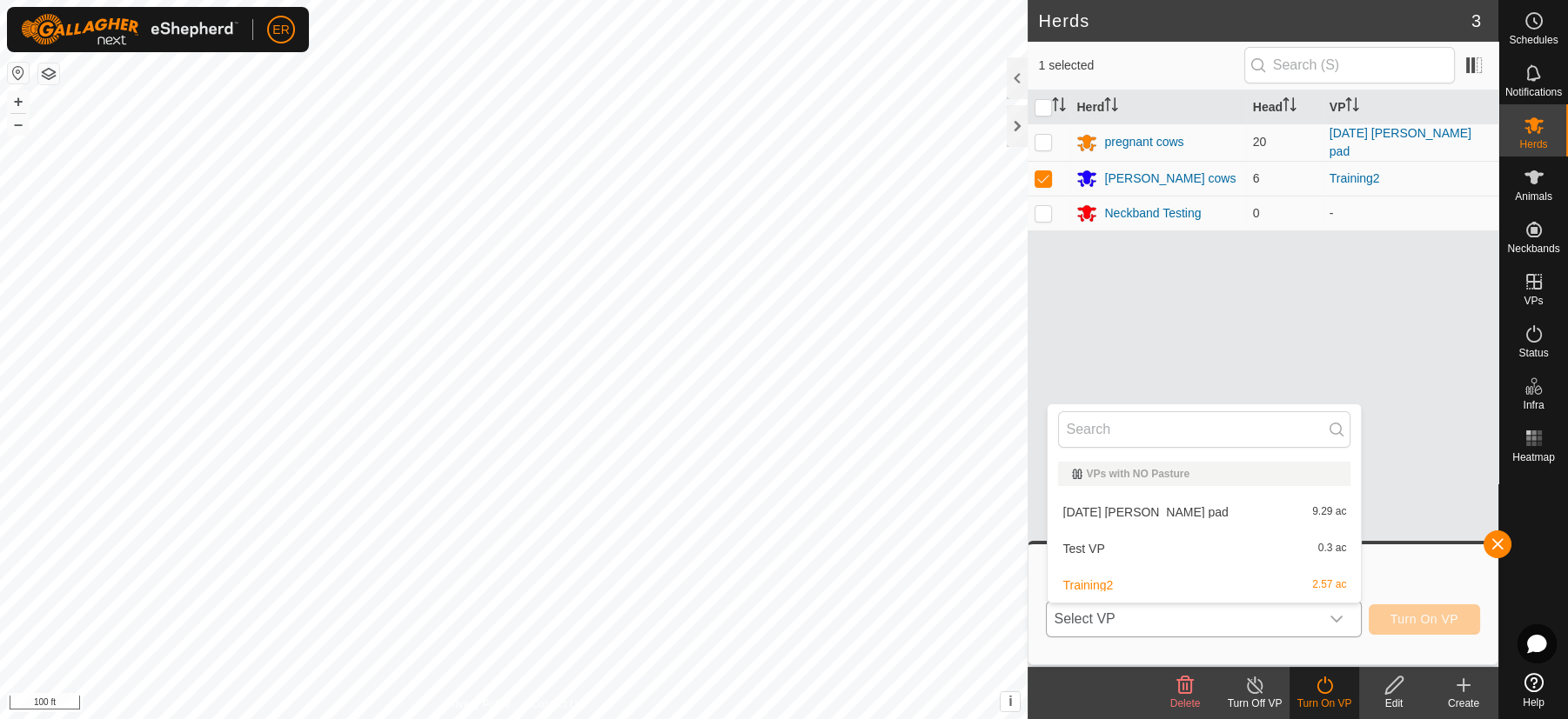
click at [1085, 585] on li "Training2 2.57 ac" at bounding box center [1204, 585] width 314 height 35
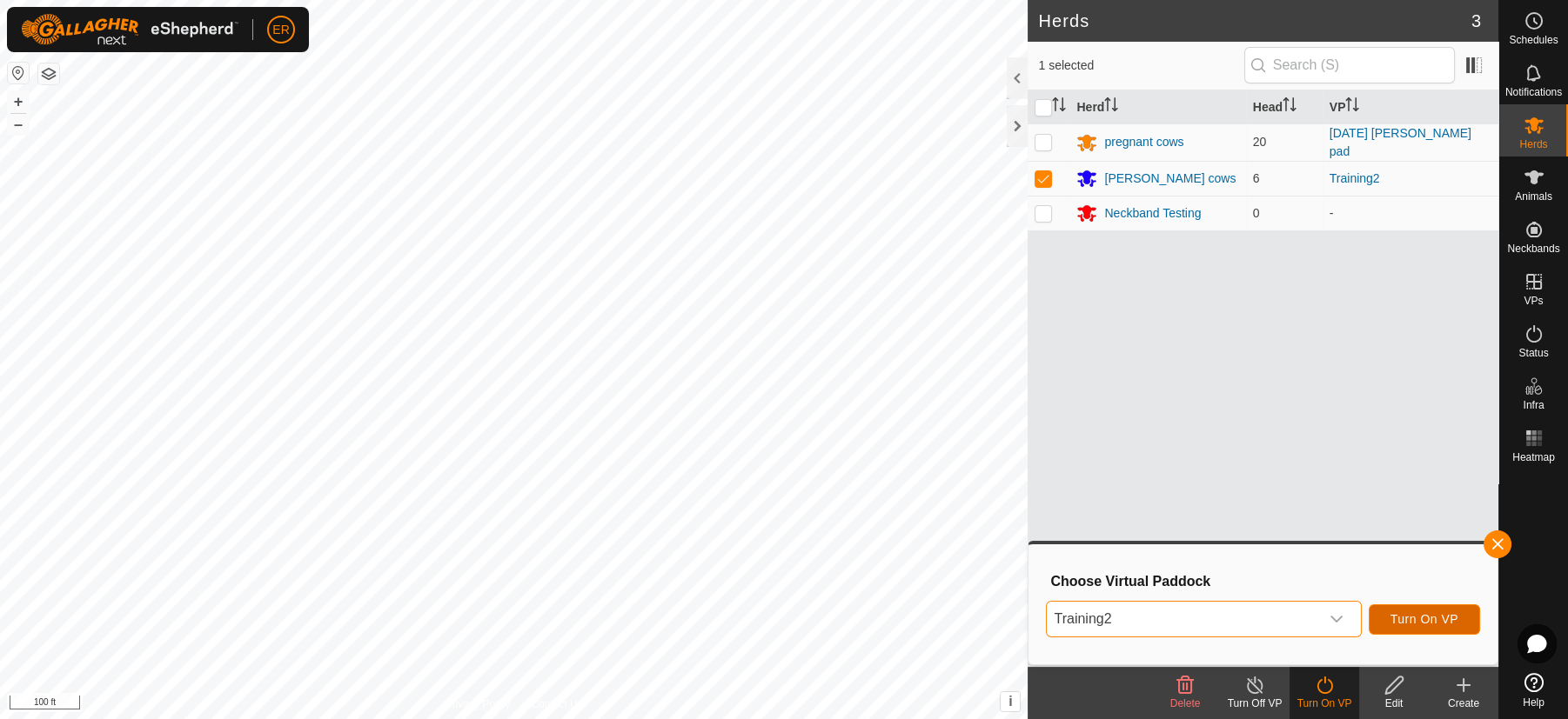
click at [1418, 615] on span "Turn On VP" at bounding box center [1424, 619] width 68 height 14
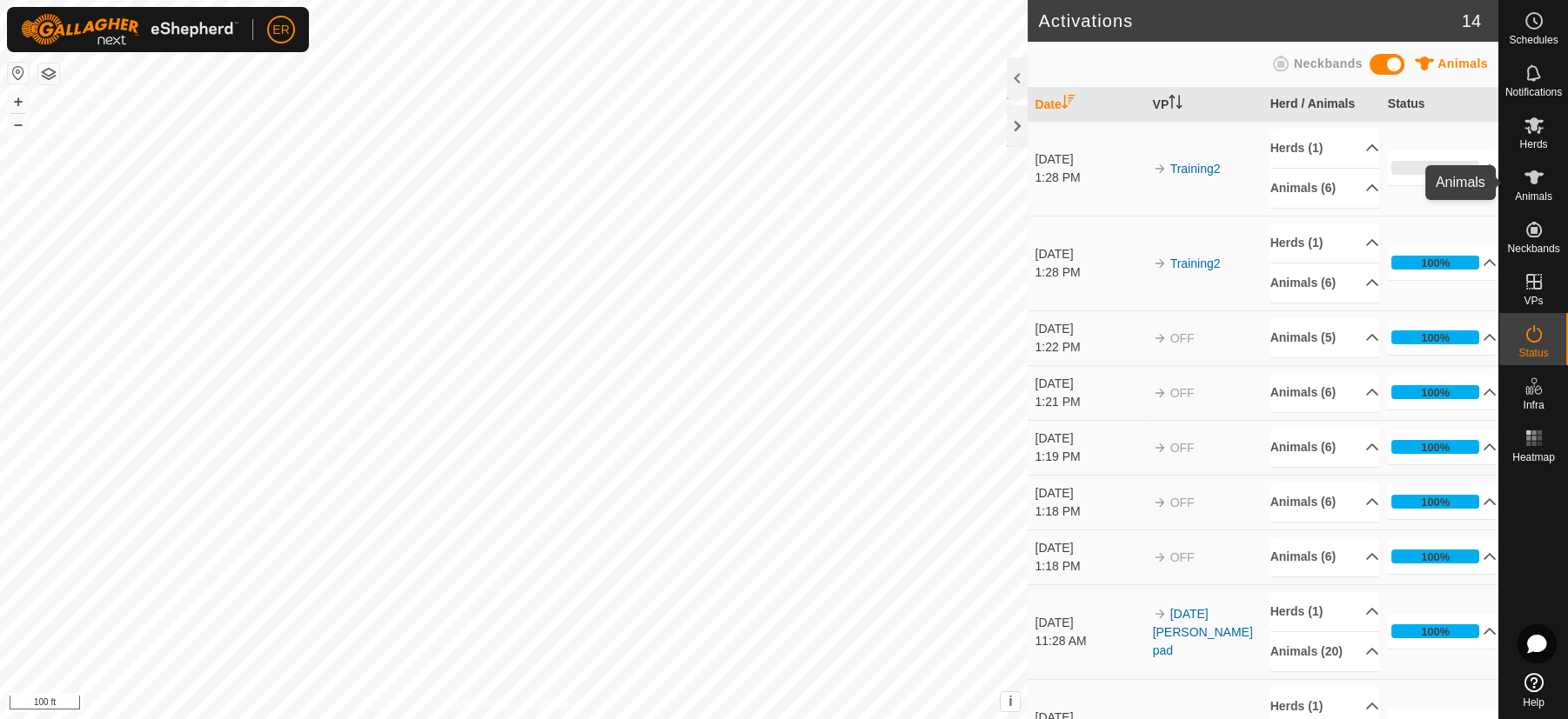
click at [1527, 172] on icon at bounding box center [1533, 178] width 19 height 14
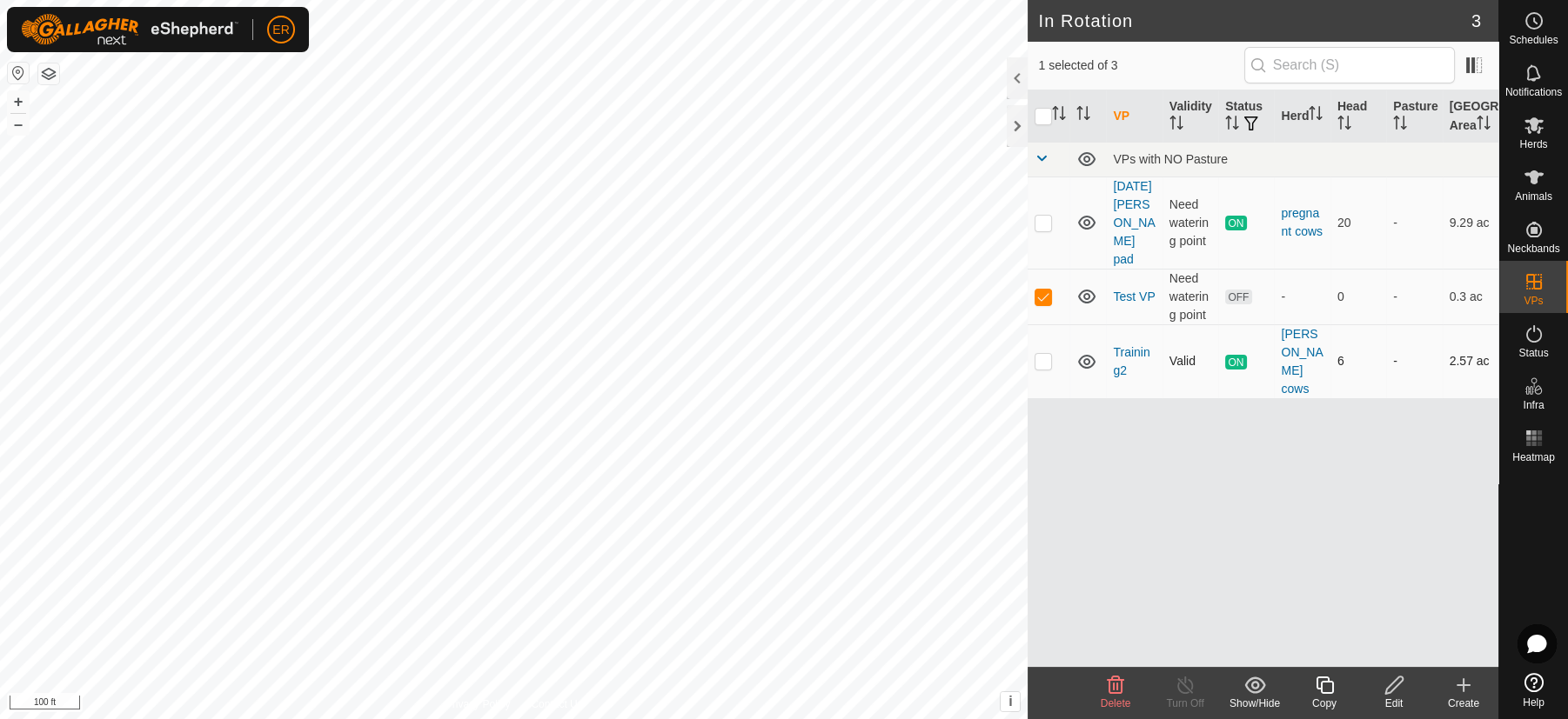
checkbox input "false"
click at [1038, 355] on p-checkbox at bounding box center [1043, 361] width 17 height 14
click at [1042, 355] on p-checkbox at bounding box center [1043, 361] width 17 height 14
checkbox input "true"
click at [1525, 128] on icon at bounding box center [1533, 126] width 19 height 17
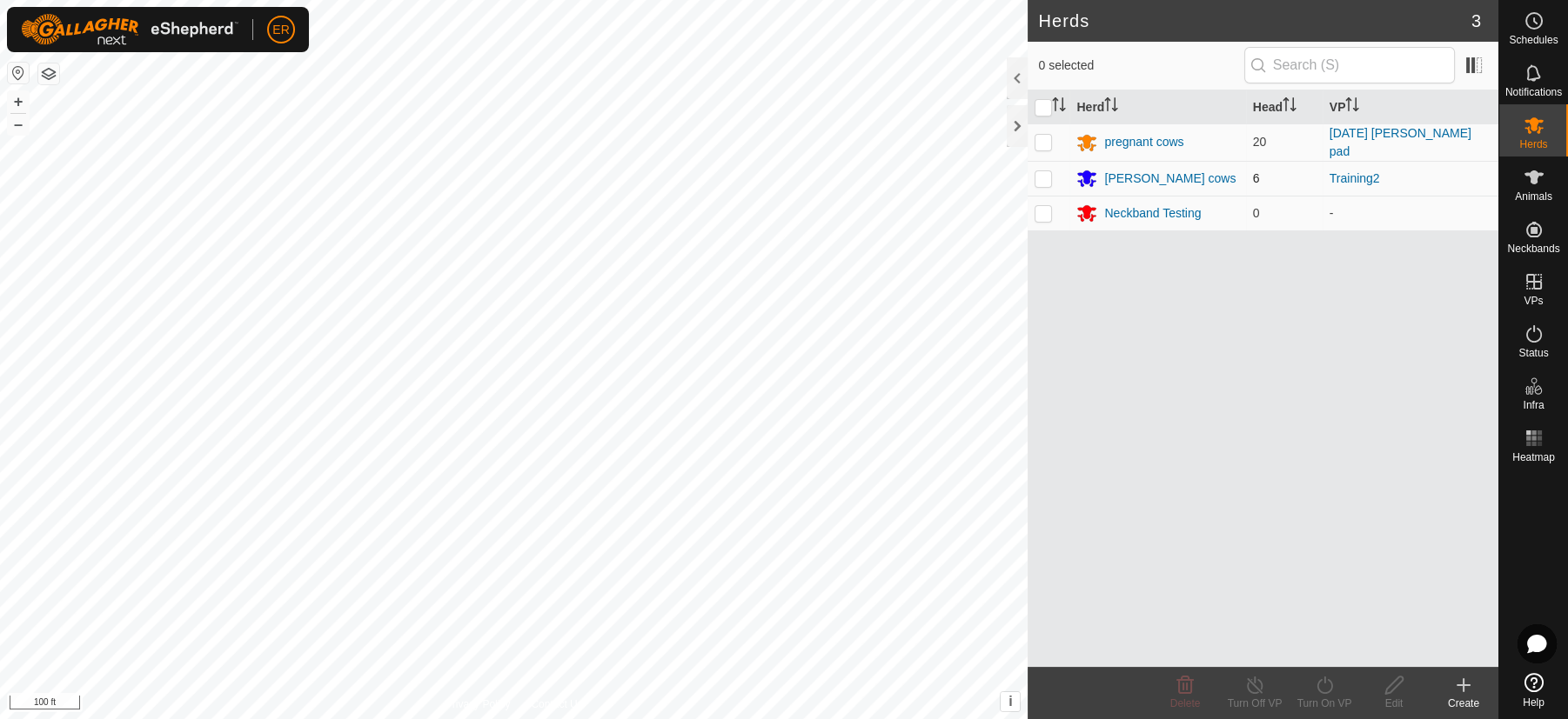
click at [1048, 172] on p-checkbox at bounding box center [1043, 179] width 17 height 14
checkbox input "true"
click at [1390, 680] on icon at bounding box center [1394, 685] width 22 height 21
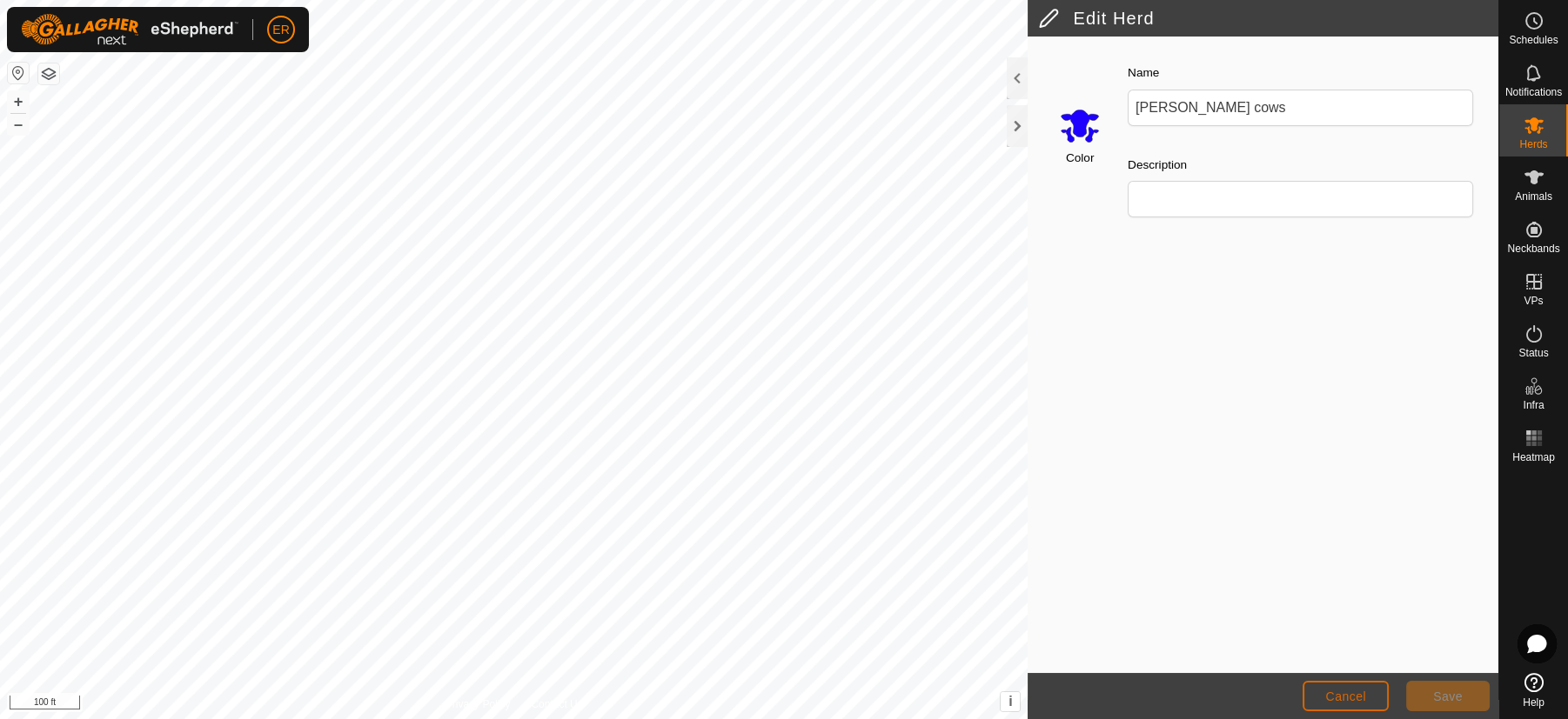
click at [1362, 701] on span "Cancel" at bounding box center [1345, 697] width 41 height 14
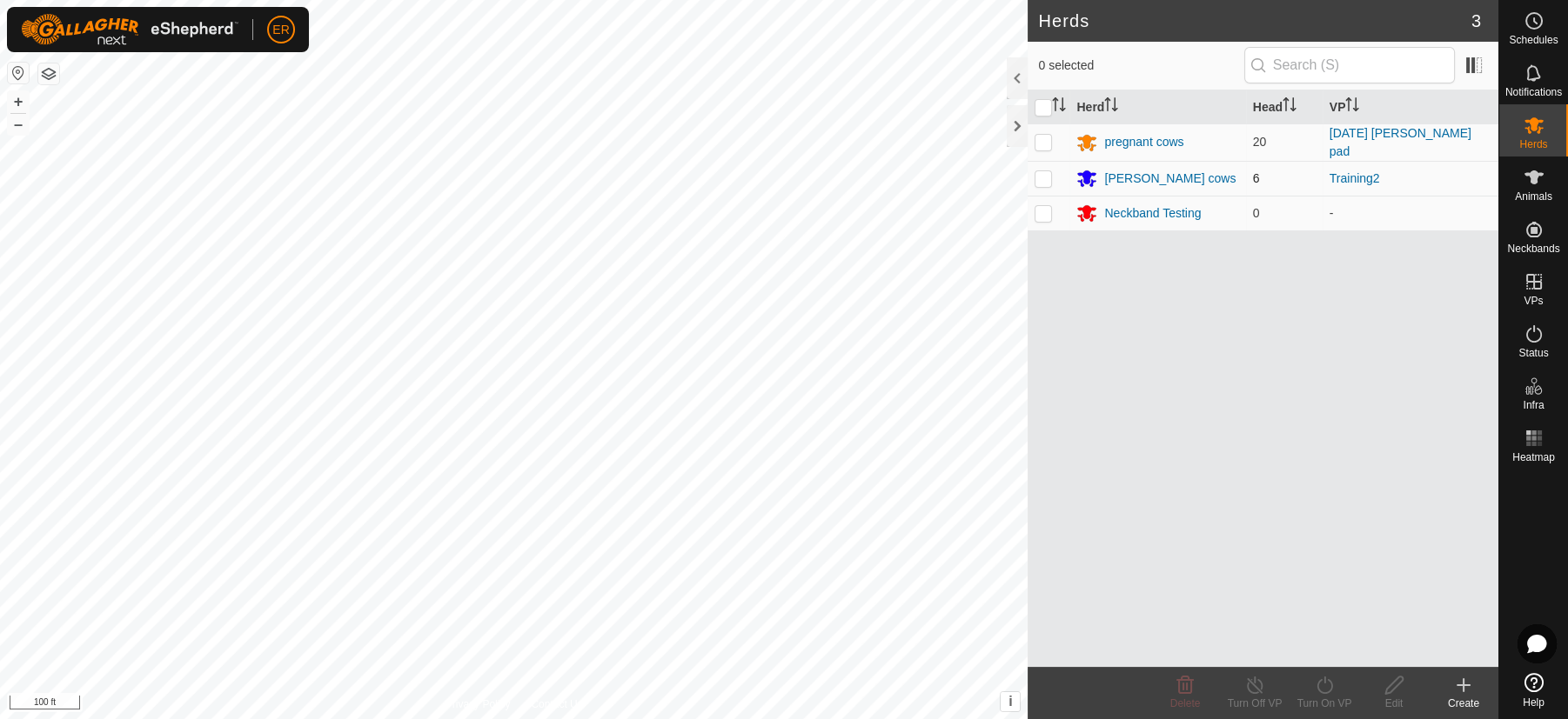
click at [1040, 172] on p-checkbox at bounding box center [1043, 179] width 17 height 14
checkbox input "true"
click at [1348, 172] on link "Training2" at bounding box center [1354, 179] width 51 height 14
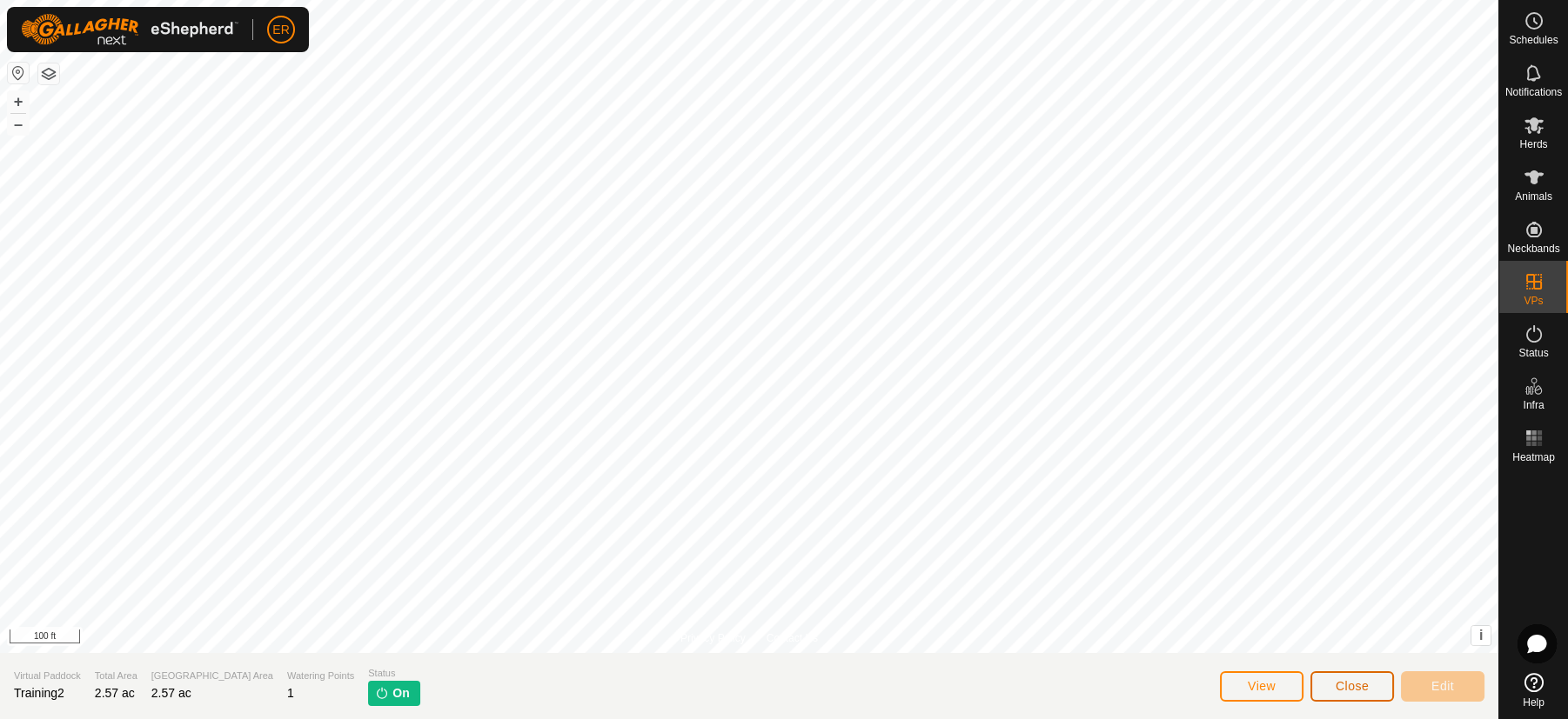
click at [1337, 688] on span "Close" at bounding box center [1351, 686] width 33 height 14
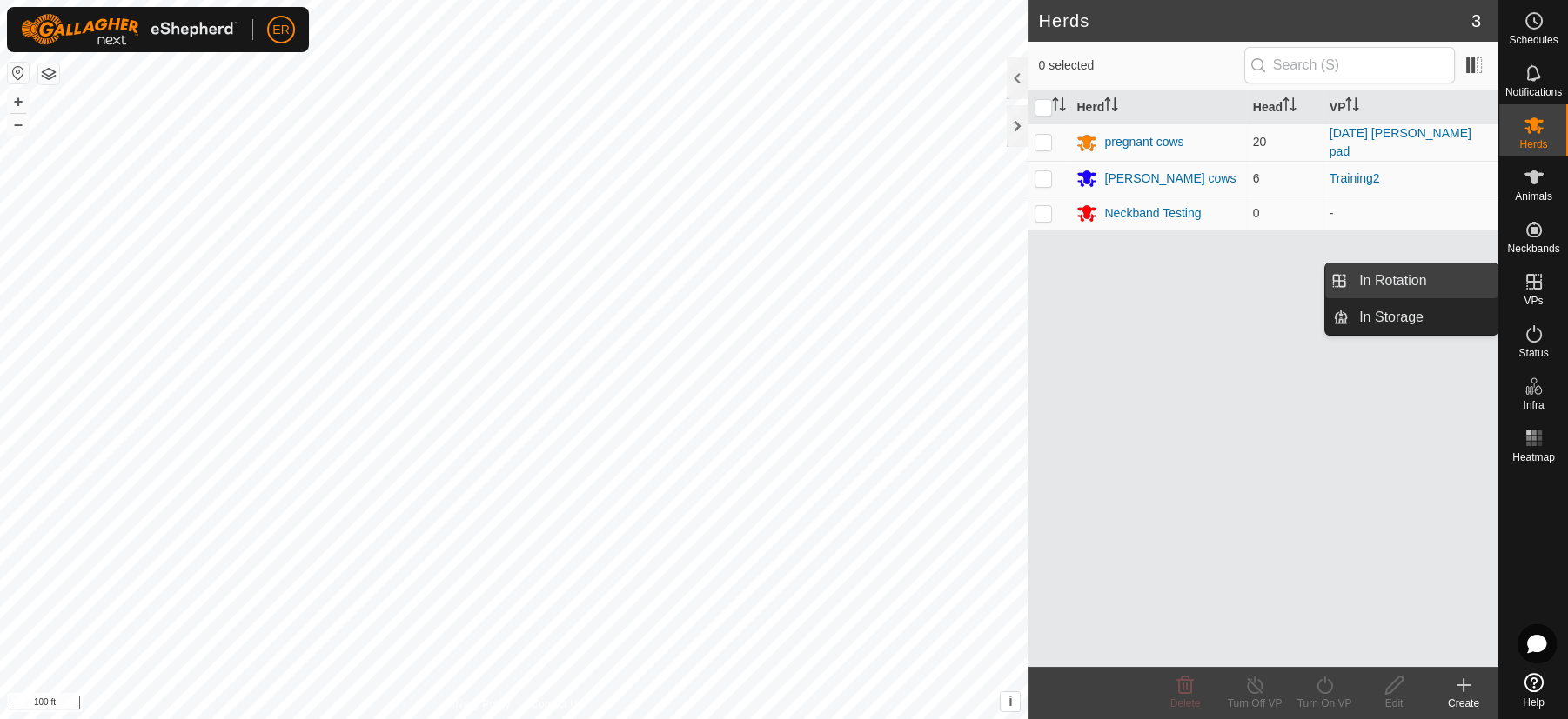
drag, startPoint x: 1423, startPoint y: 274, endPoint x: 1378, endPoint y: 271, distance: 45.1
click at [1378, 271] on link "In Rotation" at bounding box center [1422, 281] width 149 height 35
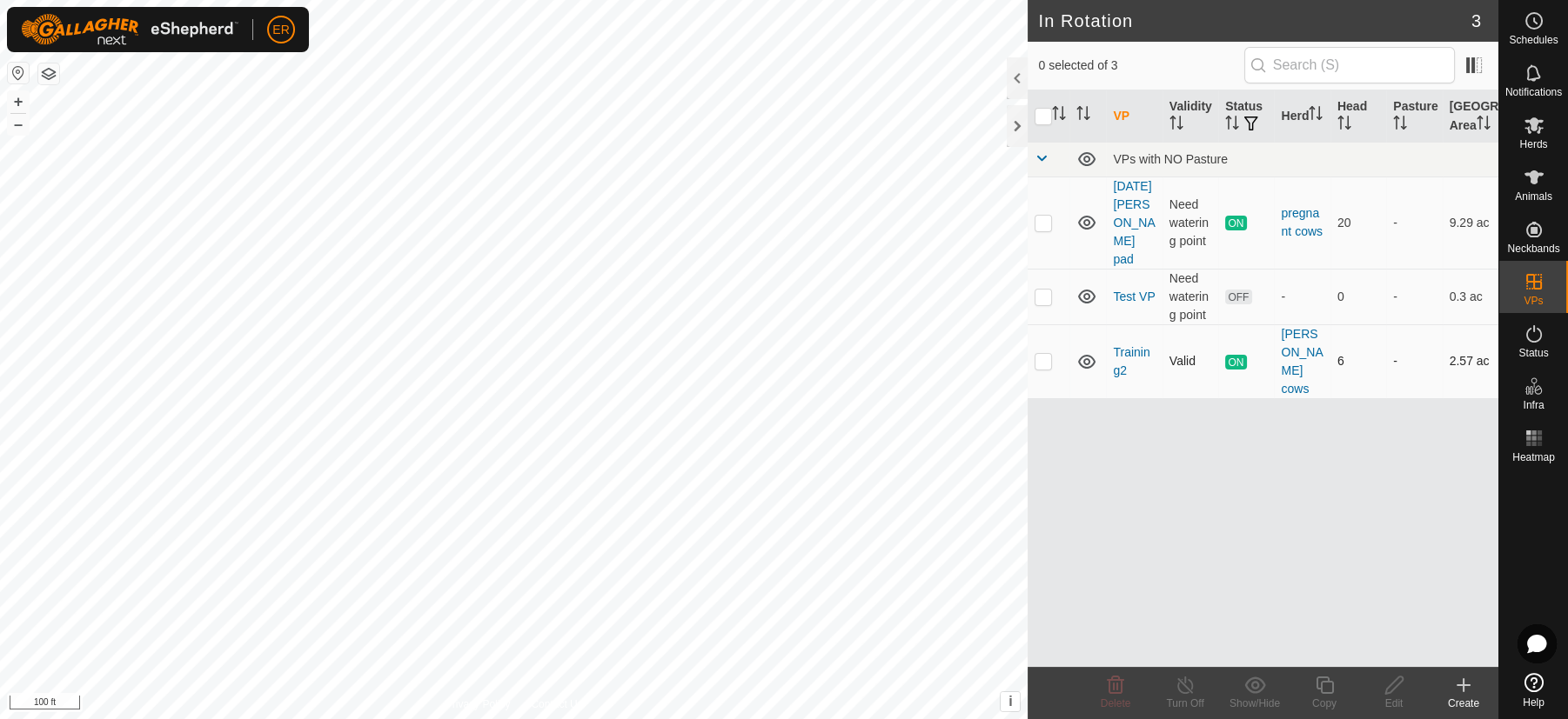
click at [1044, 355] on p-checkbox at bounding box center [1043, 361] width 17 height 14
checkbox input "true"
click at [1178, 685] on icon at bounding box center [1185, 685] width 22 height 21
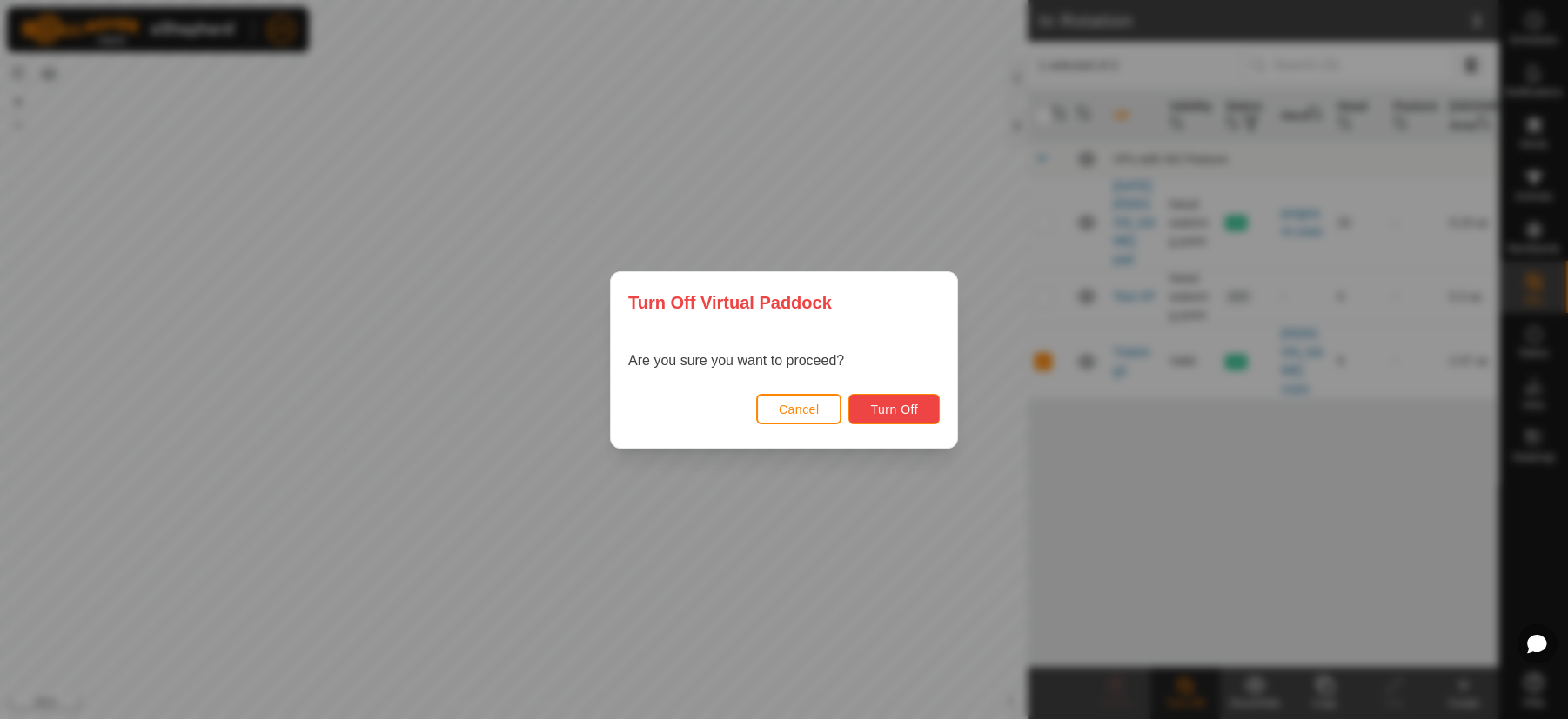
click at [934, 408] on button "Turn Off" at bounding box center [893, 409] width 91 height 30
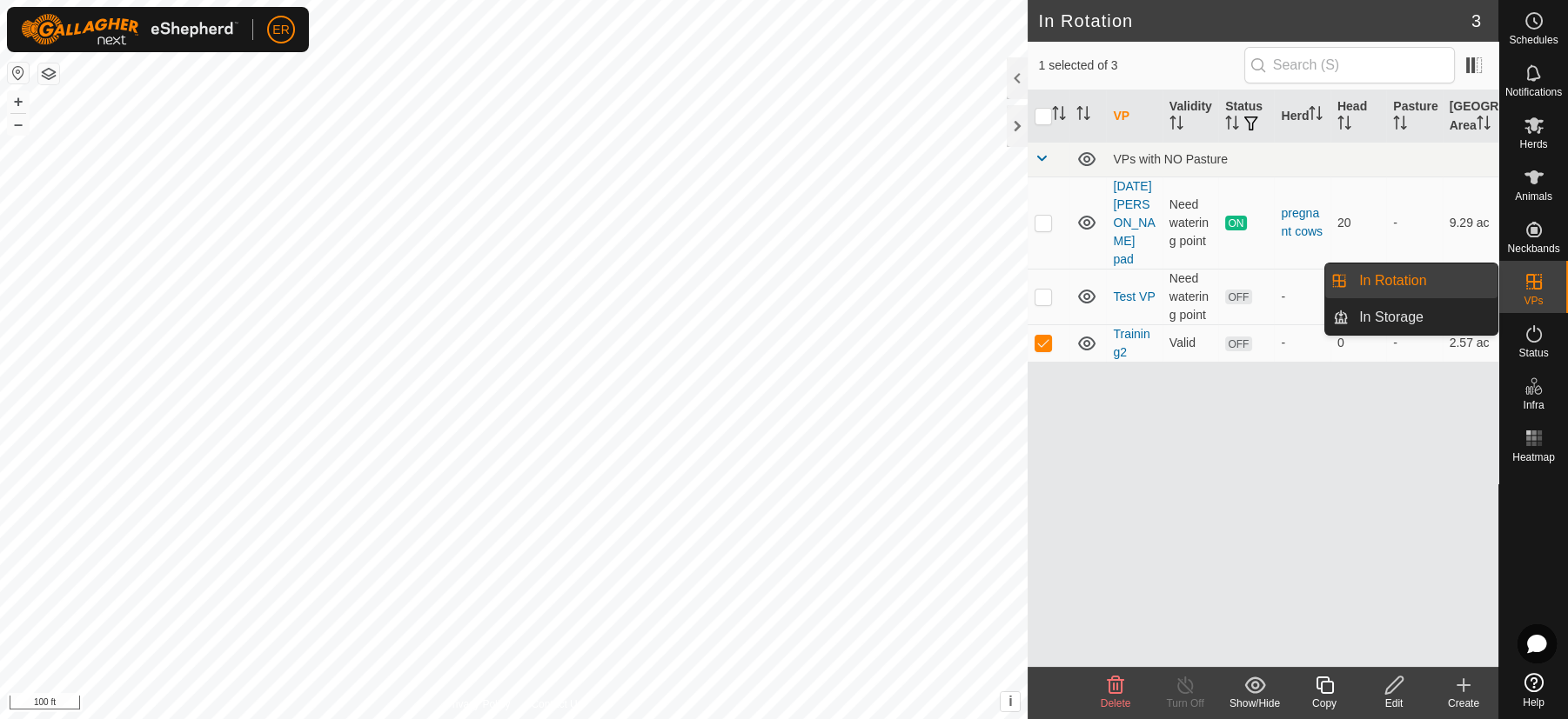
click at [1473, 272] on link "In Rotation" at bounding box center [1422, 281] width 149 height 35
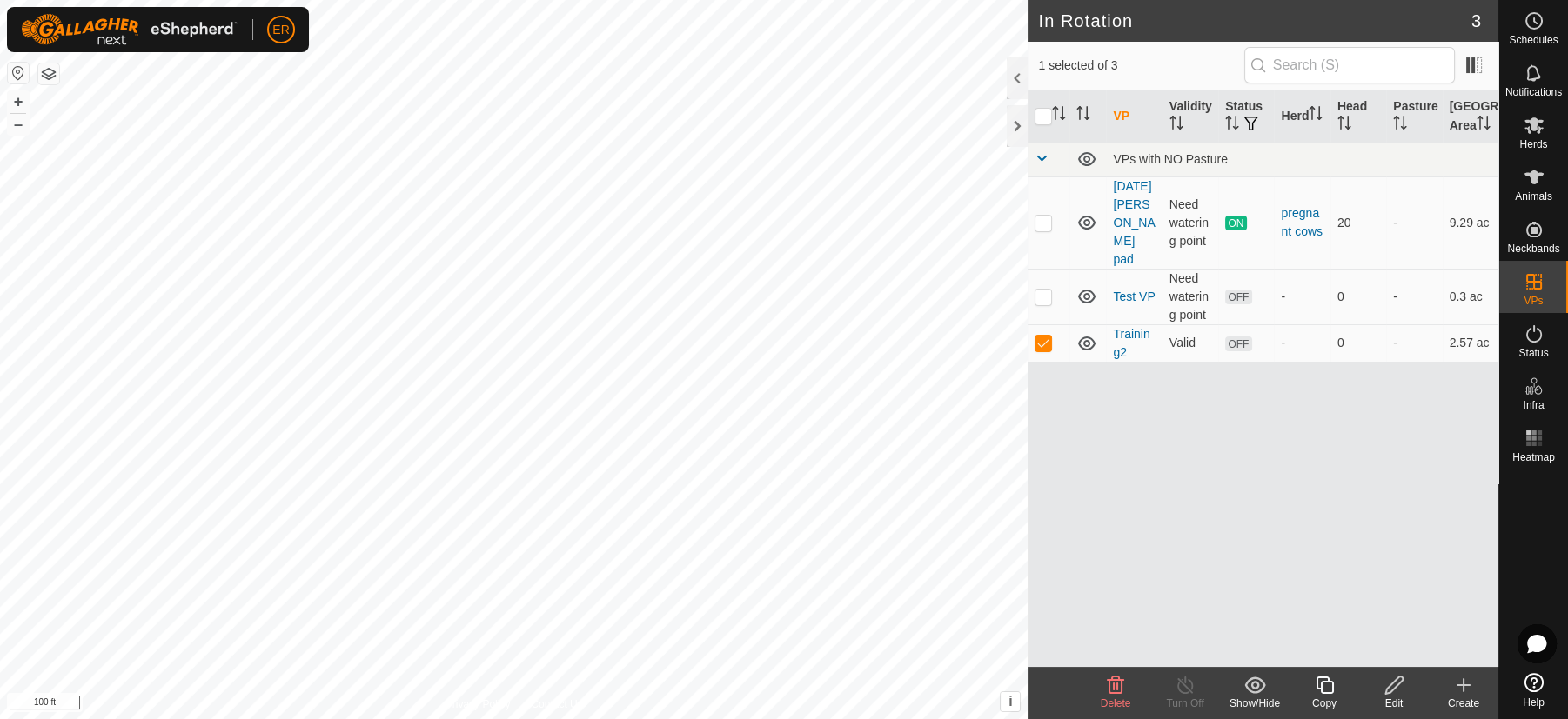
click at [1388, 680] on icon at bounding box center [1394, 685] width 22 height 21
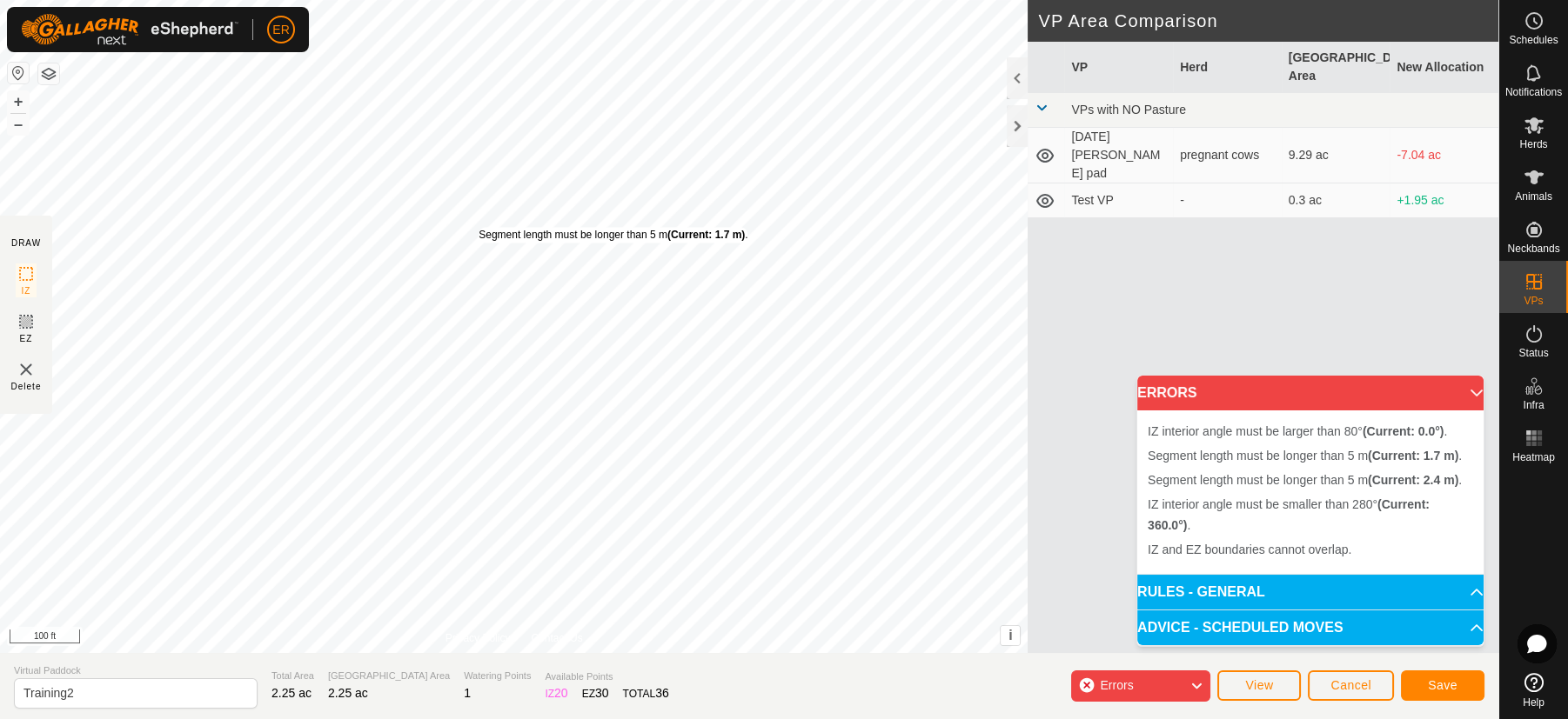
click at [478, 227] on div "Segment length must be longer than 5 m (Current: 1.7 m) . + – ⇧ i This applicat…" at bounding box center [513, 327] width 1028 height 653
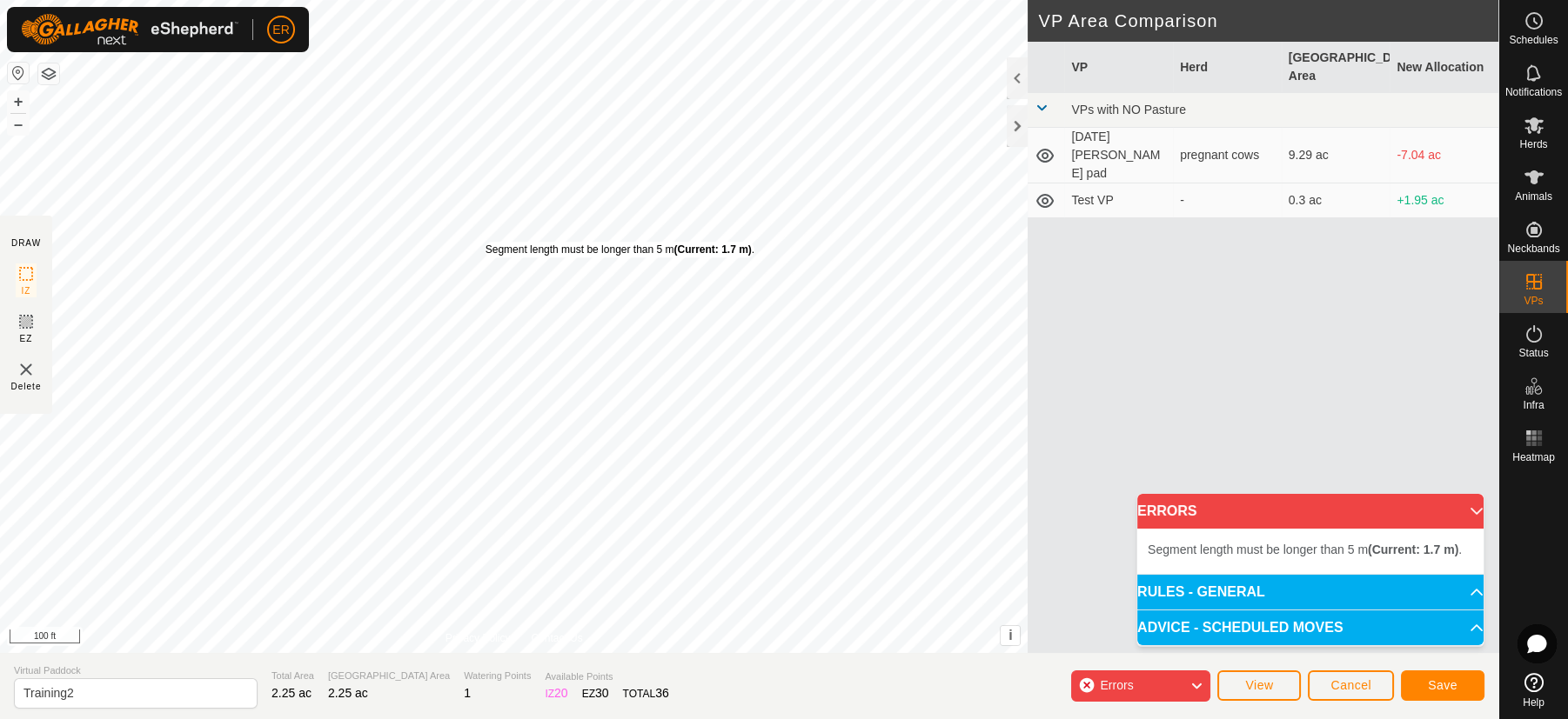
drag, startPoint x: 473, startPoint y: 209, endPoint x: 485, endPoint y: 240, distance: 33.2
click at [484, 242] on div "Segment length must be longer than 5 m (Current: 1.7 m) . + – ⇧ i This applicat…" at bounding box center [513, 327] width 1028 height 653
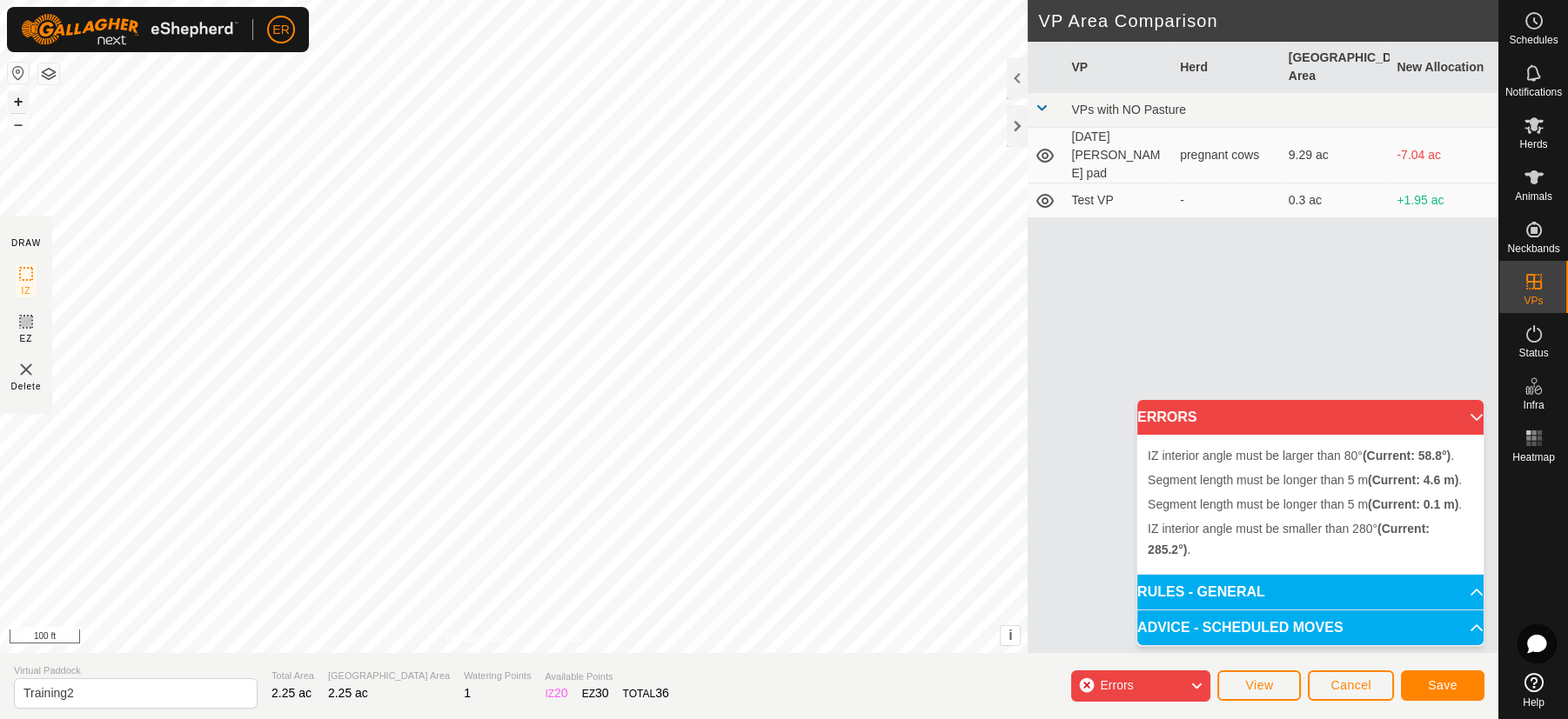
click at [18, 98] on button "+" at bounding box center [18, 101] width 21 height 21
click at [17, 98] on button "+" at bounding box center [18, 101] width 21 height 21
click at [10, 128] on button "–" at bounding box center [18, 124] width 21 height 21
click at [484, 253] on div "Segment length must be longer than 5 m (Current: 1.6 m) . + – ⇧ i This applicat…" at bounding box center [513, 327] width 1028 height 653
click at [494, 233] on div "IZ interior angle must be larger than 80° (Current: 18.9°) . Segment length mus…" at bounding box center [513, 327] width 1028 height 653
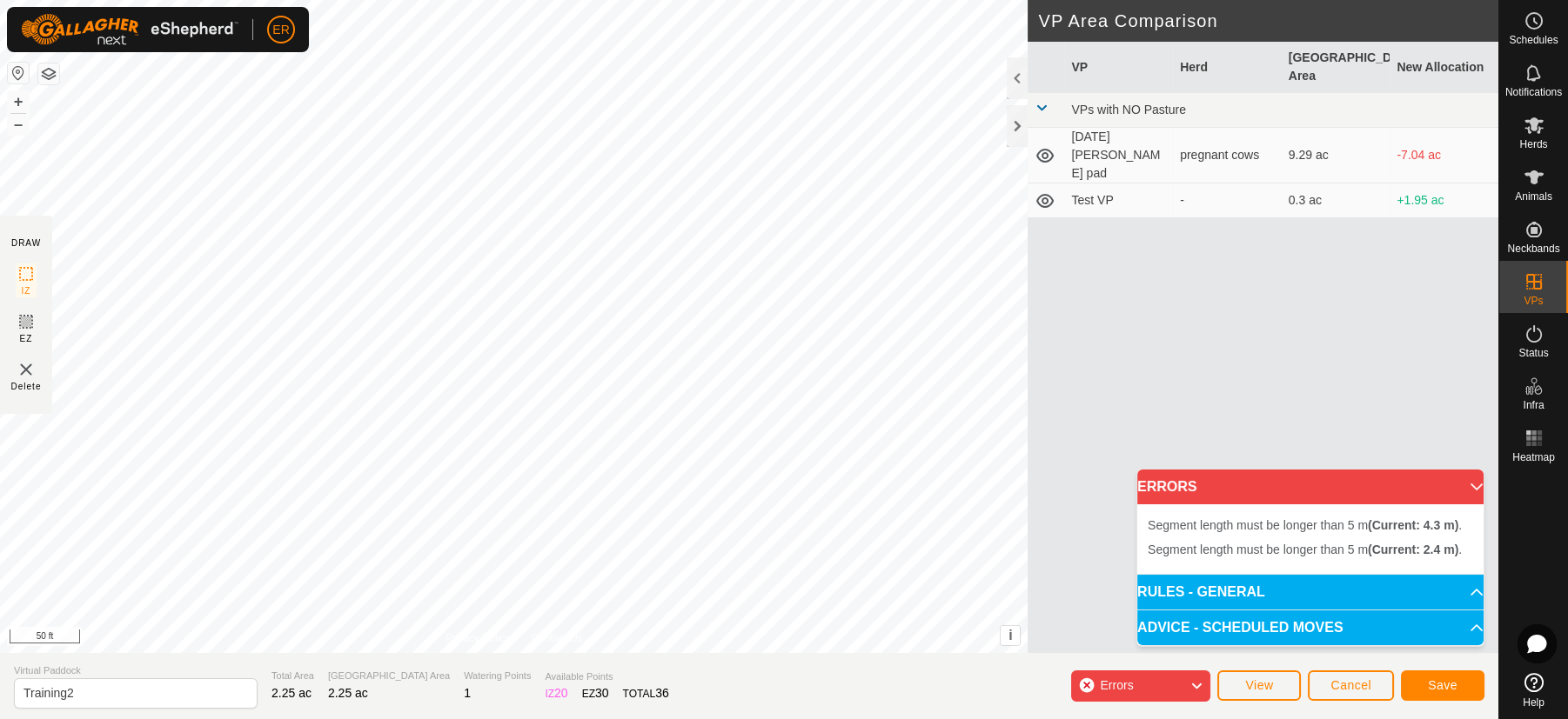
click at [462, 256] on div "Segment length must be longer than 5 m (Current: 4.3 m) . Segment length must b…" at bounding box center [513, 327] width 1028 height 653
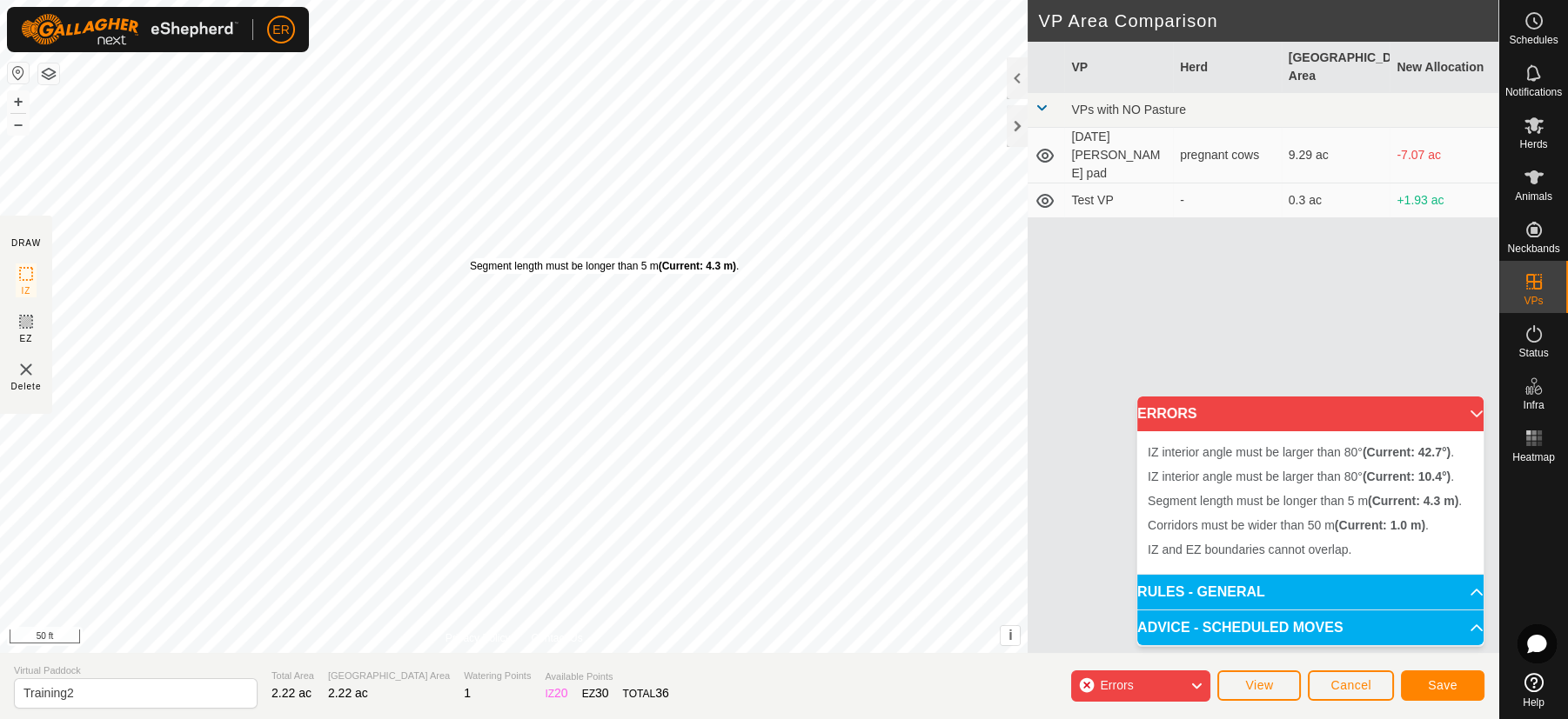
drag, startPoint x: 477, startPoint y: 247, endPoint x: 469, endPoint y: 259, distance: 14.4
click at [469, 259] on div "Segment length must be longer than 5 m (Current: 4.3 m) ." at bounding box center [603, 267] width 269 height 16
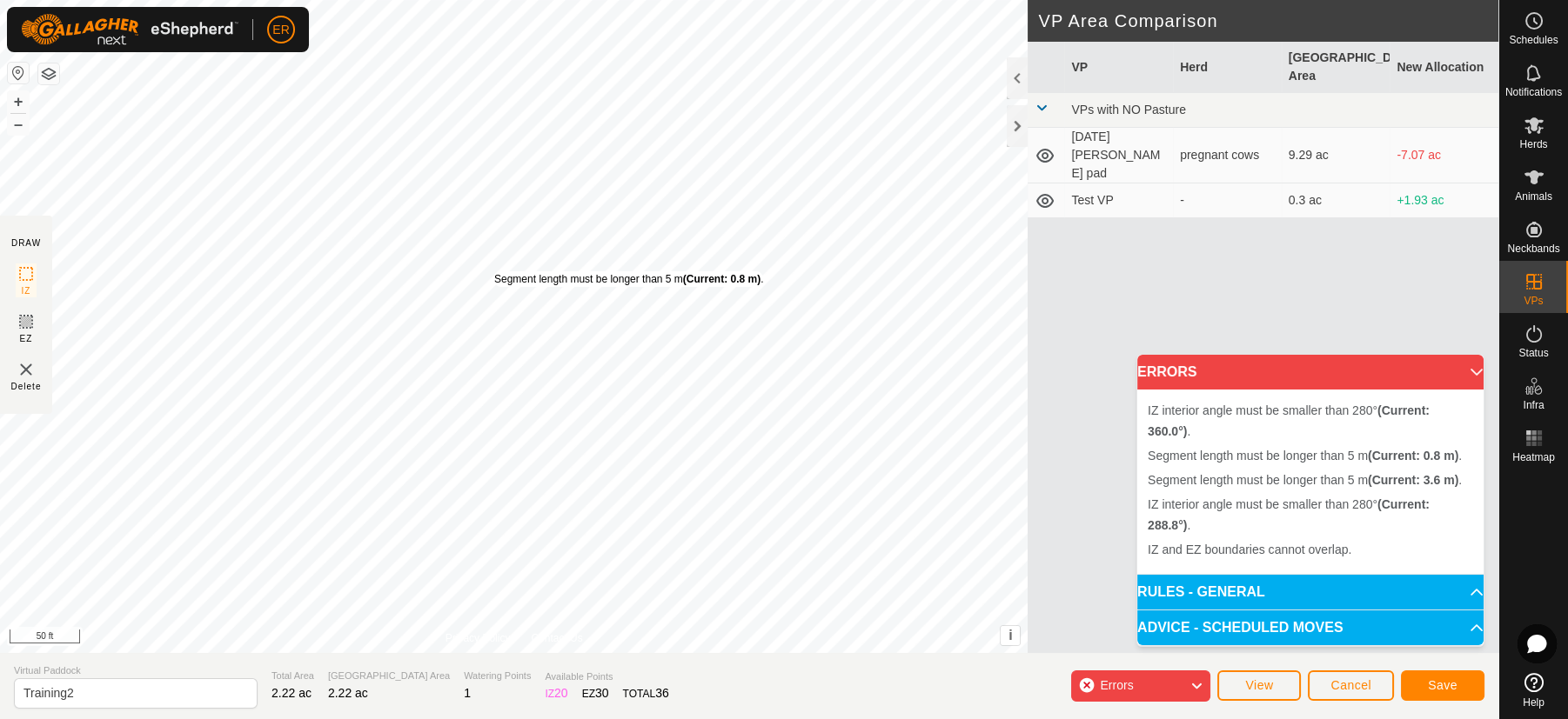
click at [494, 272] on div "Segment length must be longer than 5 m (Current: 0.8 m) . + – ⇧ i This applicat…" at bounding box center [513, 327] width 1028 height 653
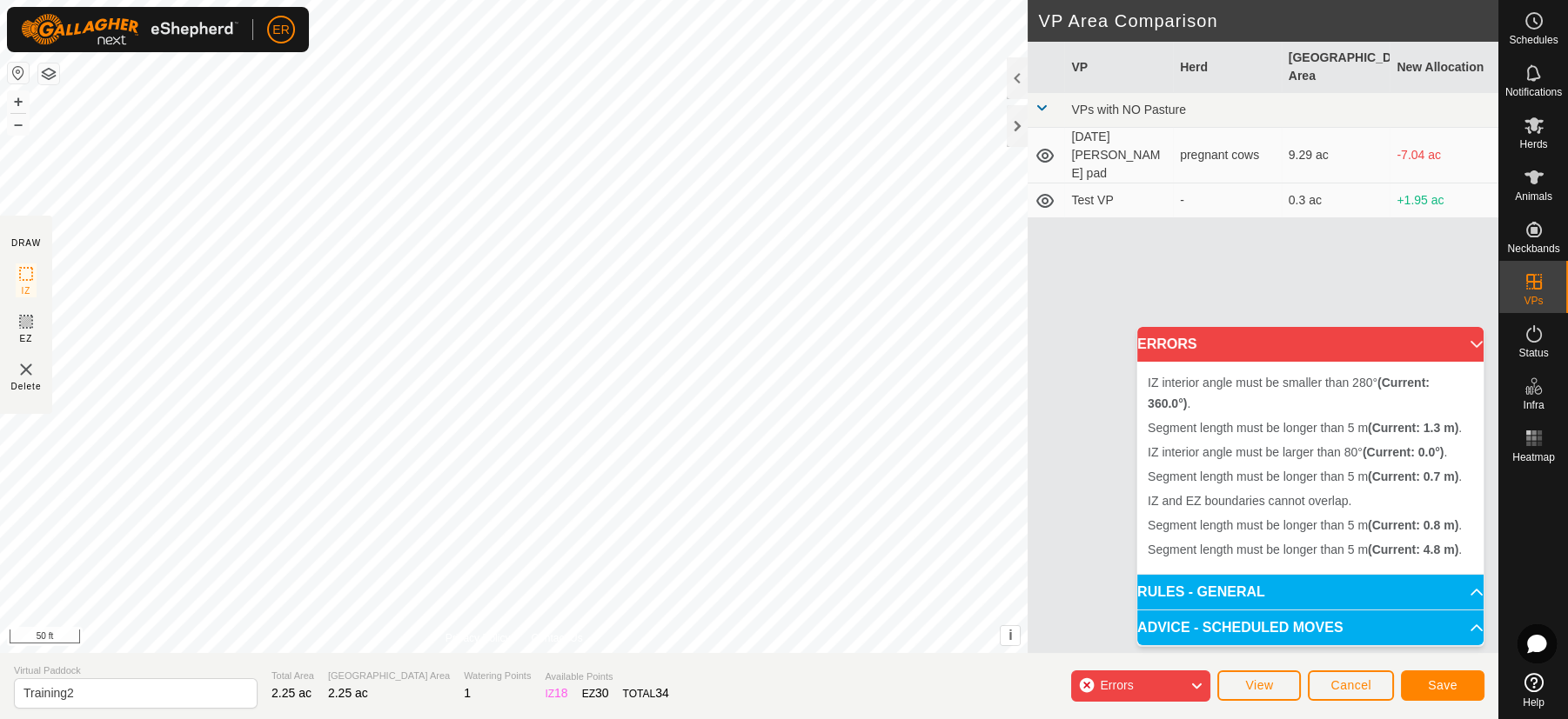
click at [508, 253] on div "Segment length must be longer than 5 m (Current: 4.8 m) . + – ⇧ i This applicat…" at bounding box center [513, 327] width 1028 height 653
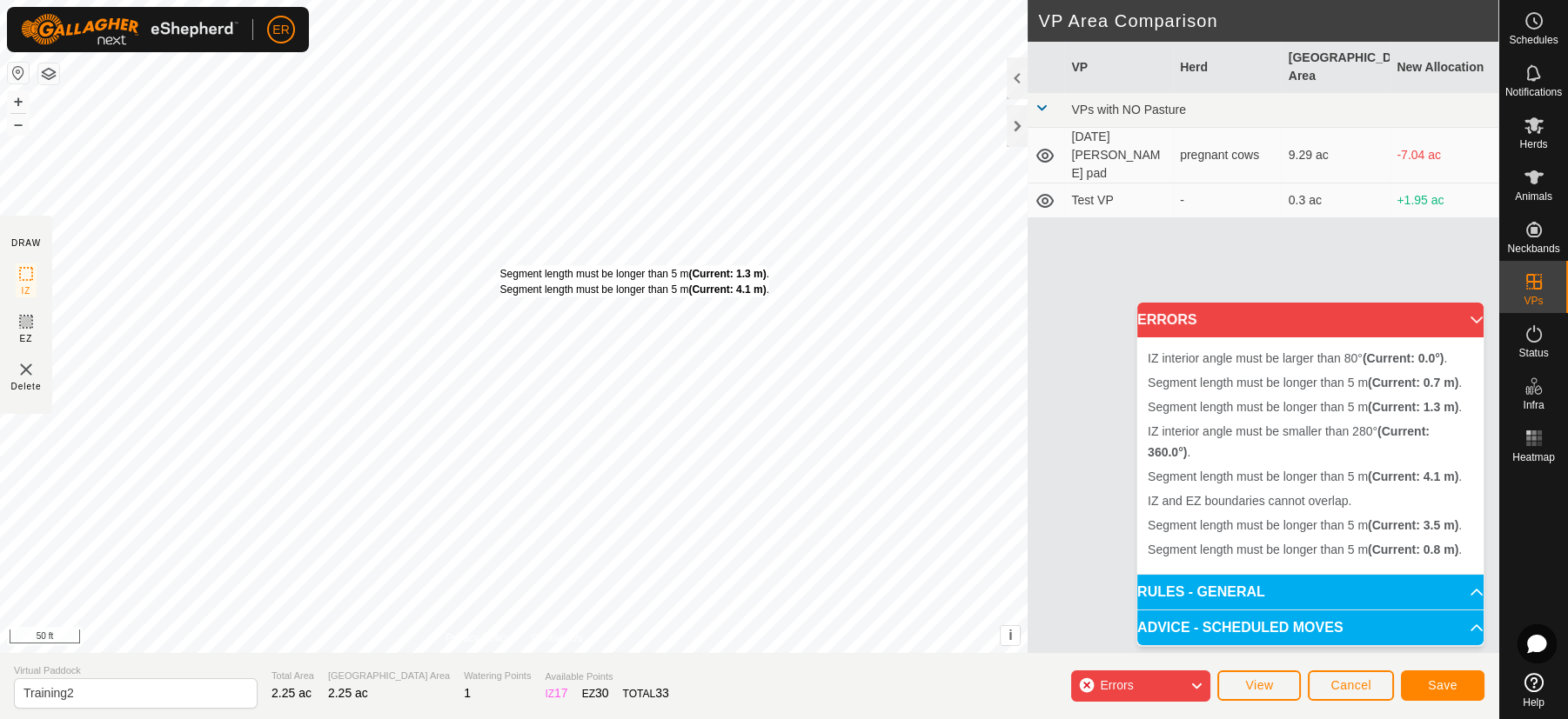
drag, startPoint x: 510, startPoint y: 245, endPoint x: 499, endPoint y: 265, distance: 22.8
click at [500, 266] on div "Segment length must be longer than 5 m (Current: 1.3 m) . Segment length must b…" at bounding box center [634, 281] width 269 height 31
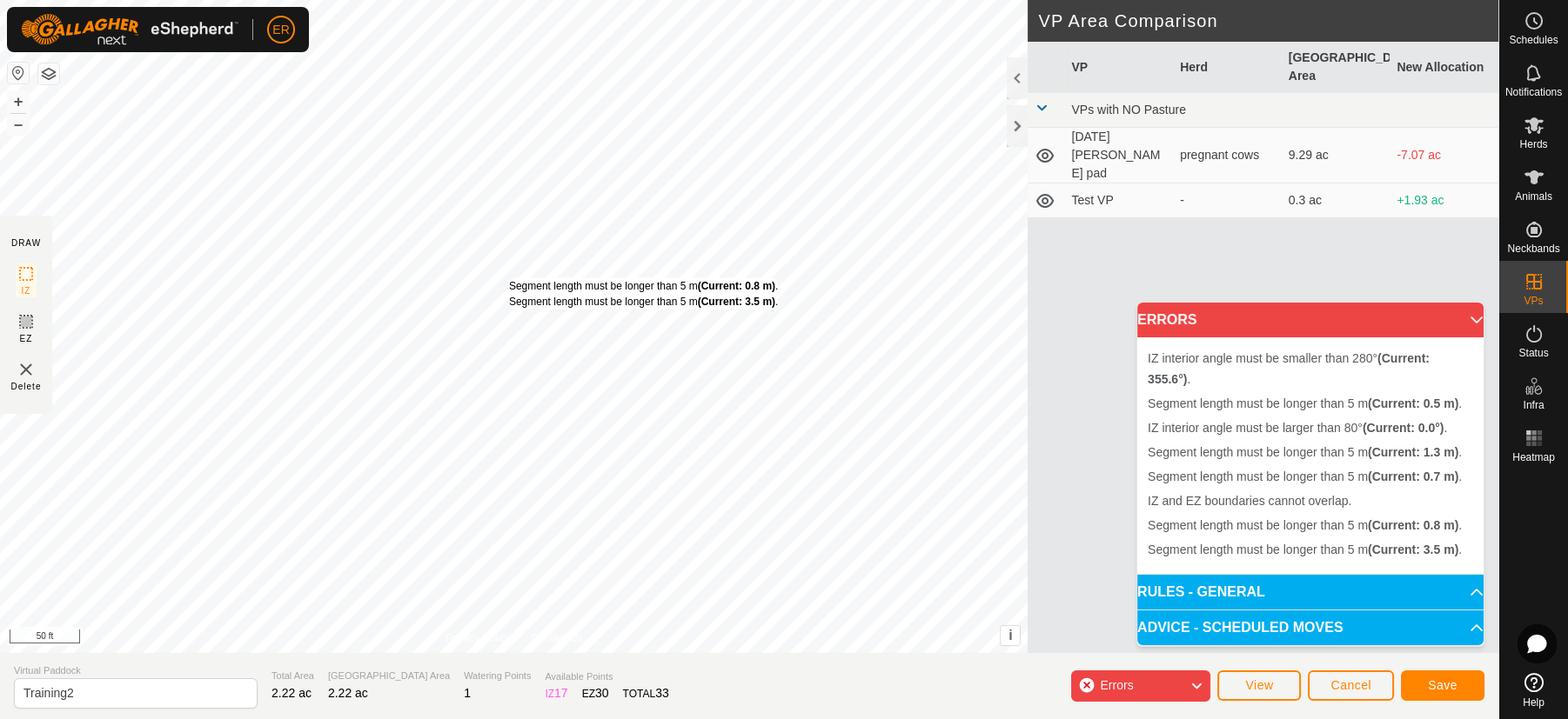
click at [509, 277] on div "Segment length must be longer than 5 m (Current: 0.8 m) . Segment length must b…" at bounding box center [513, 327] width 1028 height 653
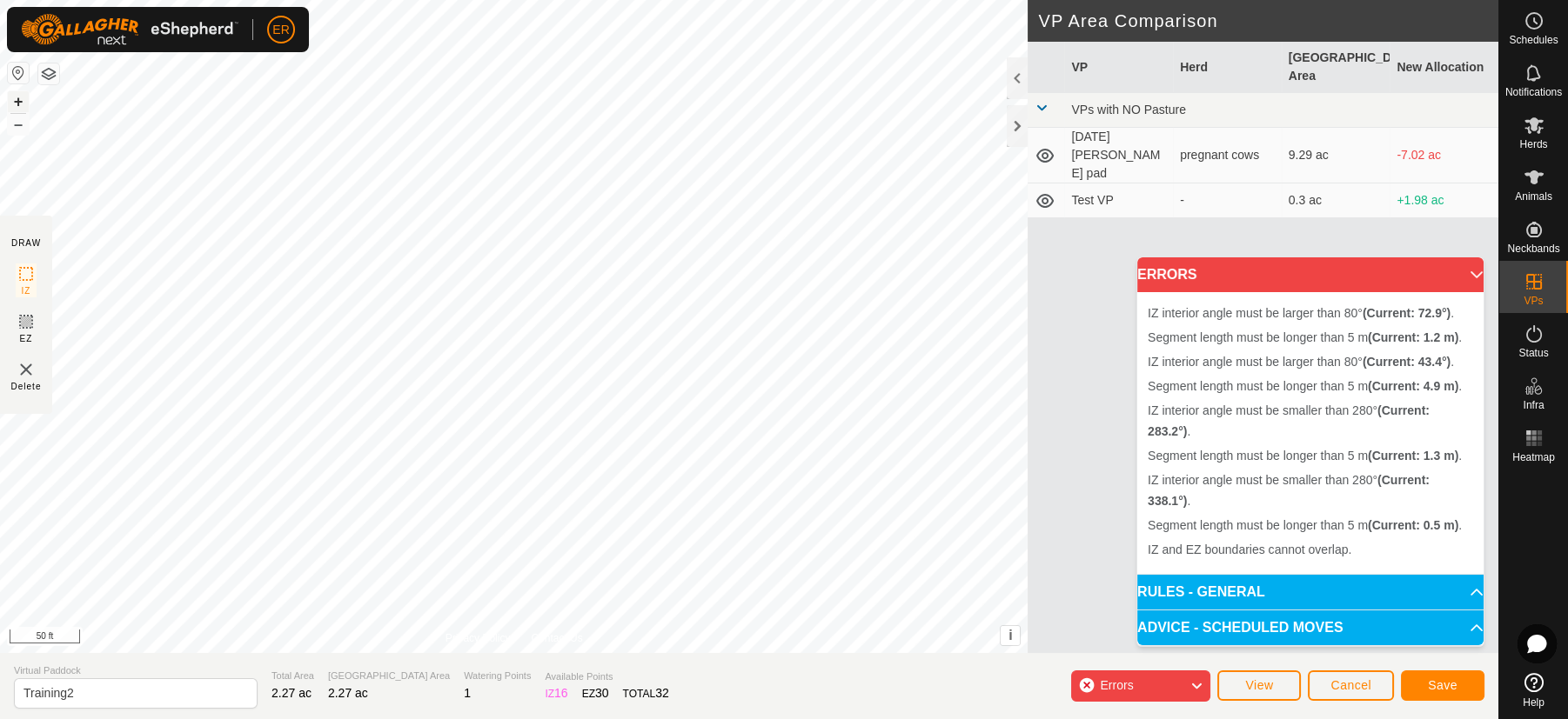
click at [22, 96] on button "+" at bounding box center [18, 101] width 21 height 21
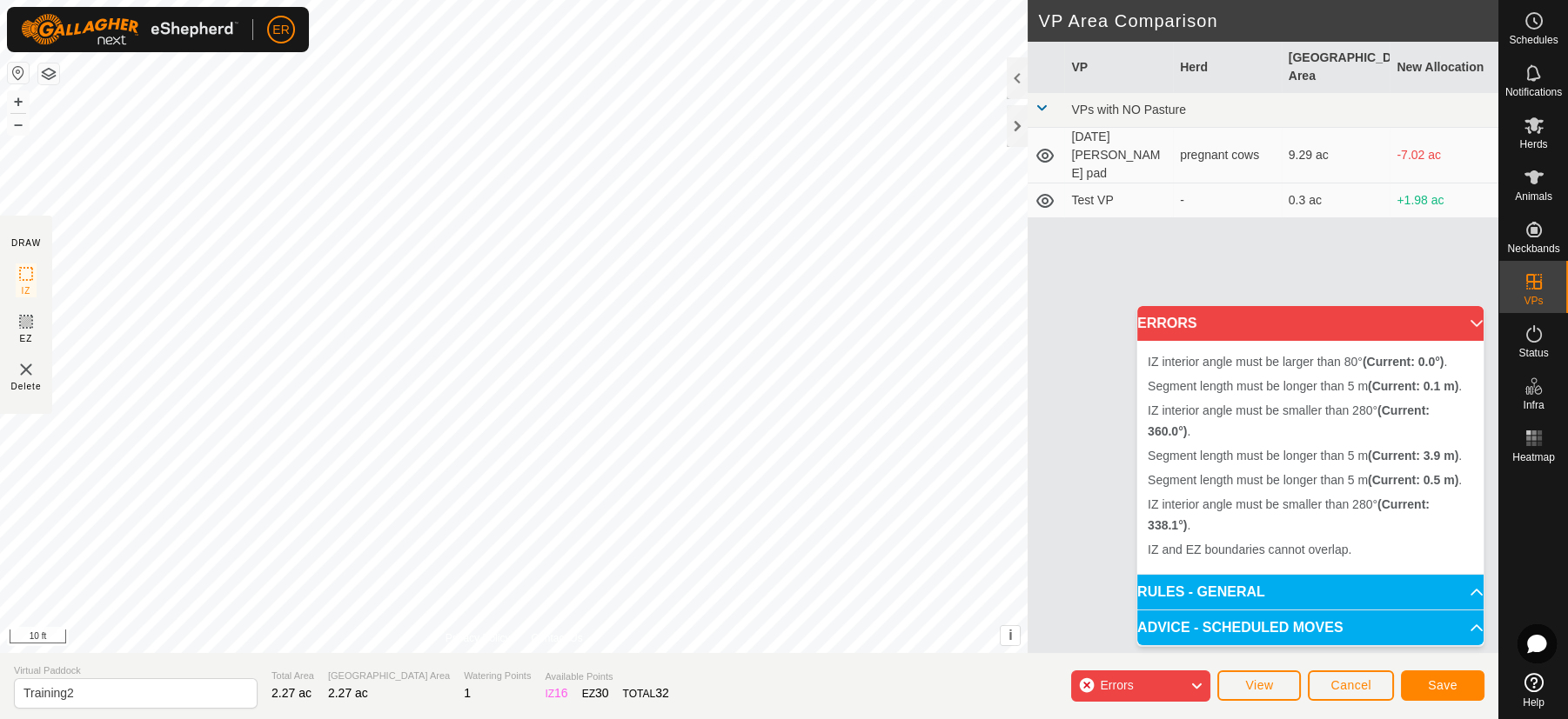
click at [574, 291] on div "IZ interior angle must be smaller than 280° (Current: 338.1°) . Segment length …" at bounding box center [513, 327] width 1028 height 653
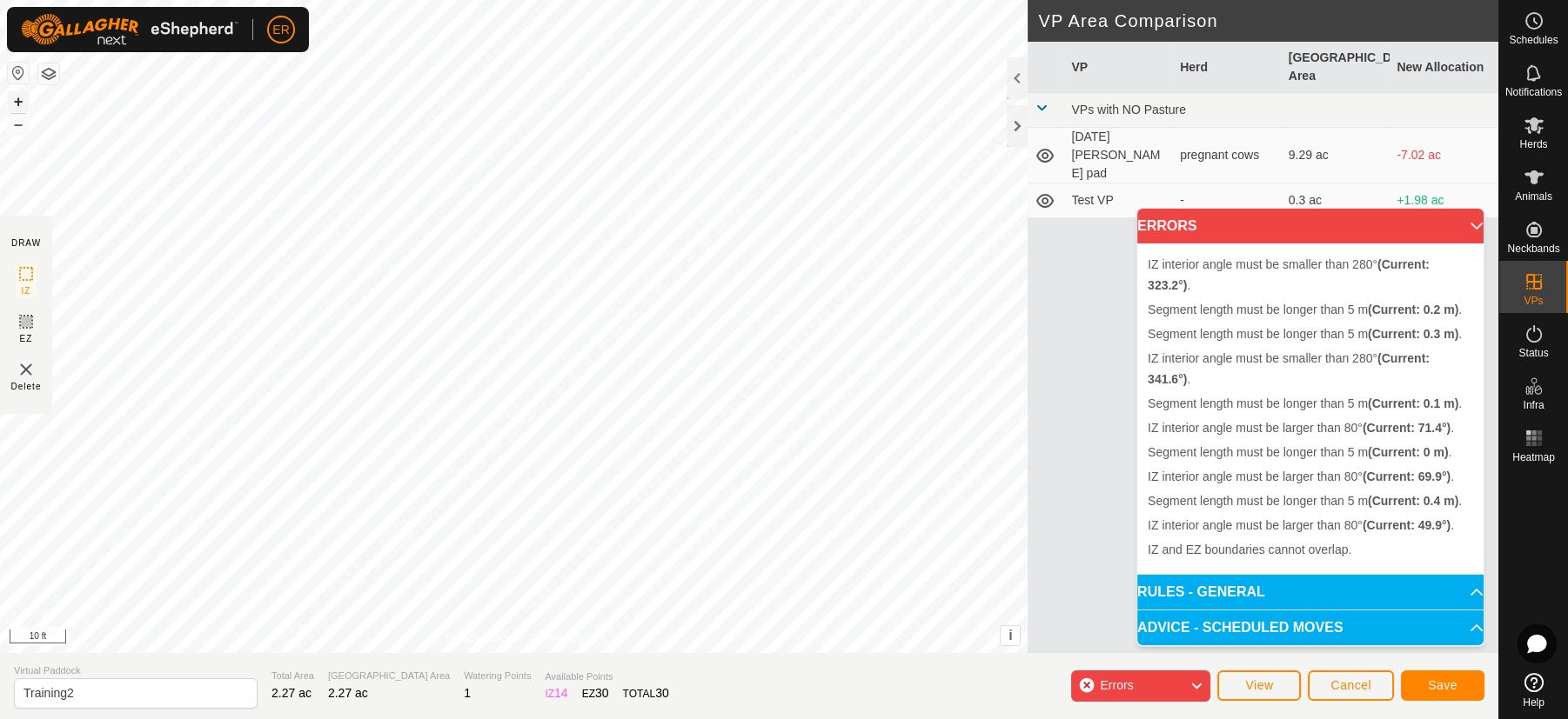
click at [17, 99] on button "+" at bounding box center [18, 101] width 21 height 21
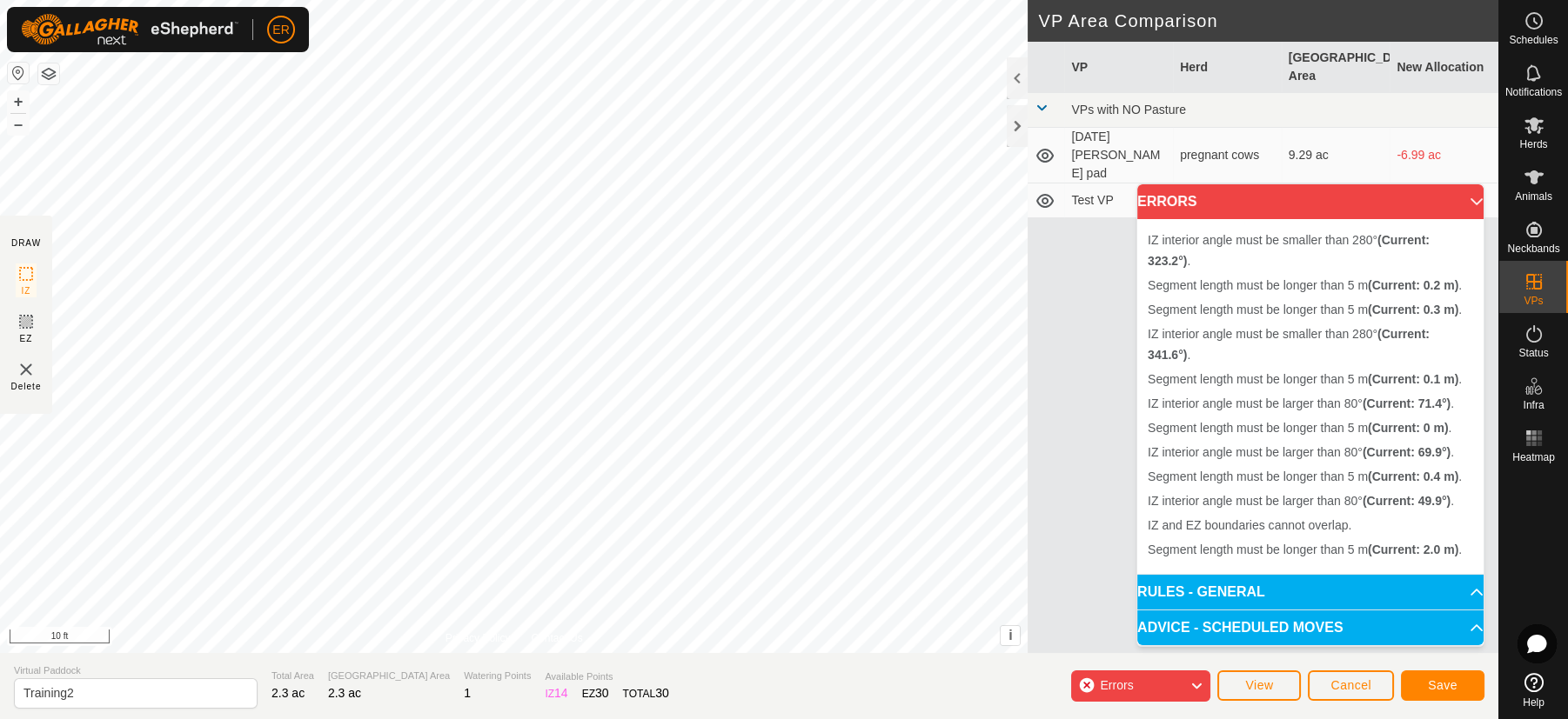
click at [630, 162] on div "IZ interior angle must be larger than 80° (Current: 49.9°) . Segment length mus…" at bounding box center [513, 327] width 1028 height 653
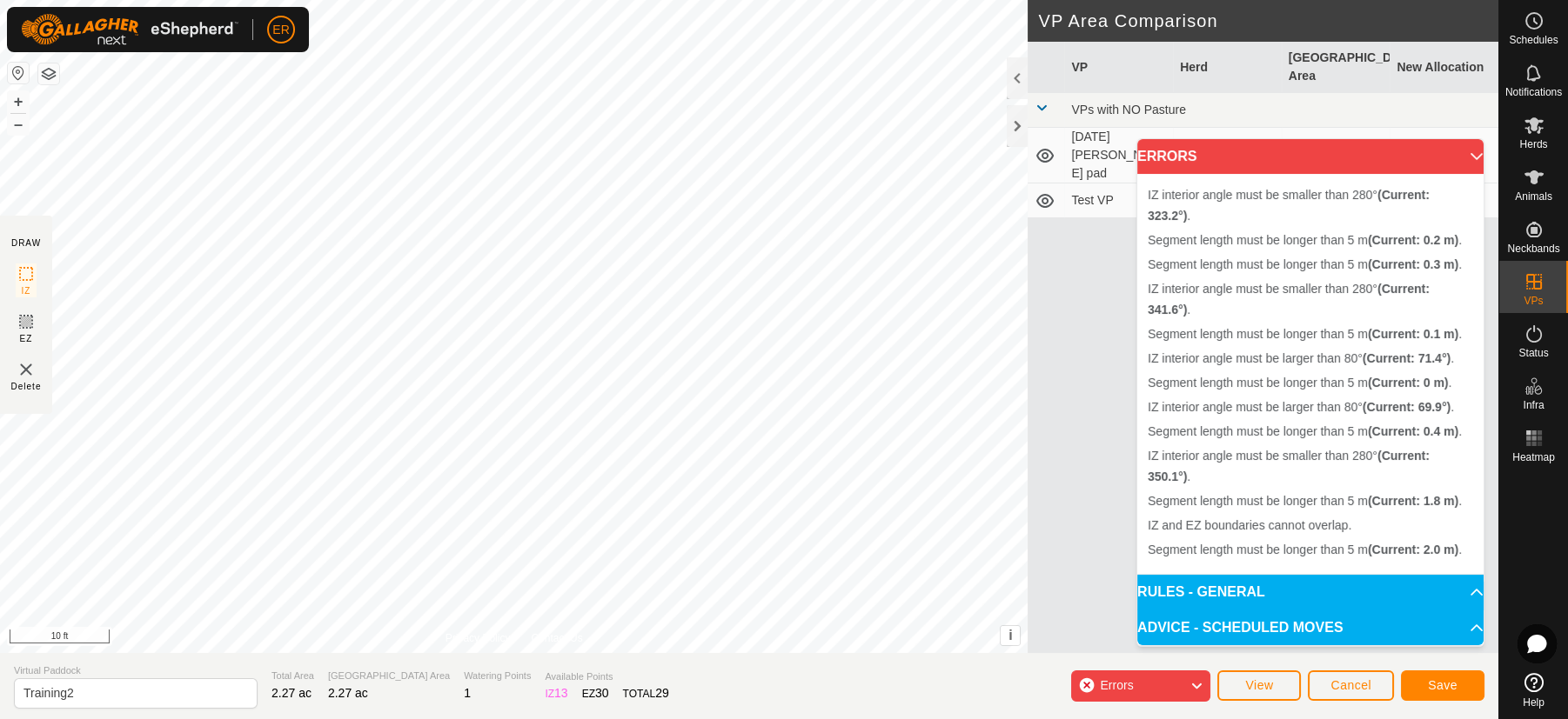
click at [632, 158] on div "Segment length must be longer than 5 m (Current: 2.0 m) . + – ⇧ i This applicat…" at bounding box center [513, 327] width 1028 height 653
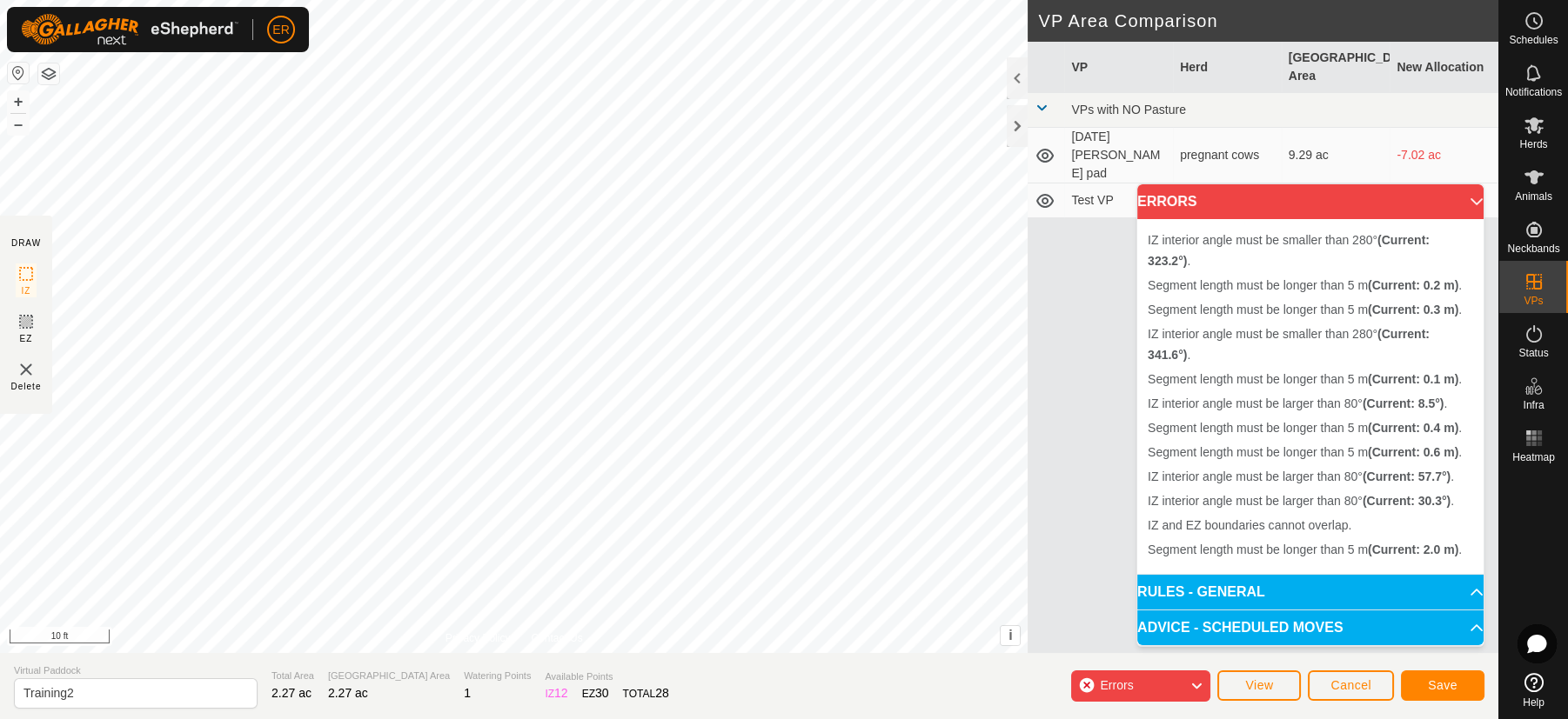
click at [694, 194] on div "IZ interior angle must be larger than 80° (Current: 8.5°) . Segment length must…" at bounding box center [513, 327] width 1028 height 653
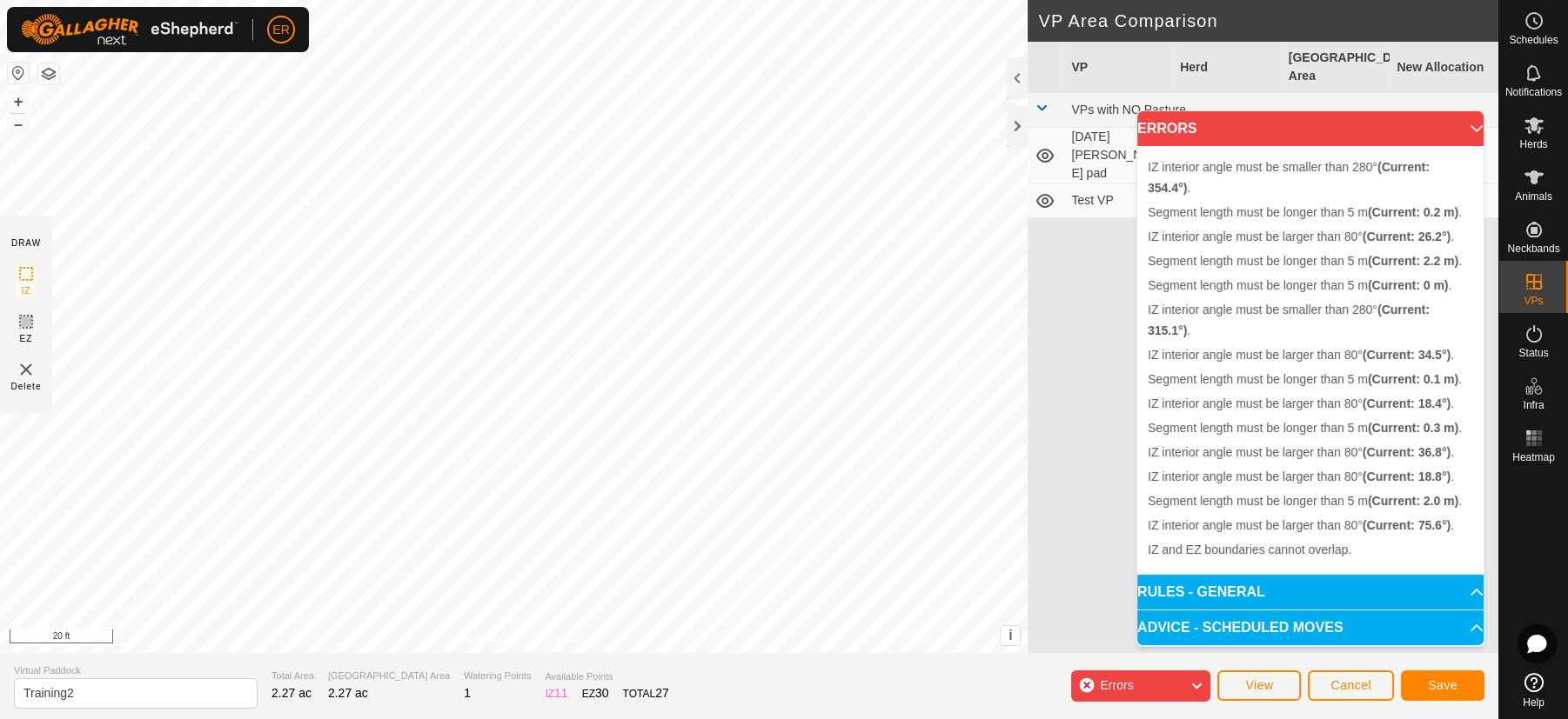
click at [29, 120] on div "+ –" at bounding box center [18, 113] width 23 height 45
click at [25, 126] on button "–" at bounding box center [18, 124] width 21 height 21
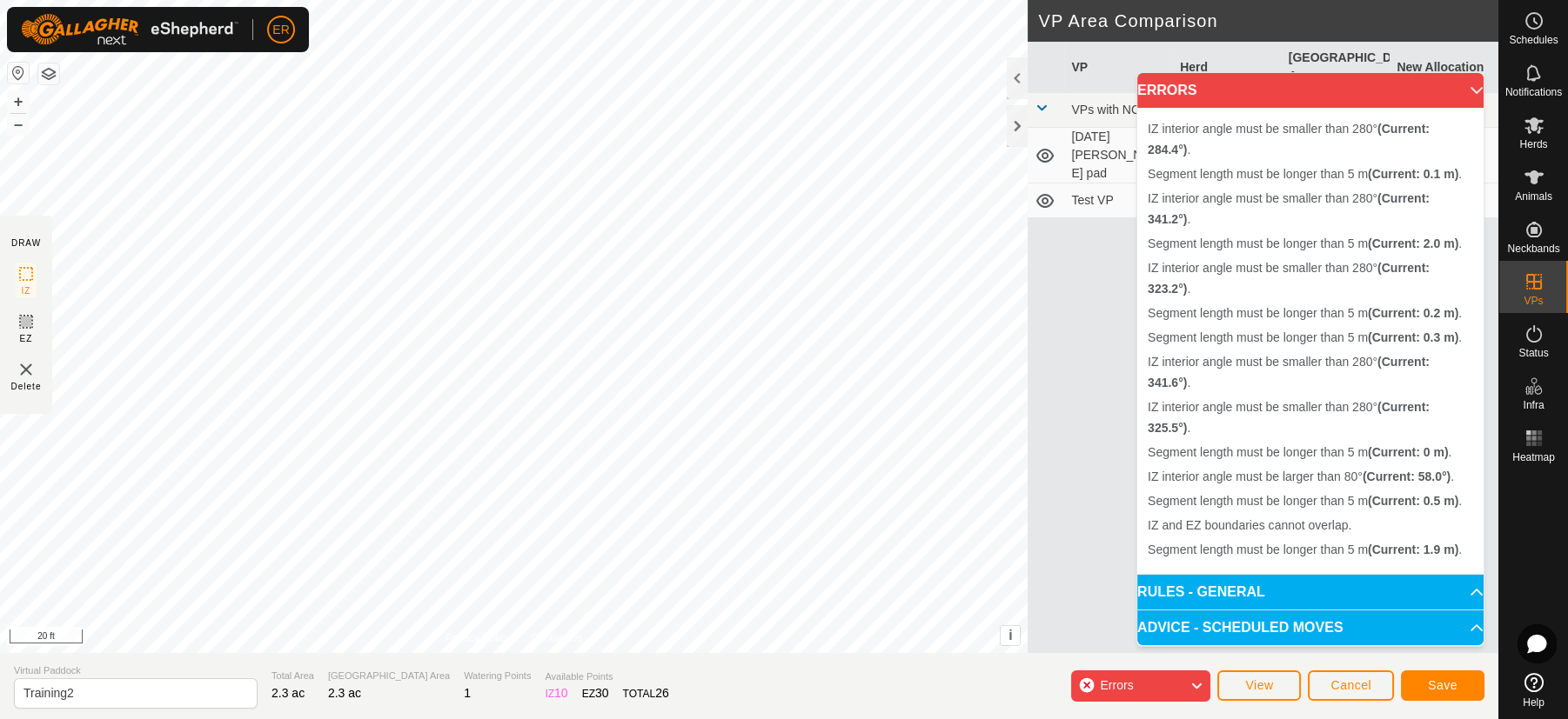
click at [496, 246] on div "Segment length must be longer than 5 m (Current: 1.9 m) . Segment length must b…" at bounding box center [513, 327] width 1028 height 653
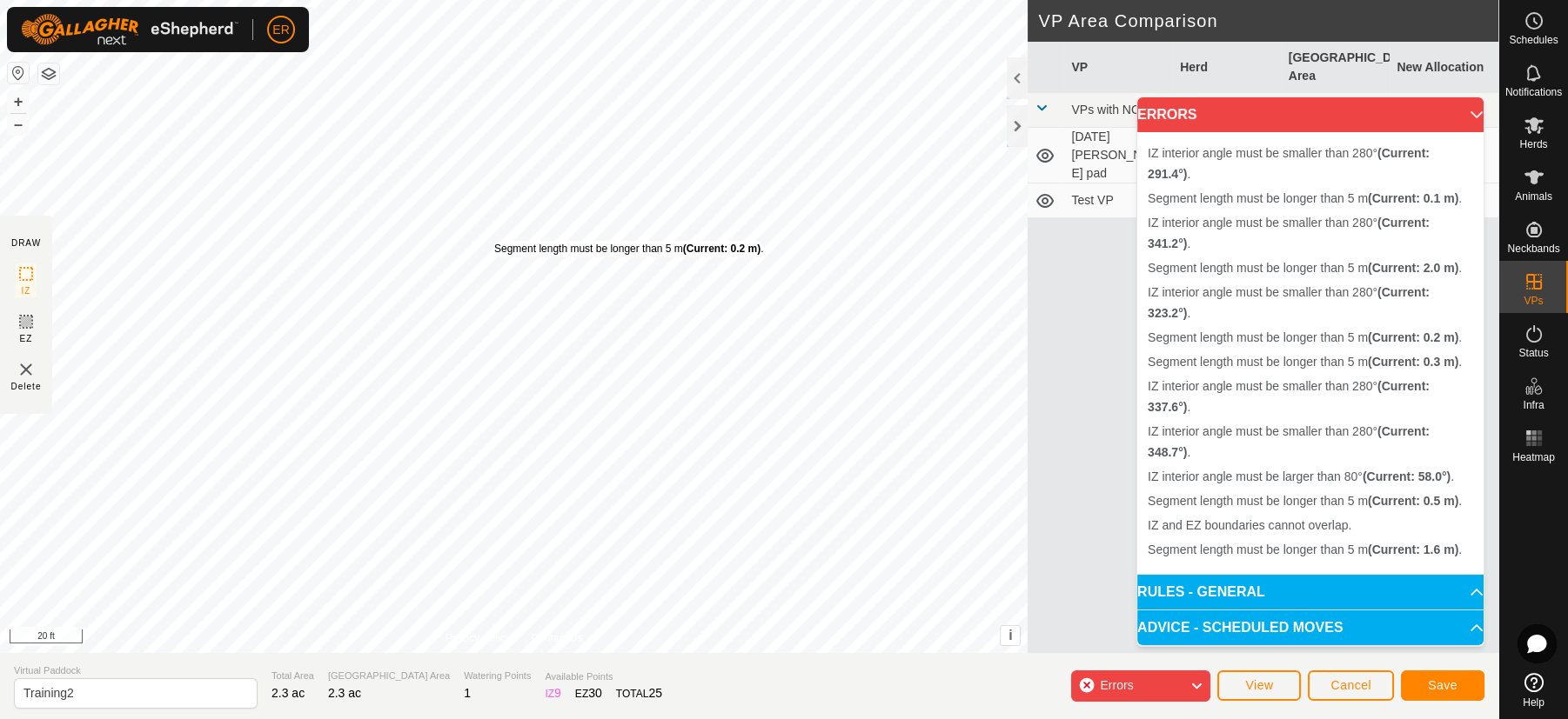
click at [493, 240] on div "Segment length must be longer than 5 m (Current: 0.2 m) . + – ⇧ i This applicat…" at bounding box center [513, 327] width 1028 height 653
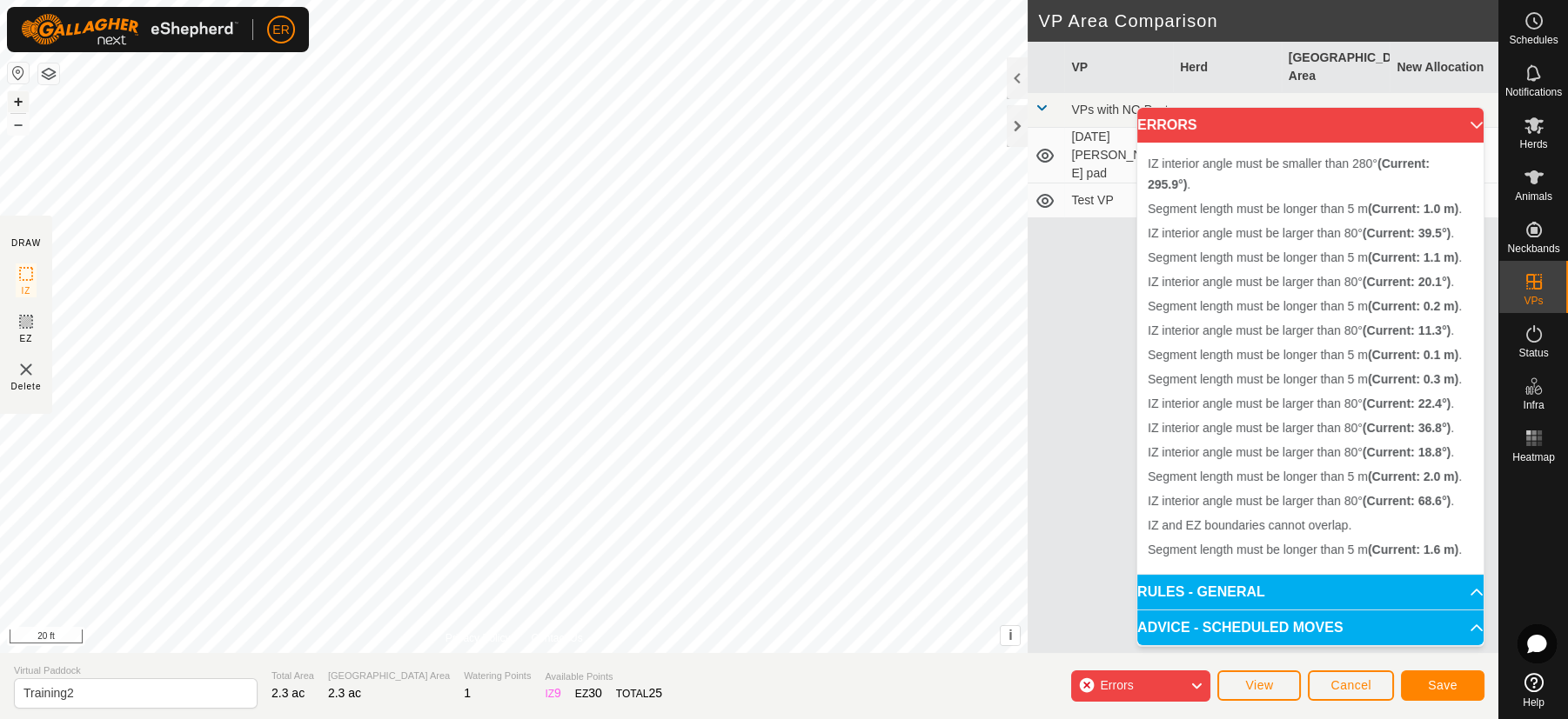
click at [12, 103] on button "+" at bounding box center [18, 101] width 21 height 21
click at [15, 102] on button "+" at bounding box center [18, 101] width 21 height 21
click at [17, 103] on button "+" at bounding box center [18, 101] width 21 height 21
click at [19, 105] on button "+" at bounding box center [18, 101] width 21 height 21
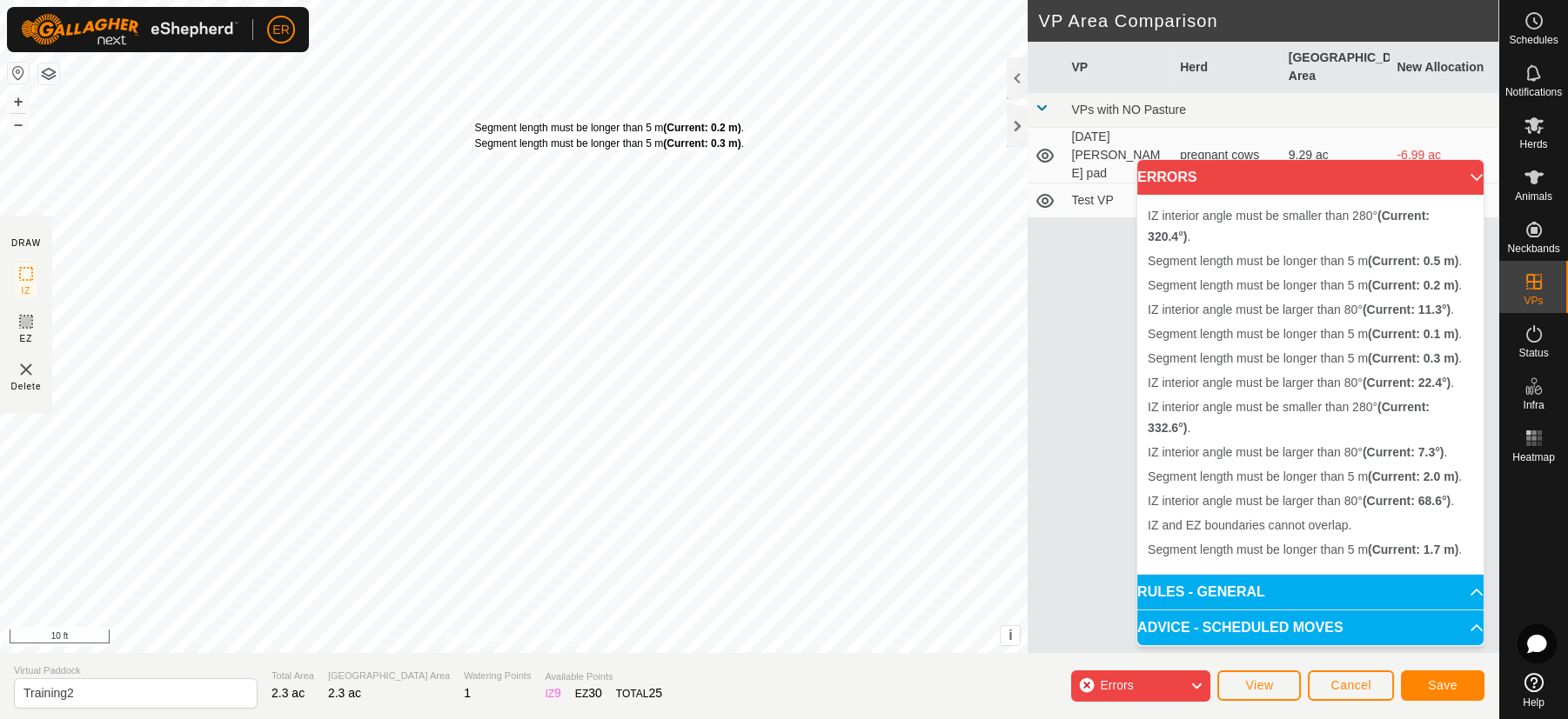
drag, startPoint x: 533, startPoint y: 155, endPoint x: 473, endPoint y: 119, distance: 70.0
click at [474, 120] on div "Segment length must be longer than 5 m (Current: 0.2 m) . Segment length must b…" at bounding box center [608, 135] width 269 height 31
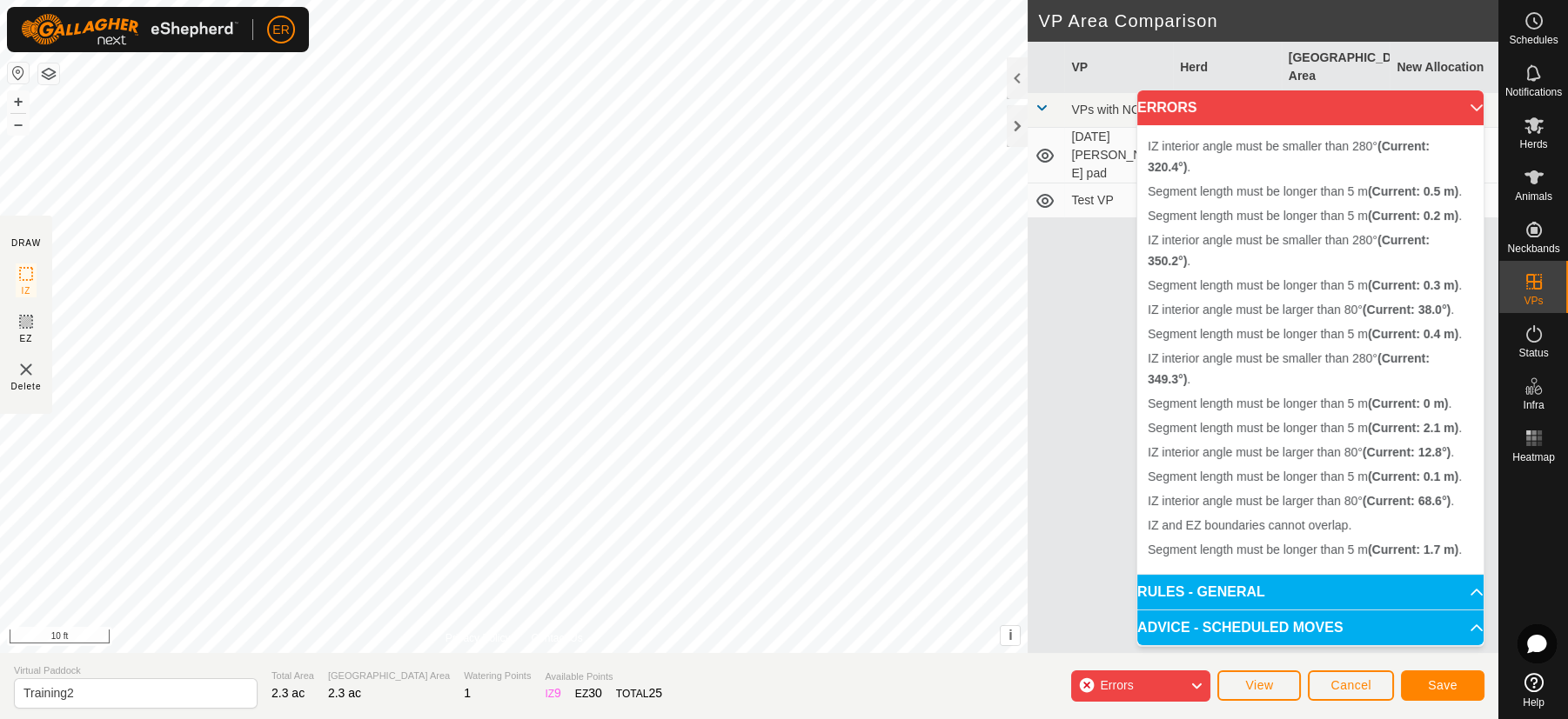
click at [507, 135] on div "Segment length must be longer than 5 m (Current: 0.2 m) . Segment length must b…" at bounding box center [513, 327] width 1028 height 653
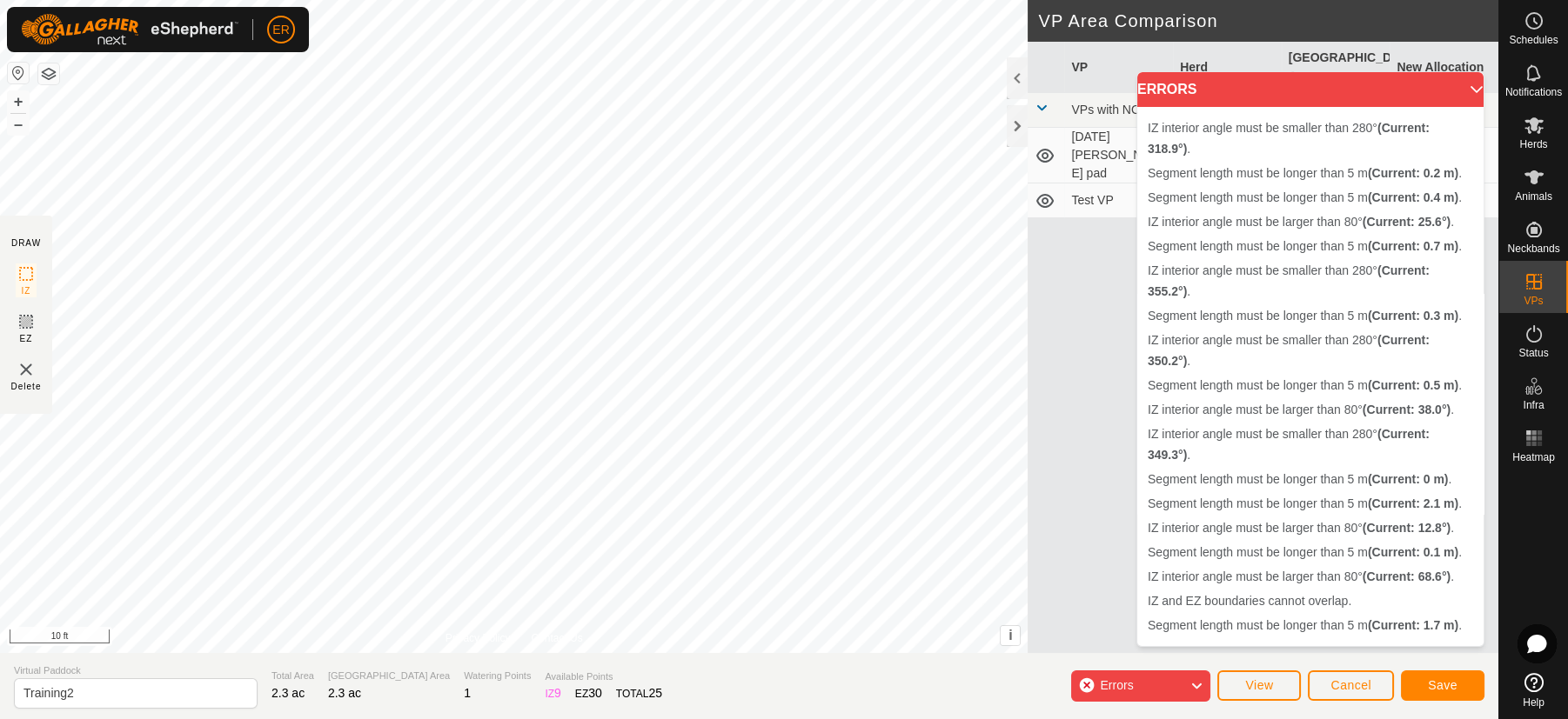
click at [0, 395] on section "DRAW IZ EZ Delete" at bounding box center [26, 315] width 52 height 199
click at [1331, 685] on span "Cancel" at bounding box center [1350, 686] width 41 height 14
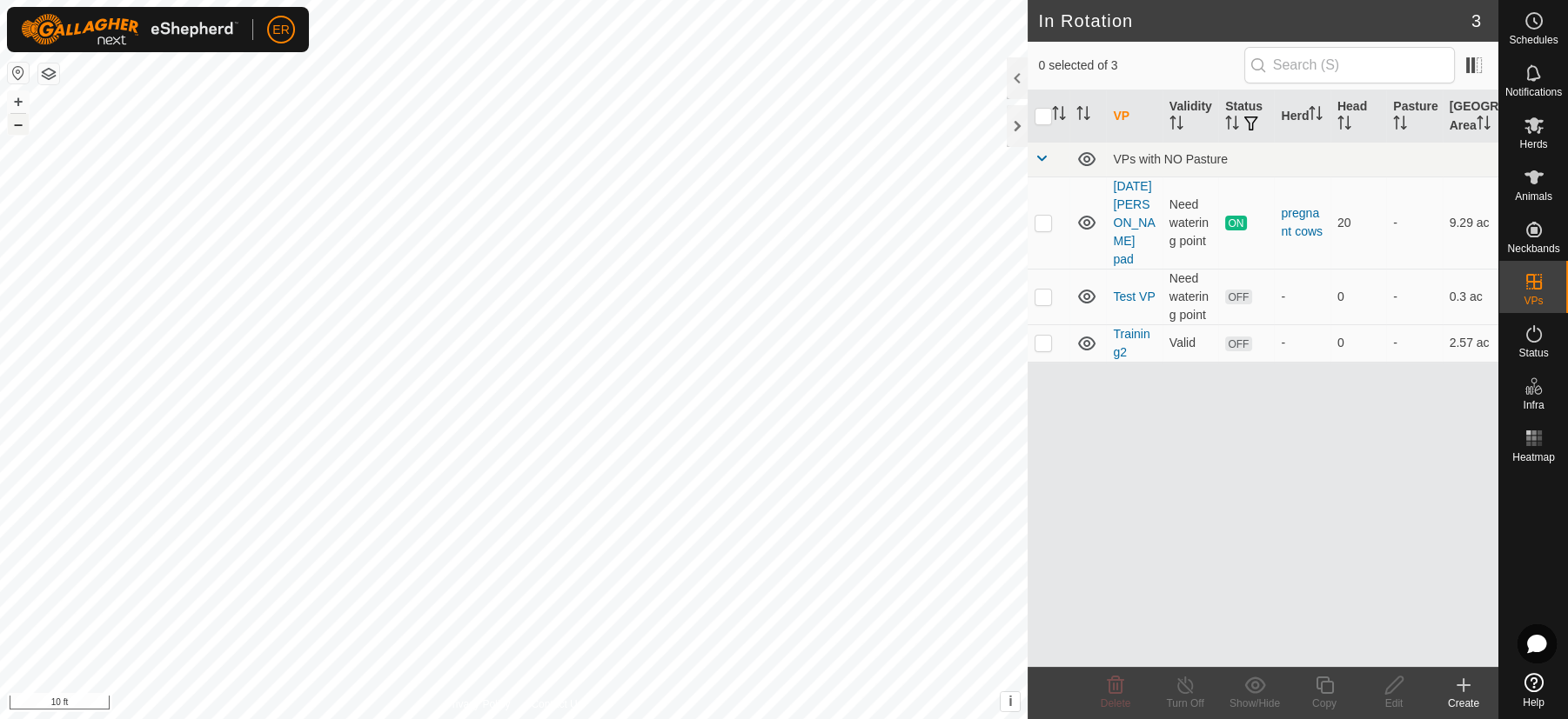
click at [24, 129] on button "–" at bounding box center [18, 124] width 21 height 21
click at [19, 122] on button "–" at bounding box center [18, 124] width 21 height 21
click at [1044, 342] on p-checkbox at bounding box center [1043, 343] width 17 height 14
checkbox input "true"
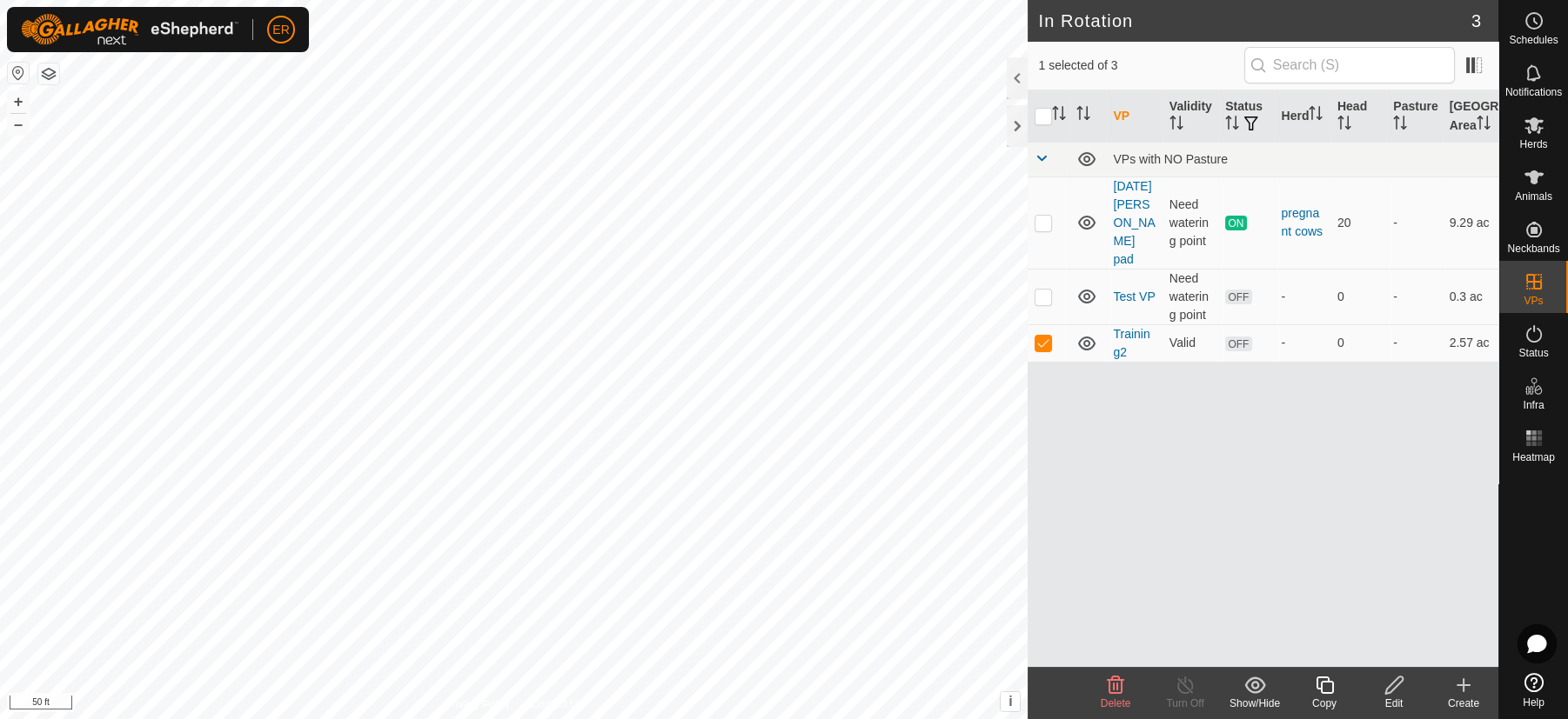
click at [1396, 677] on icon at bounding box center [1393, 685] width 17 height 17
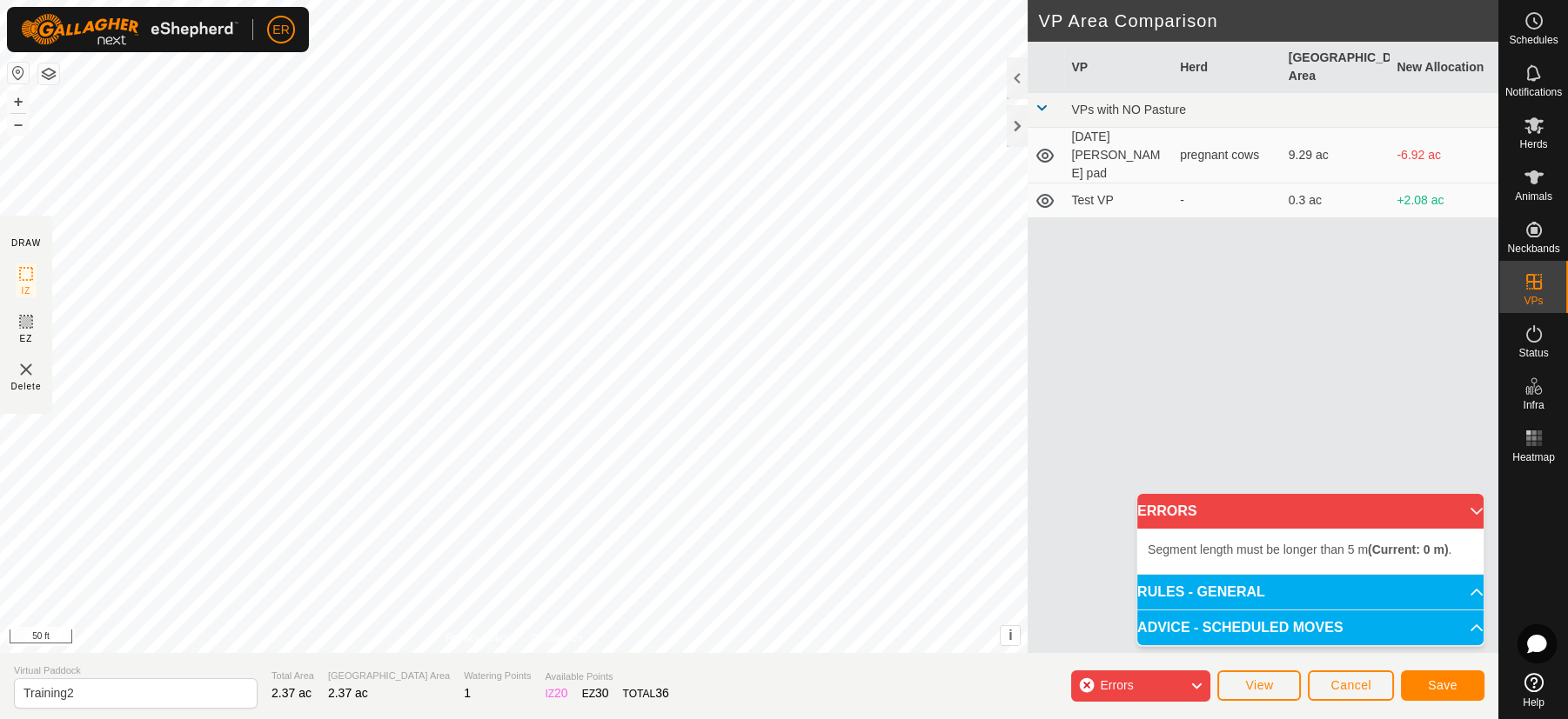
click at [593, 359] on div "Segment length must be longer than 5 m (Current: 0 m) . Segment length must be …" at bounding box center [513, 327] width 1028 height 653
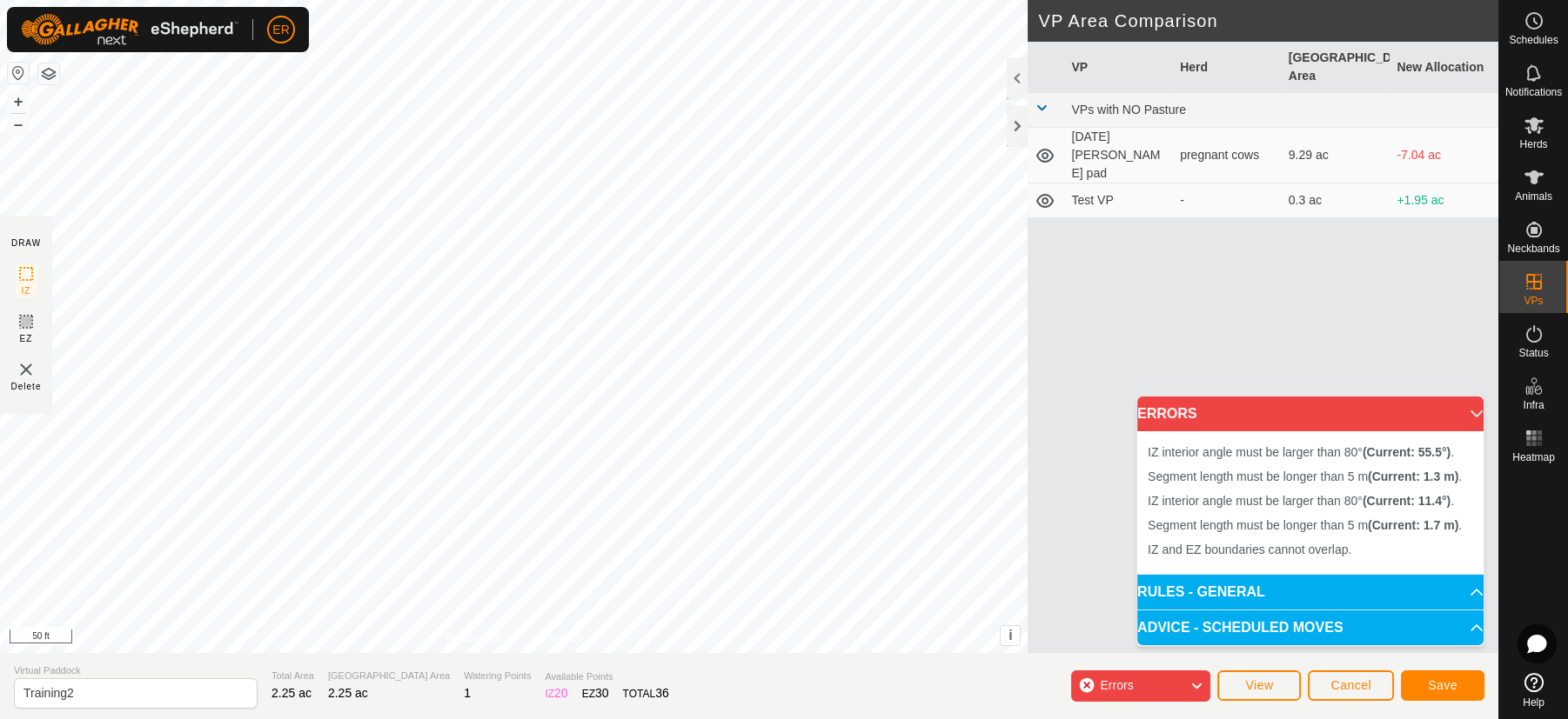
click at [568, 344] on div "Segment length must be longer than 5 m (Current: 1.3 m) . Segment length must b…" at bounding box center [513, 327] width 1028 height 653
click at [1253, 684] on span "View" at bounding box center [1259, 686] width 28 height 14
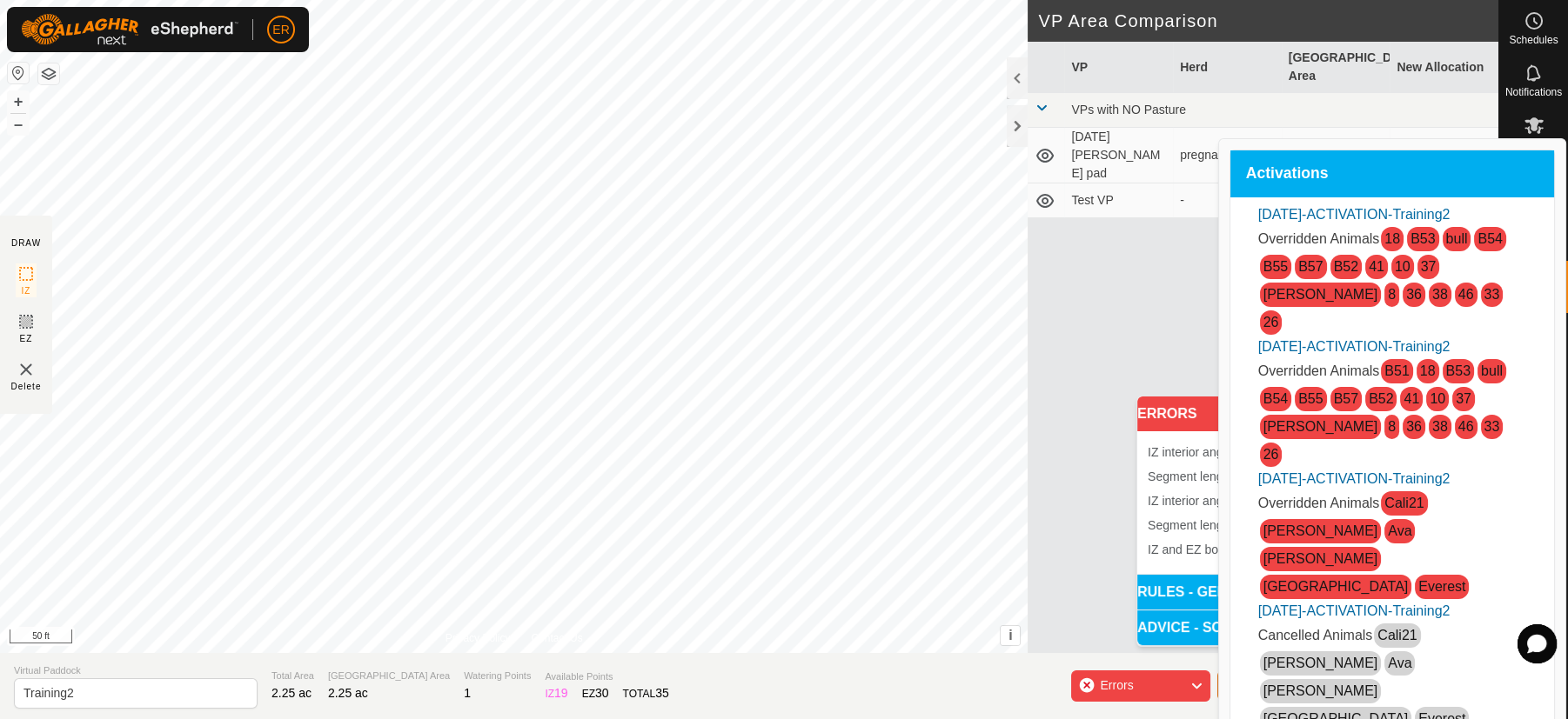
click at [1253, 684] on span "View" at bounding box center [1259, 686] width 28 height 14
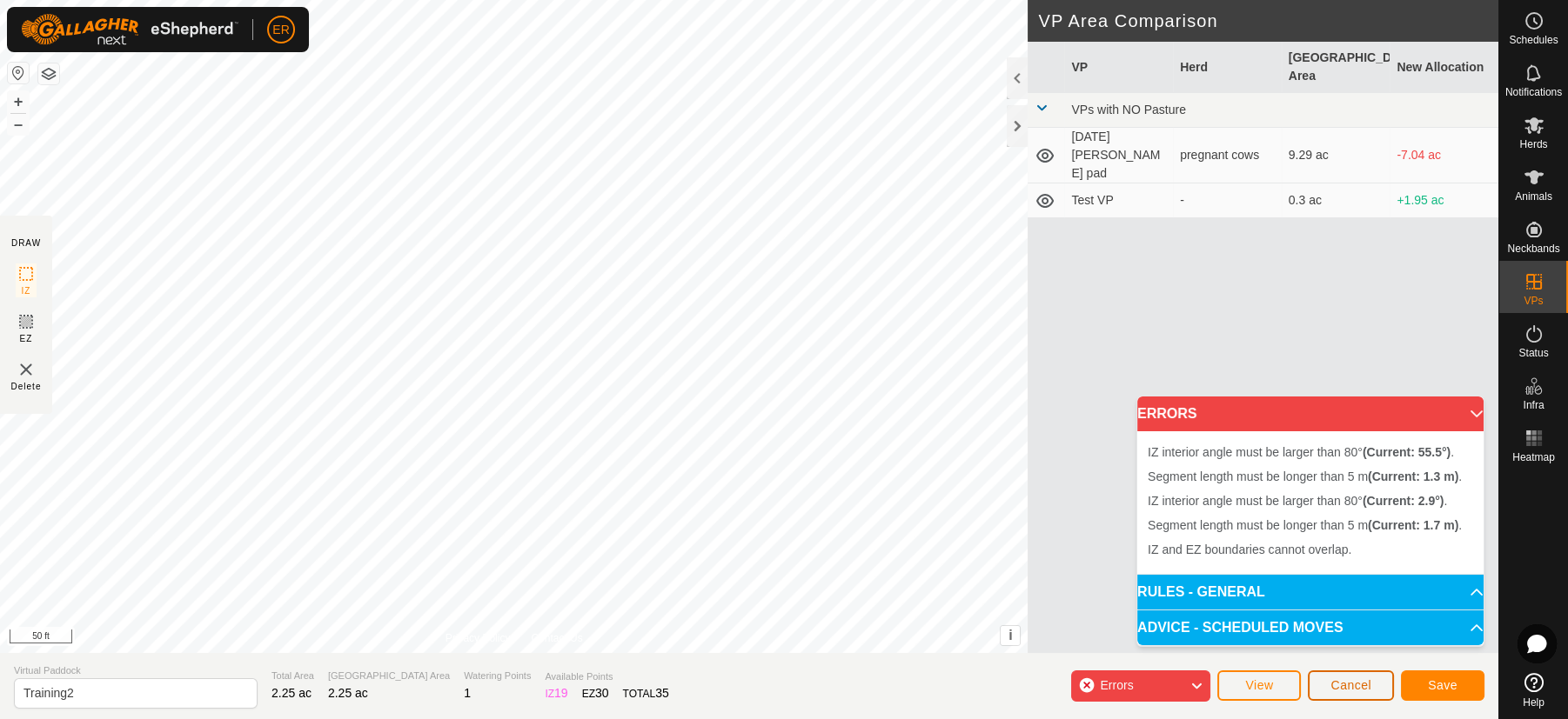
click at [1354, 689] on span "Cancel" at bounding box center [1350, 686] width 41 height 14
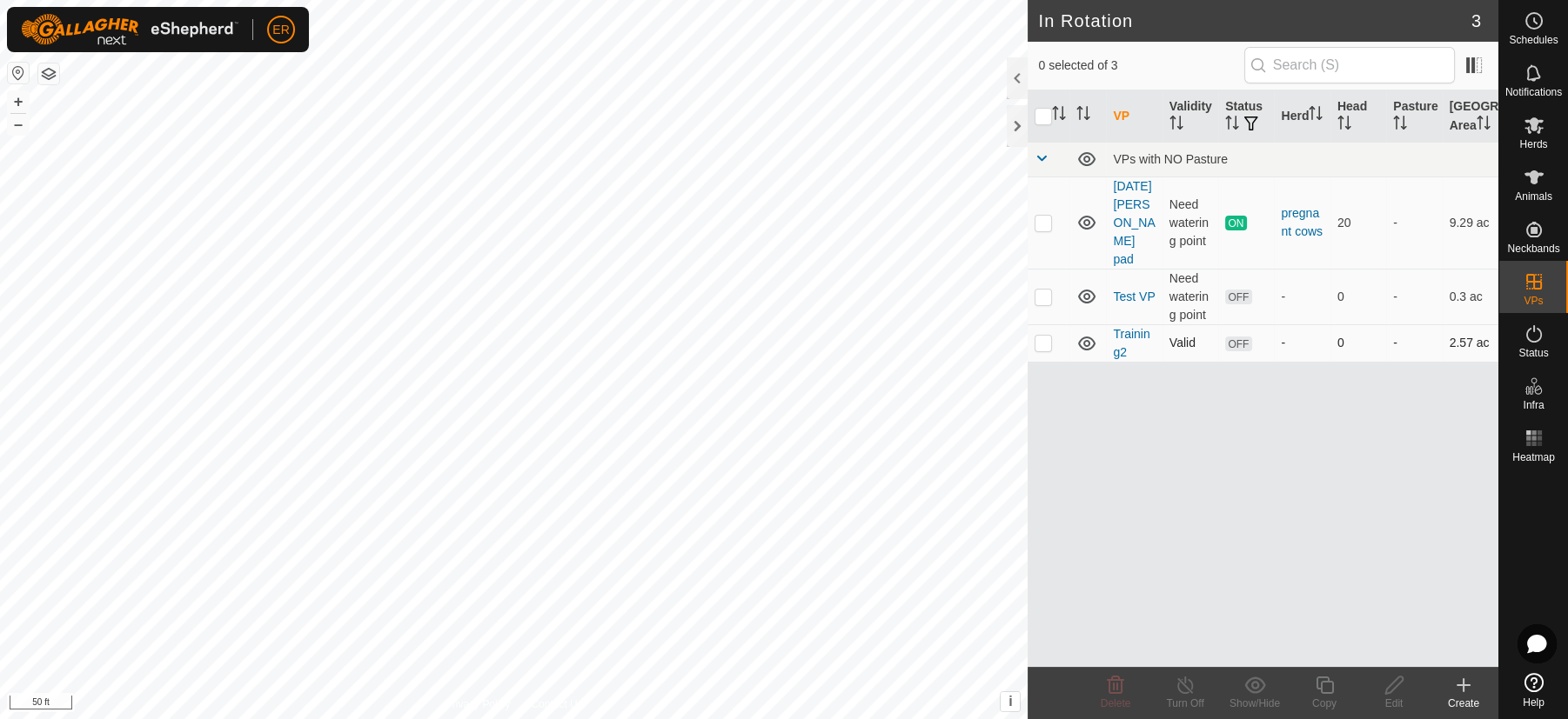
click at [1049, 347] on p-checkbox at bounding box center [1043, 343] width 17 height 14
checkbox input "true"
click at [1390, 685] on icon at bounding box center [1393, 685] width 17 height 17
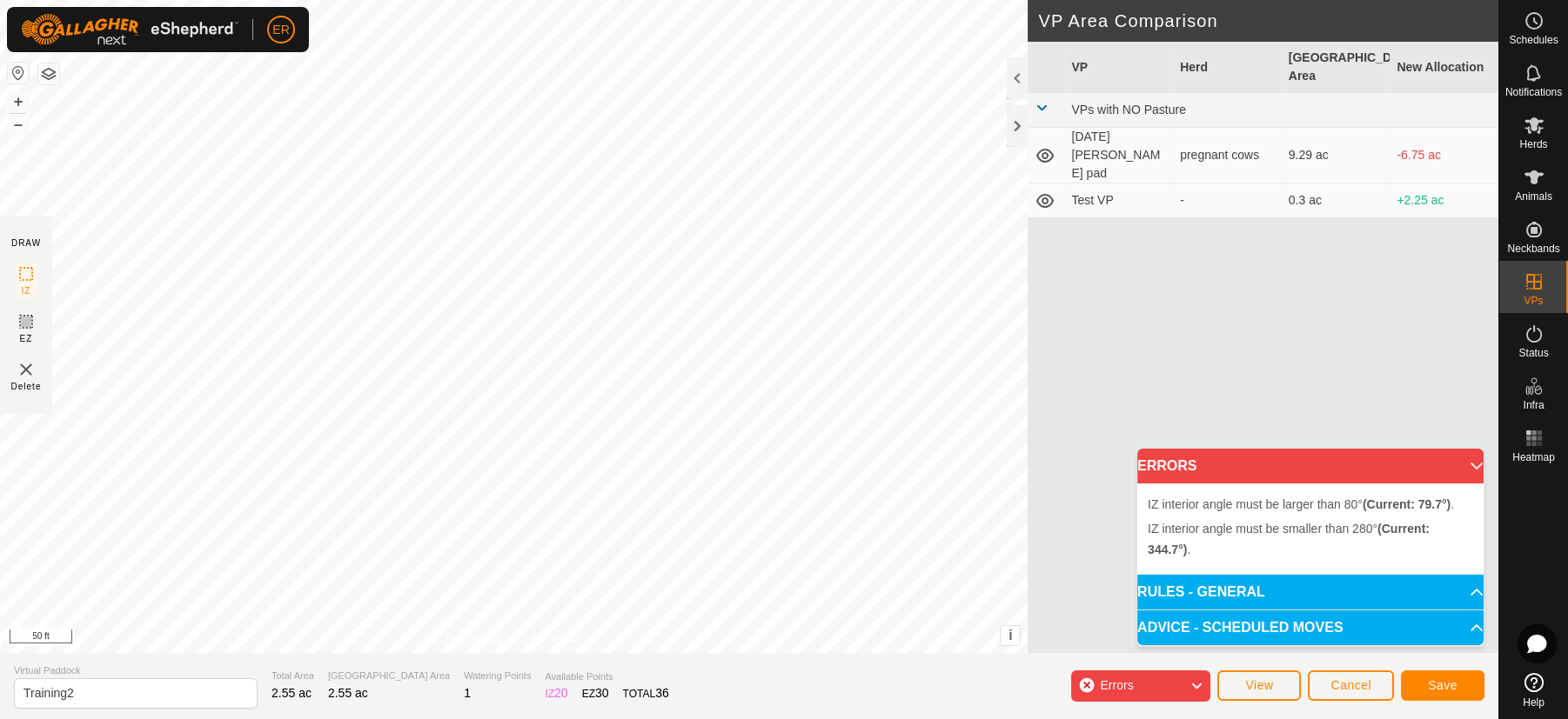
click at [624, 331] on div "IZ interior angle must be smaller than 280° (Current: 344.7°) . + – ⇧ i This ap…" at bounding box center [513, 327] width 1028 height 653
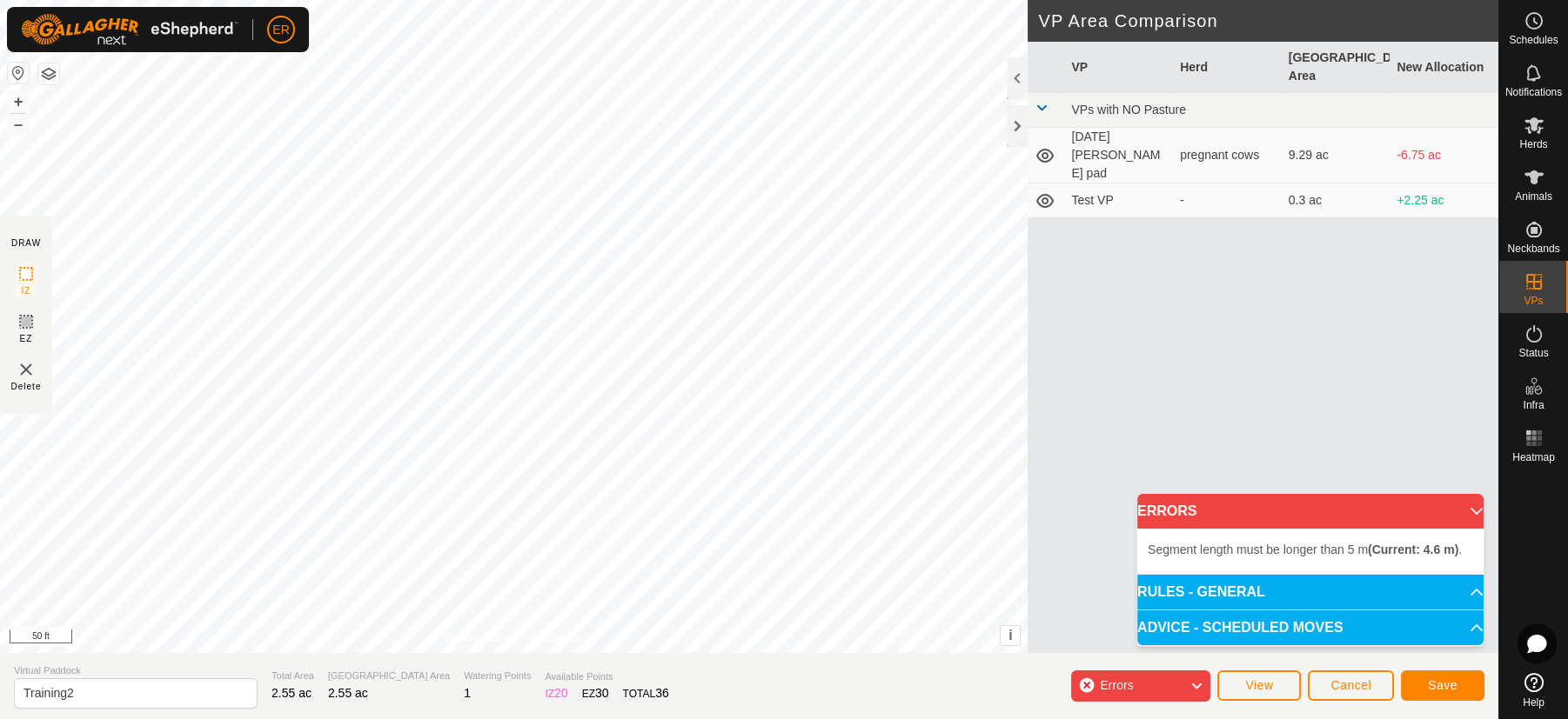
click at [581, 369] on div "Segment length must be longer than 5 m (Current: 4.6 m) . + – ⇧ i This applicat…" at bounding box center [513, 327] width 1028 height 653
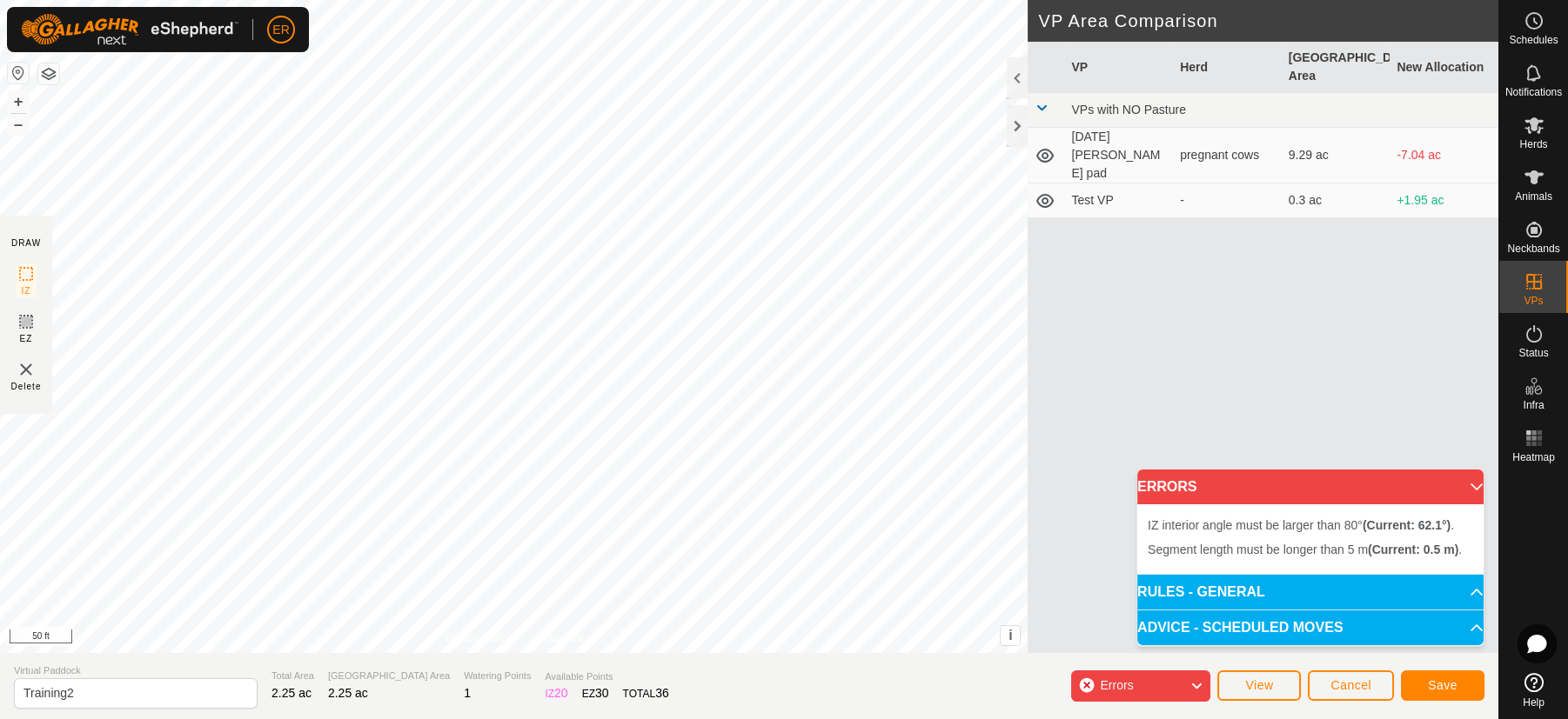
click at [490, 322] on div "Segment length must be longer than 5 m (Current: 0.5 m) . + – ⇧ i This applicat…" at bounding box center [513, 327] width 1028 height 653
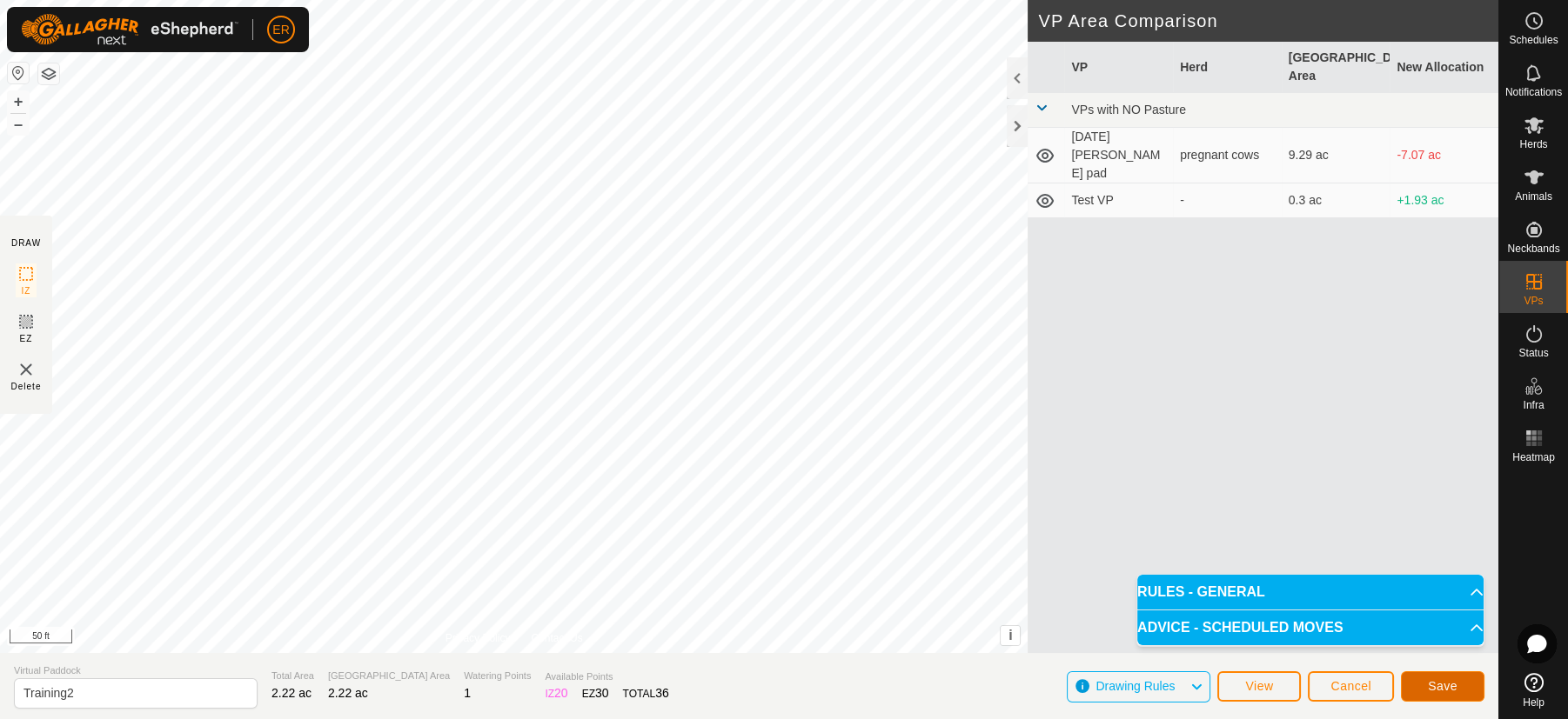
click at [1444, 679] on span "Save" at bounding box center [1443, 686] width 30 height 14
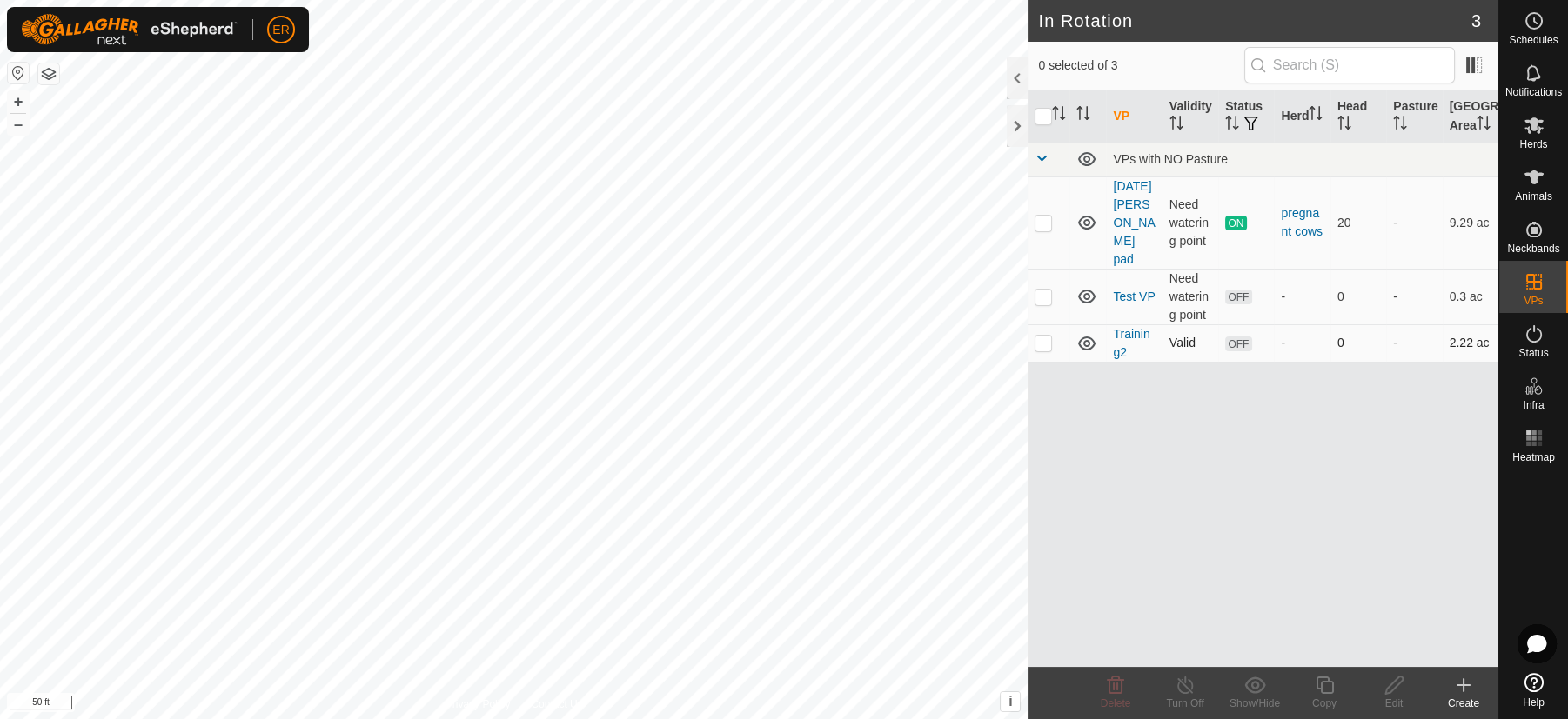
click at [1050, 348] on p-checkbox at bounding box center [1043, 343] width 17 height 14
checkbox input "true"
click at [1531, 118] on icon at bounding box center [1533, 126] width 19 height 17
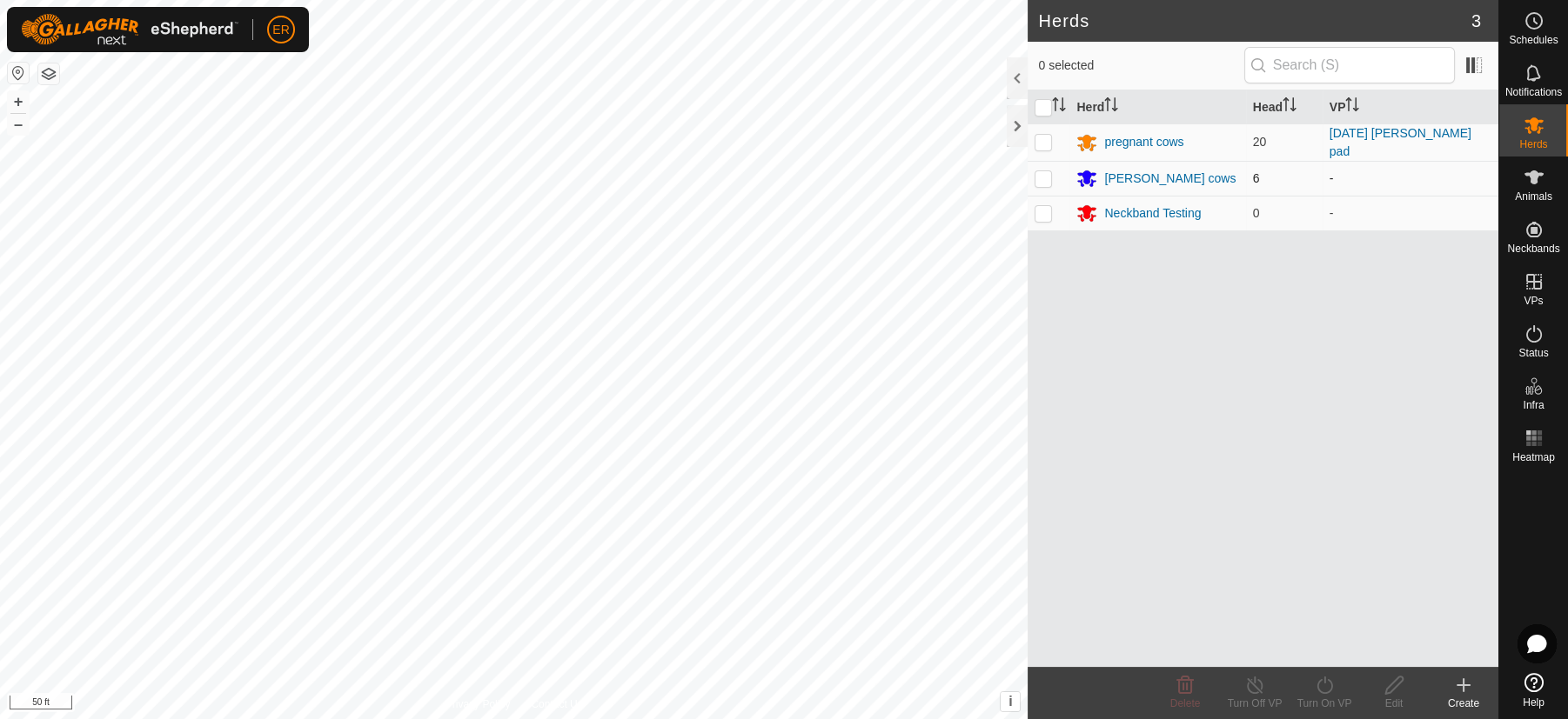
click at [1044, 179] on p-checkbox at bounding box center [1043, 179] width 17 height 14
checkbox input "true"
click at [1322, 676] on icon at bounding box center [1325, 685] width 22 height 21
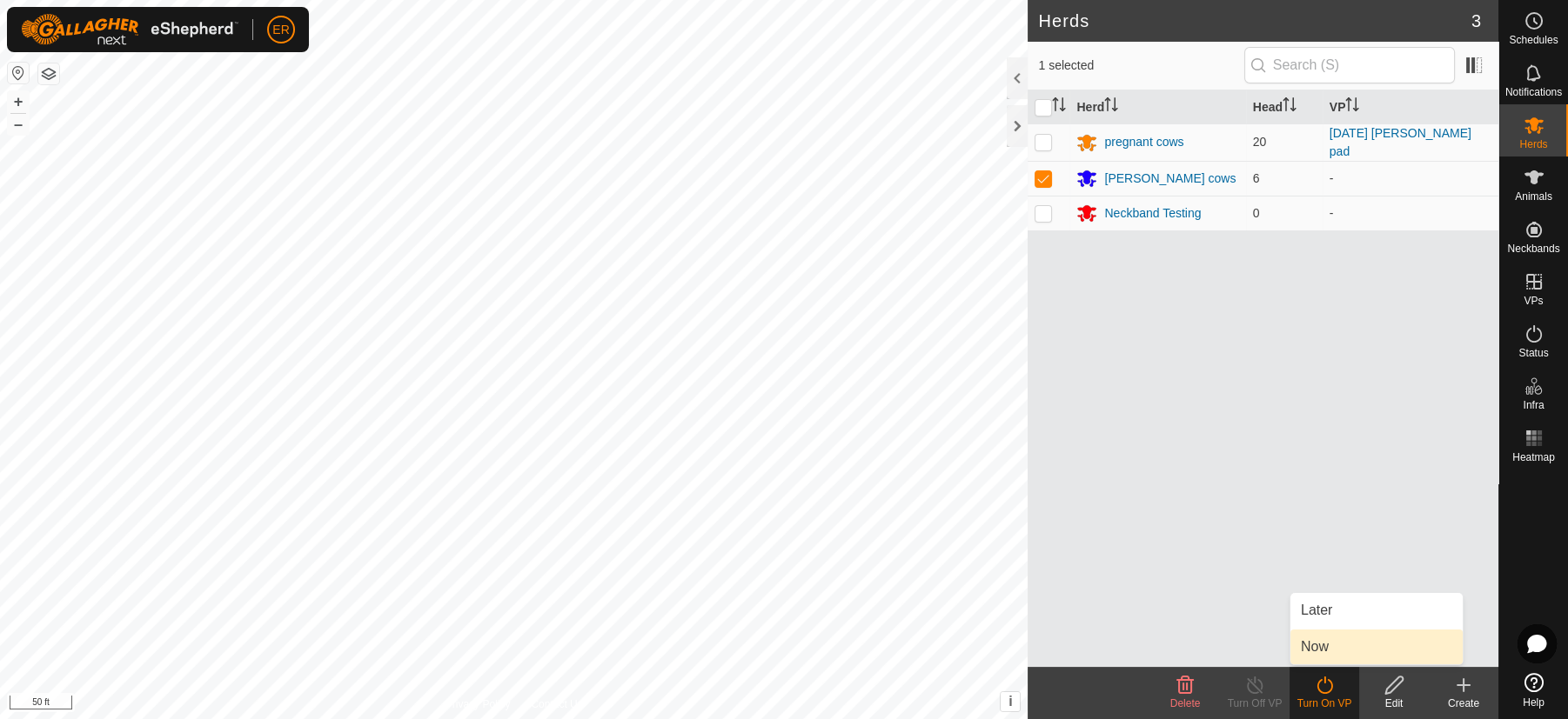
click at [1310, 637] on link "Now" at bounding box center [1376, 647] width 172 height 35
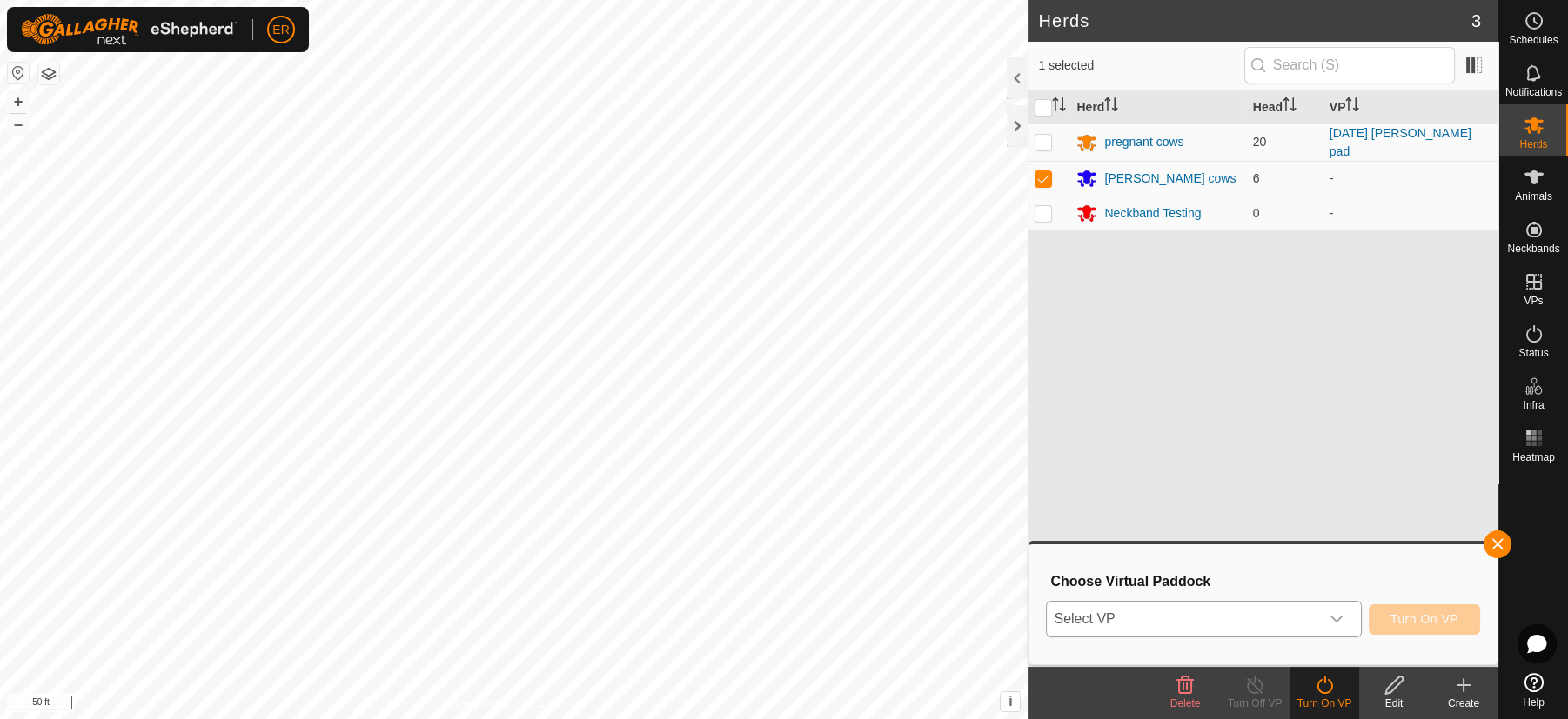
click at [1338, 620] on icon "dropdown trigger" at bounding box center [1336, 619] width 12 height 7
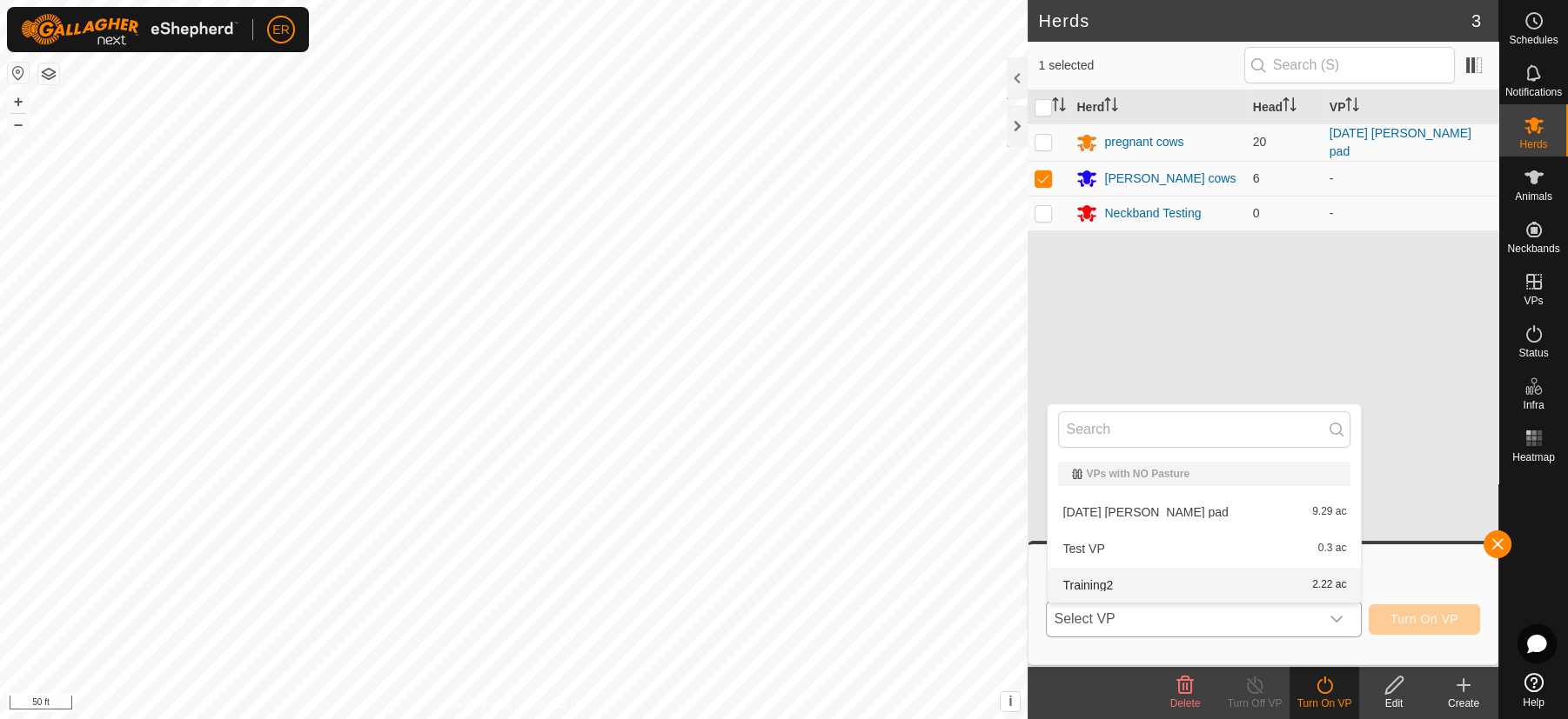
click at [1087, 584] on li "Training2 2.22 ac" at bounding box center [1204, 585] width 314 height 35
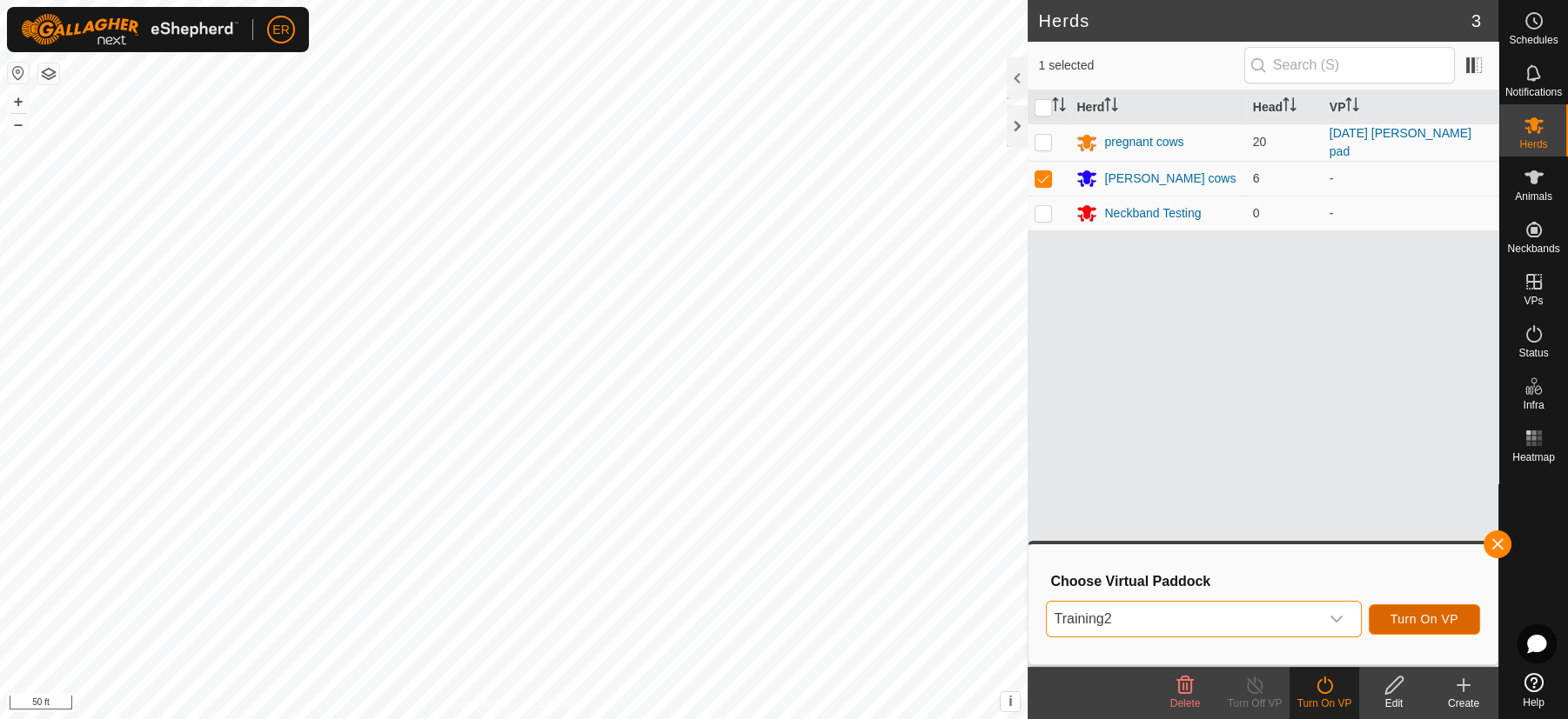
click at [1413, 618] on span "Turn On VP" at bounding box center [1424, 619] width 68 height 14
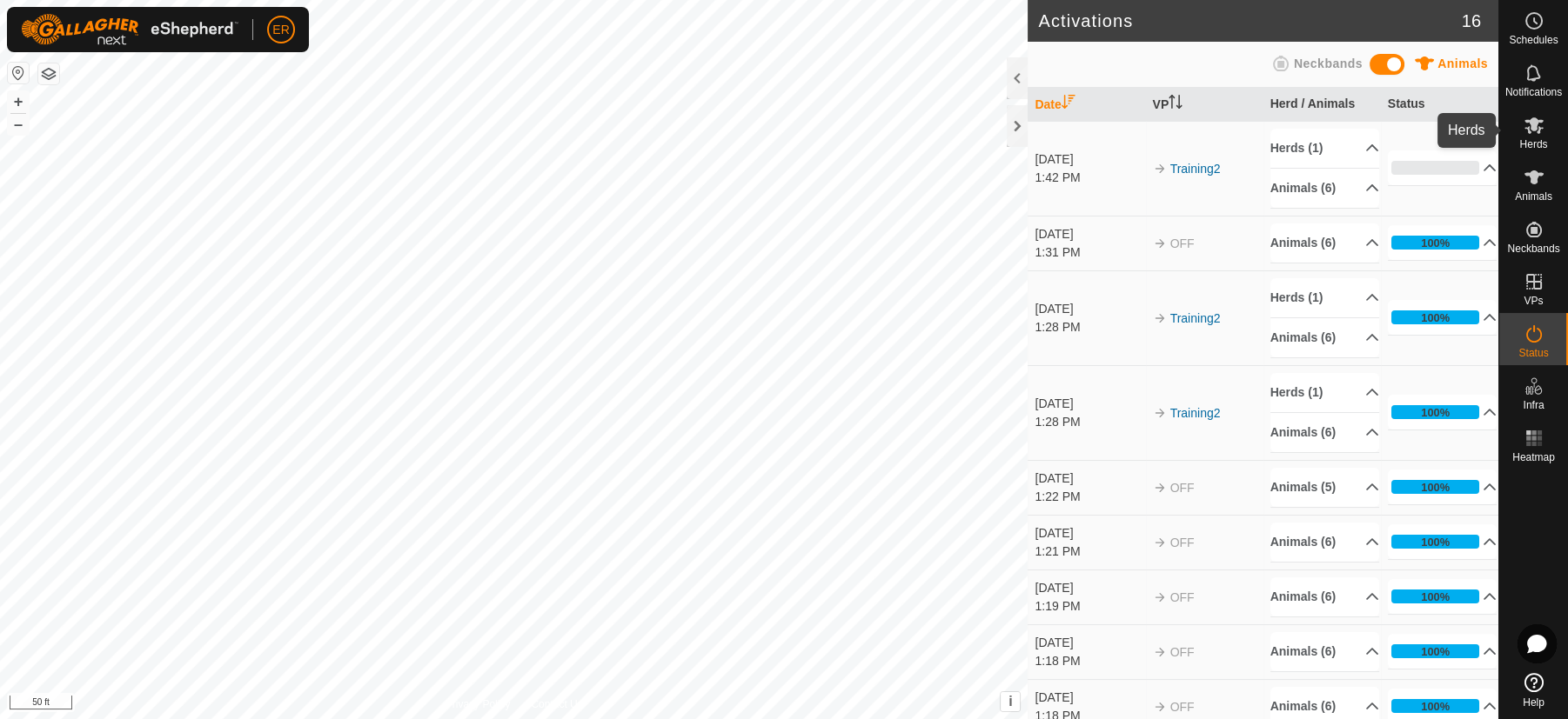
click at [1534, 128] on icon at bounding box center [1533, 126] width 19 height 17
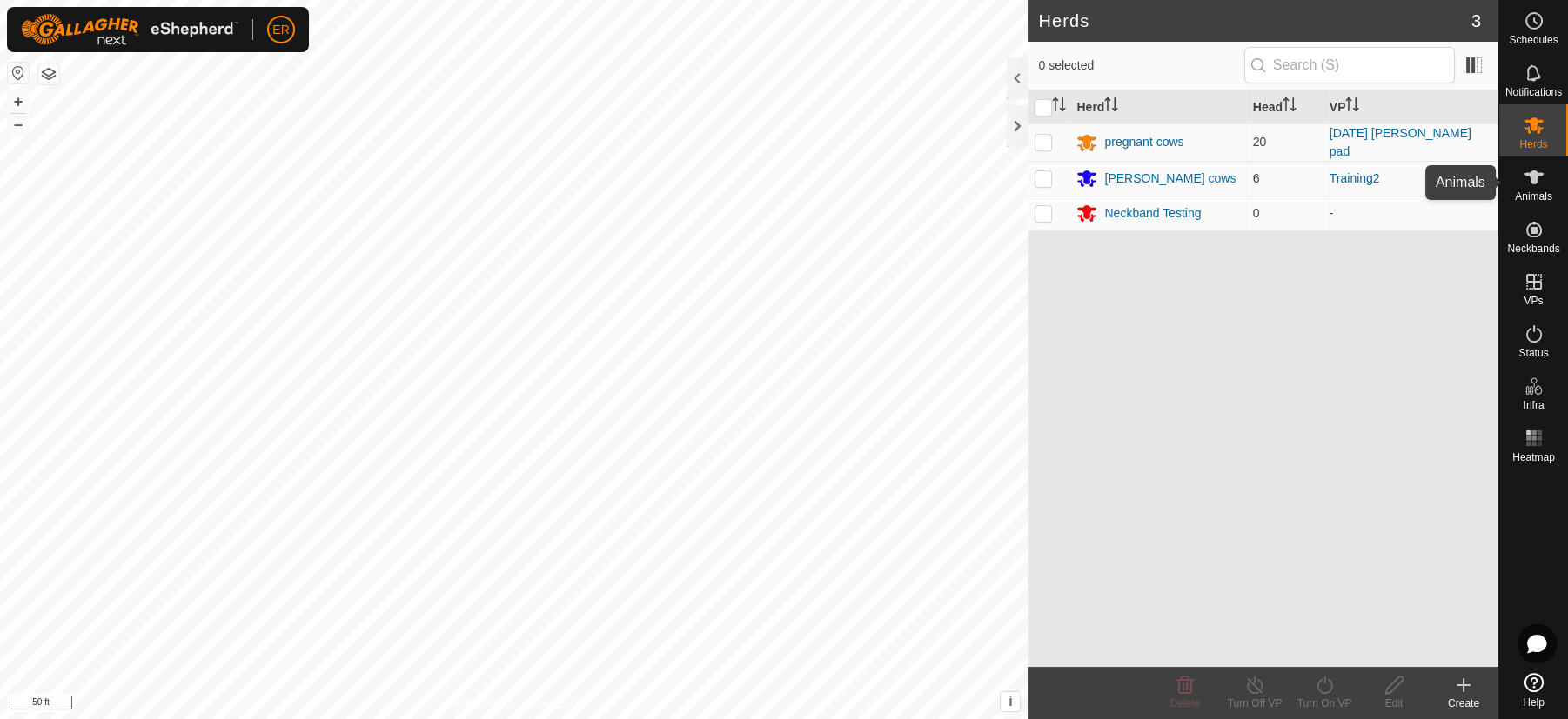
click at [1533, 176] on icon at bounding box center [1533, 178] width 19 height 14
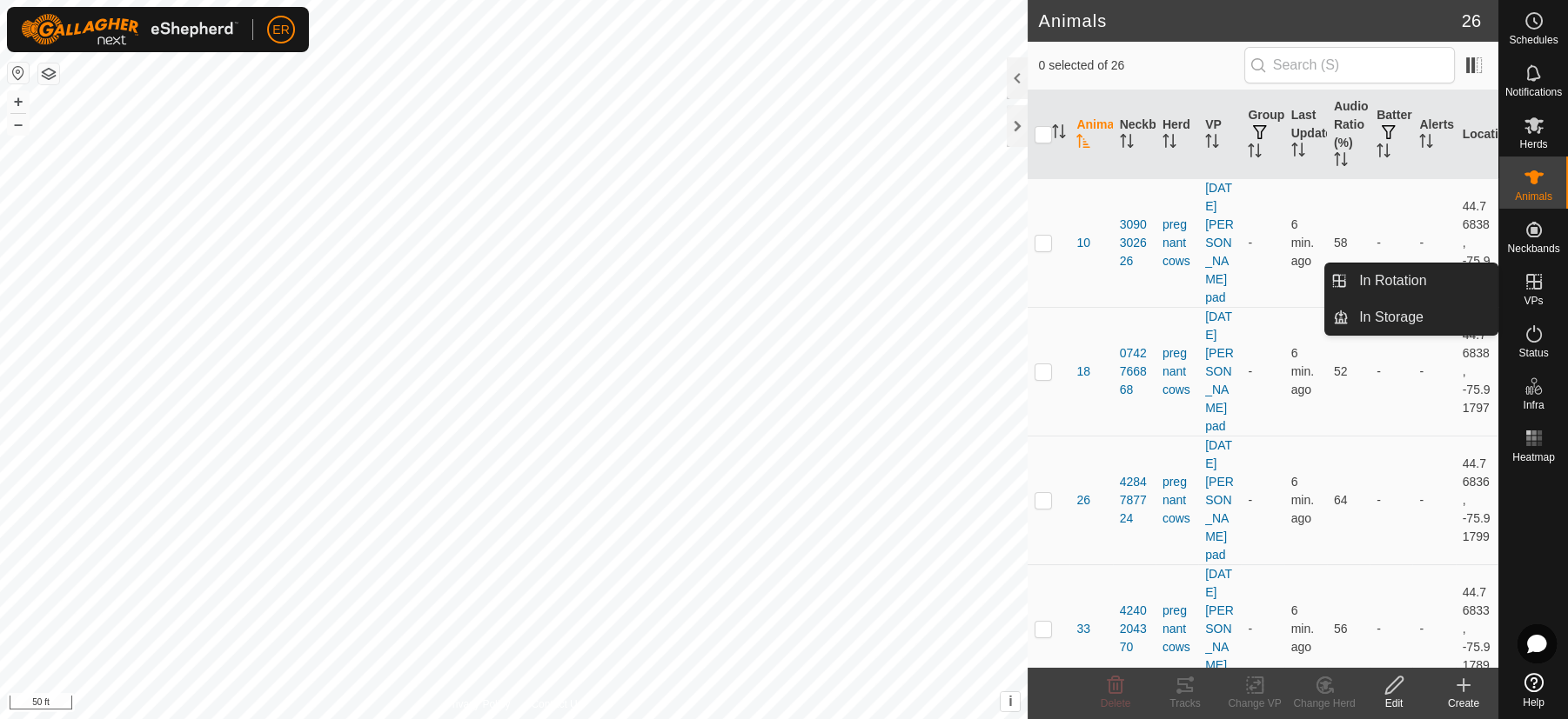
click at [1531, 289] on icon at bounding box center [1534, 282] width 16 height 16
click at [1418, 272] on link "In Rotation" at bounding box center [1422, 281] width 149 height 35
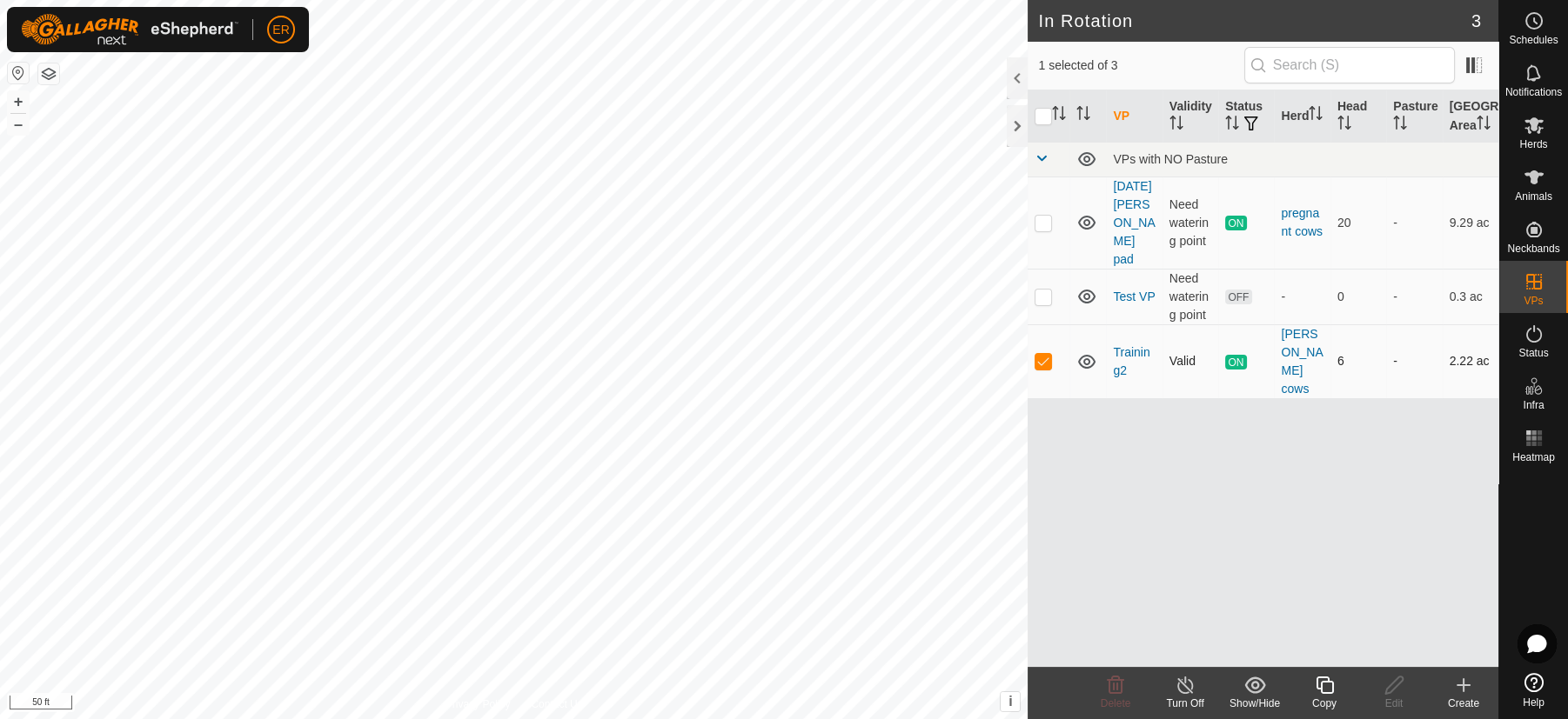
click at [1042, 355] on p-checkbox at bounding box center [1043, 361] width 17 height 14
checkbox input "false"
click at [1536, 178] on icon at bounding box center [1533, 178] width 19 height 14
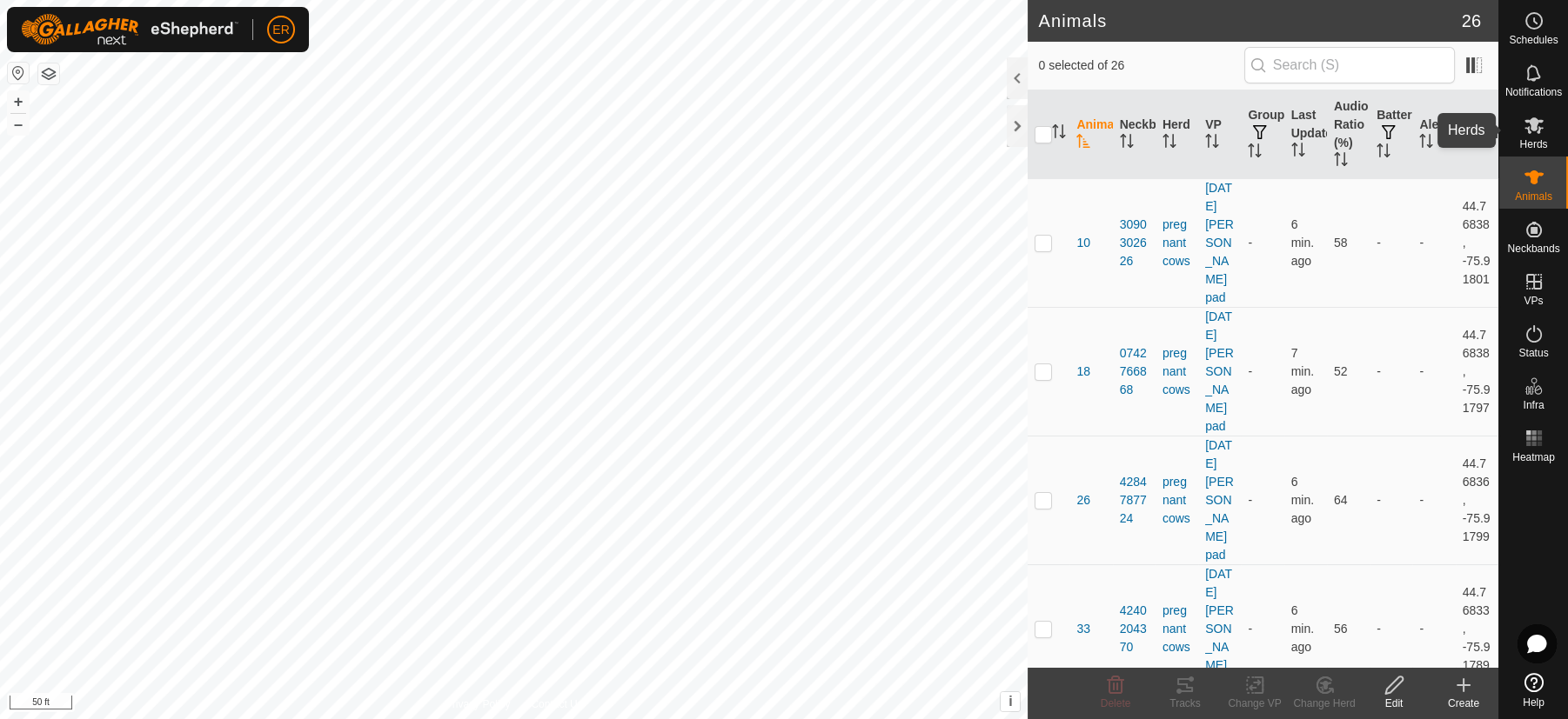
click at [1538, 126] on icon at bounding box center [1533, 125] width 21 height 21
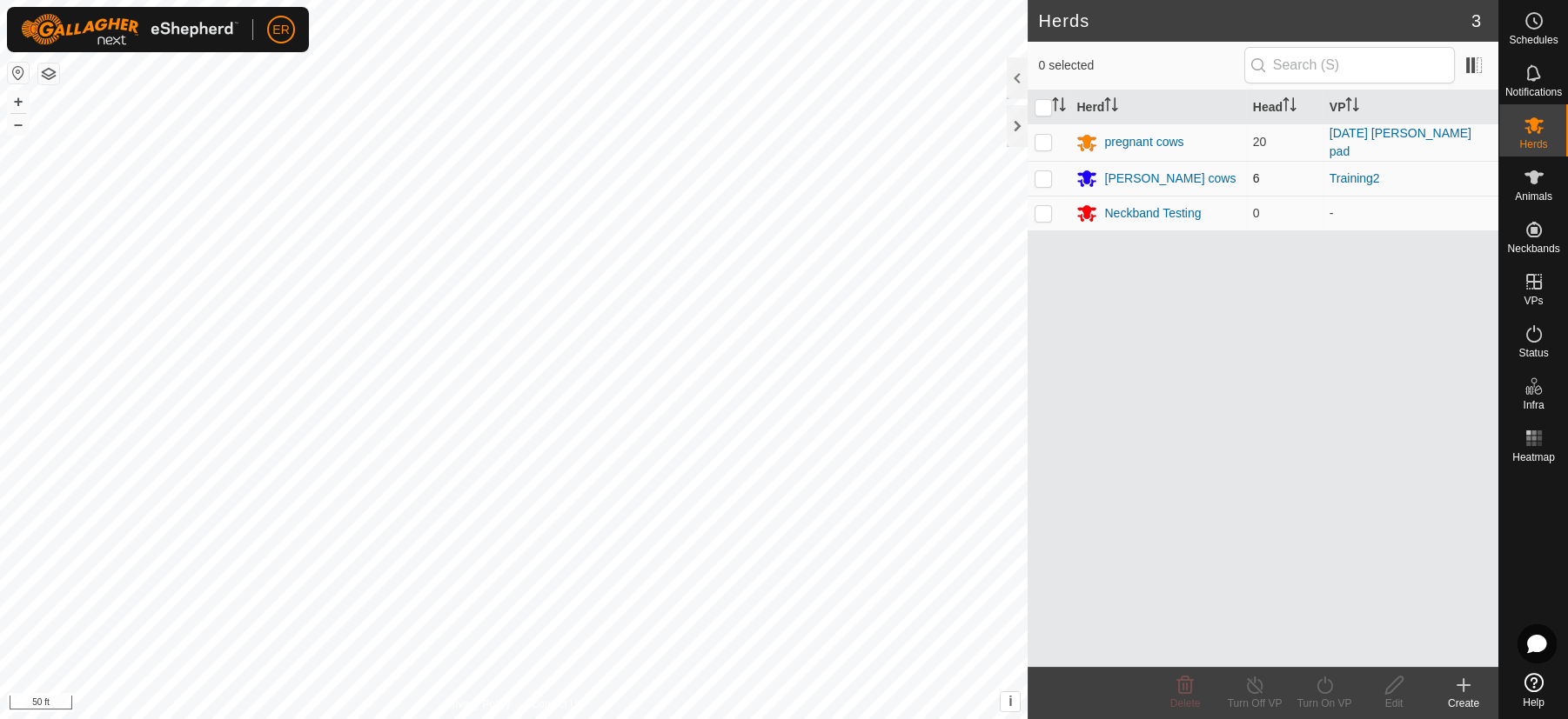
click at [1064, 173] on td at bounding box center [1049, 178] width 42 height 35
checkbox input "true"
click at [1534, 332] on icon at bounding box center [1533, 334] width 21 height 21
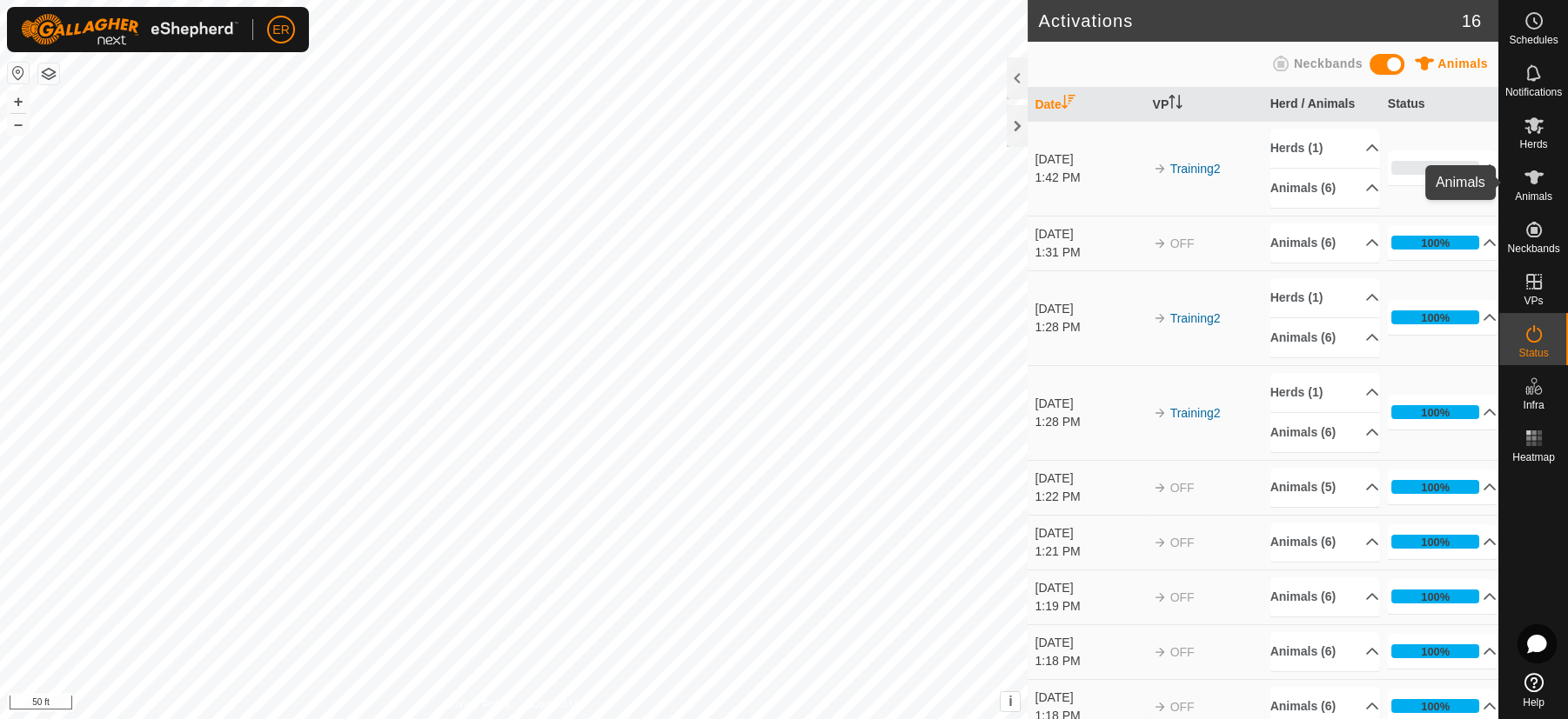
click at [1531, 174] on icon at bounding box center [1533, 178] width 19 height 14
